Goal: Task Accomplishment & Management: Use online tool/utility

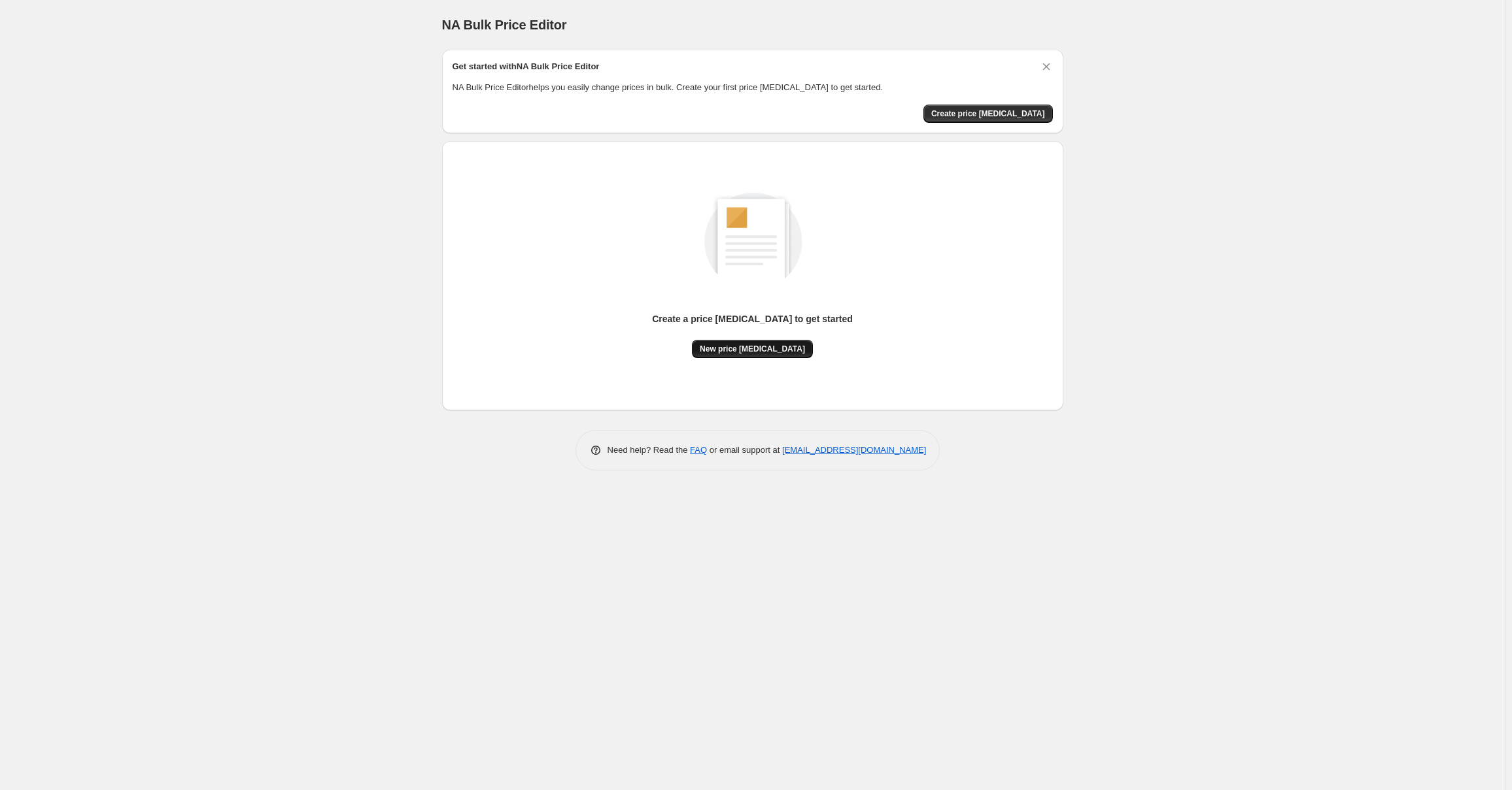
click at [776, 349] on span "New price [MEDICAL_DATA]" at bounding box center [752, 348] width 105 height 10
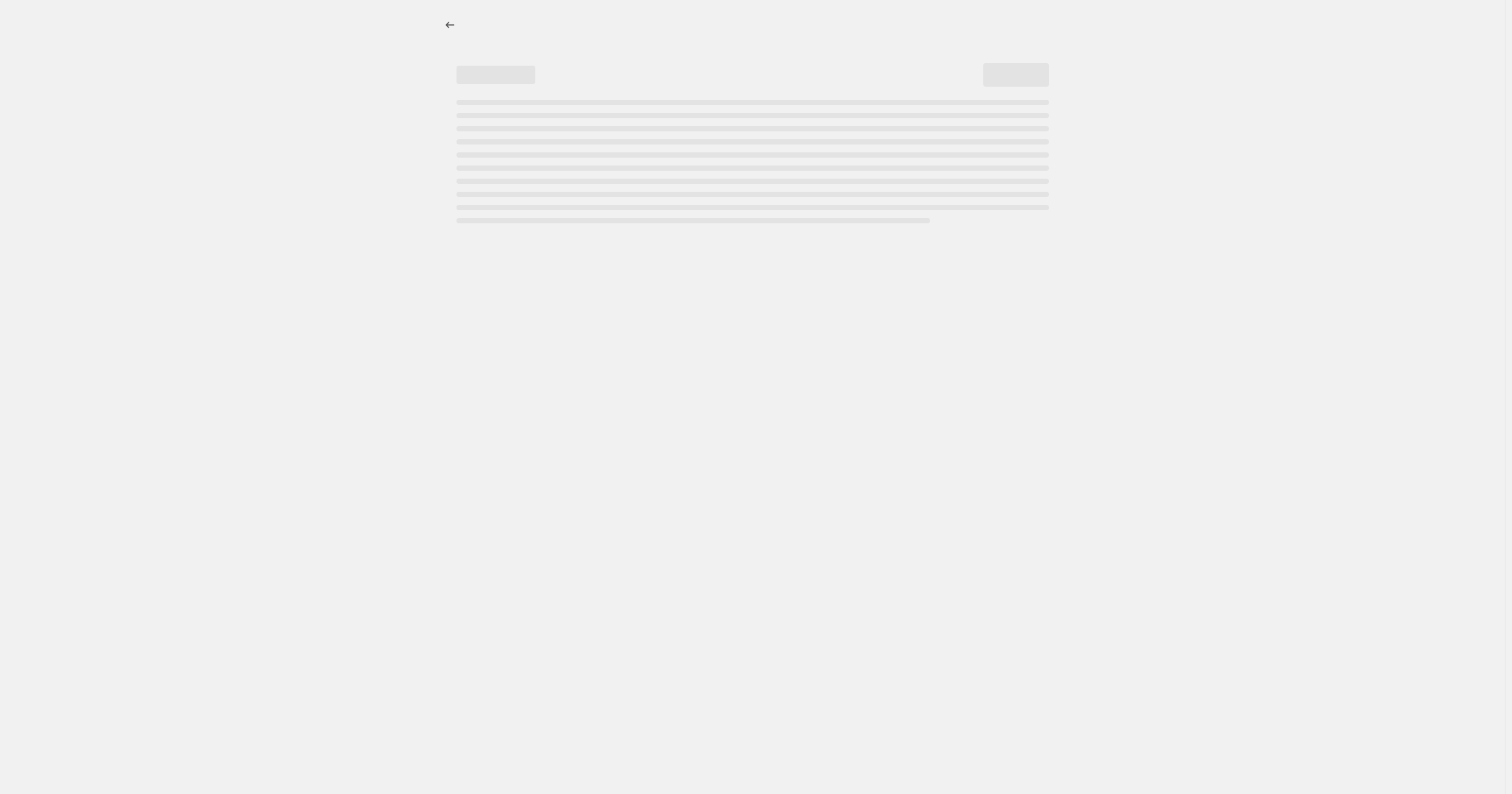
select select "percentage"
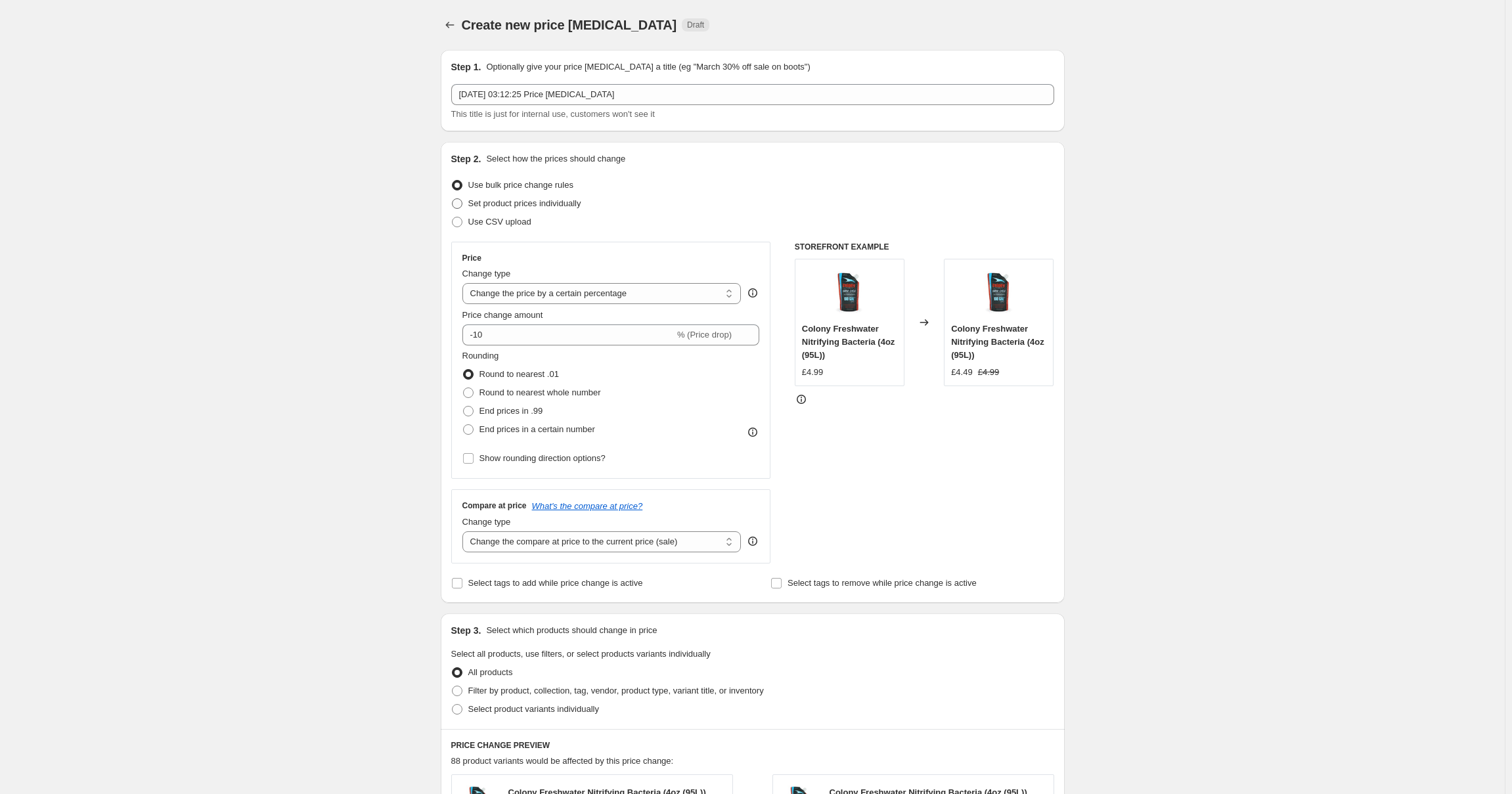
click at [473, 204] on span "Set product prices individually" at bounding box center [524, 203] width 113 height 10
click at [452, 199] on input "Set product prices individually" at bounding box center [452, 198] width 1 height 1
radio input "true"
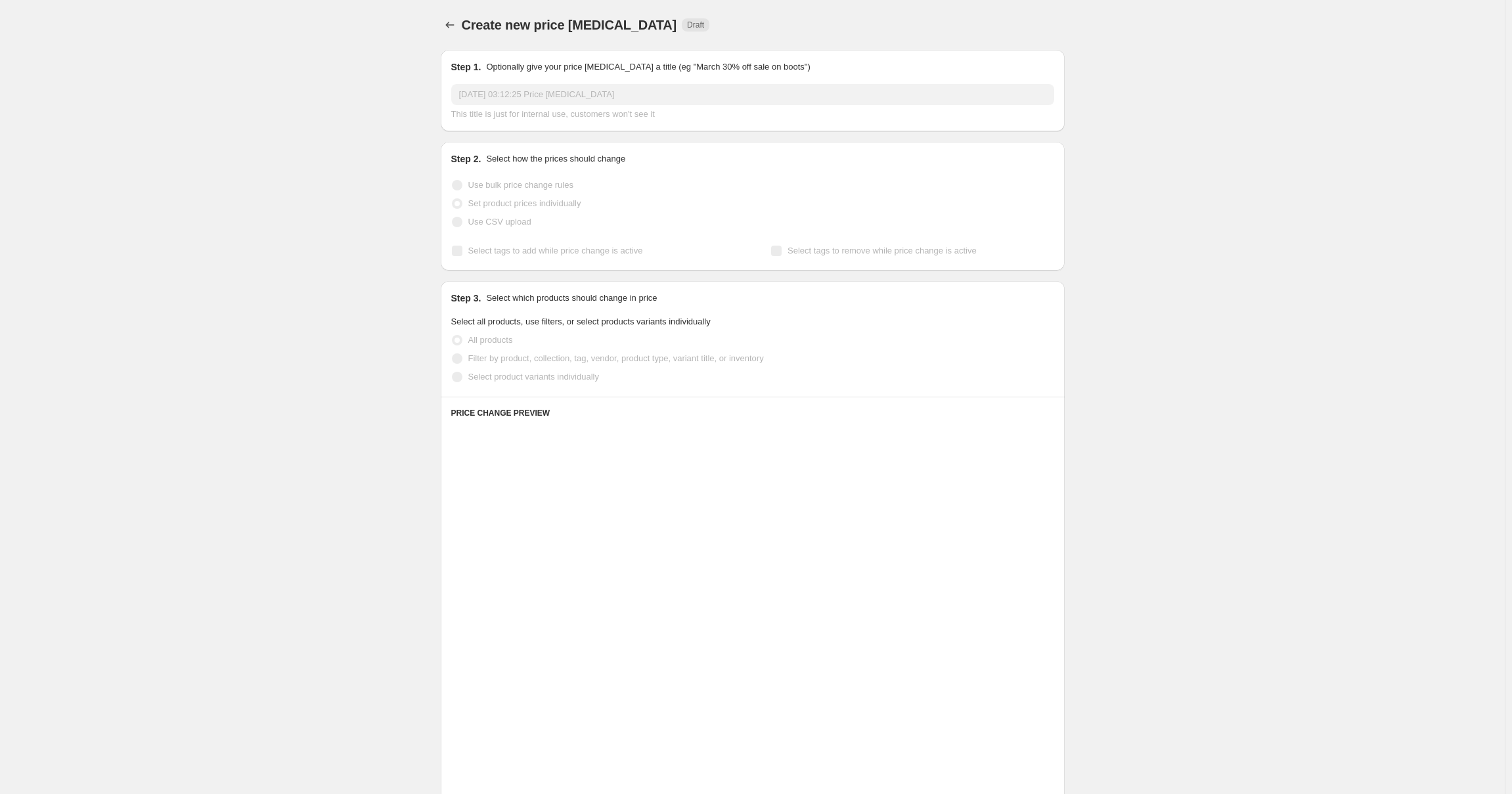
click at [470, 185] on label "Use bulk price change rules" at bounding box center [512, 185] width 123 height 19
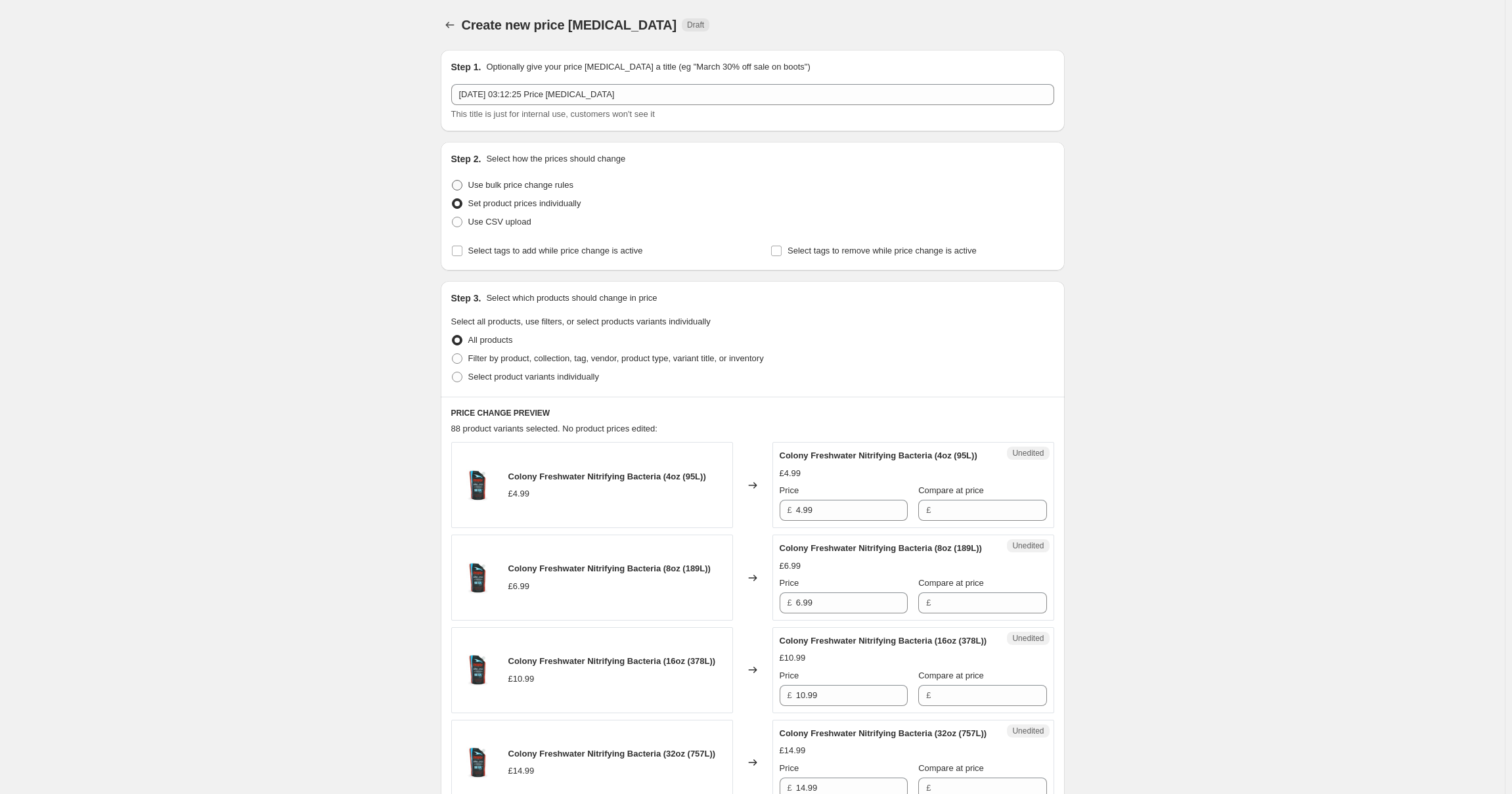
click at [470, 185] on label "Use bulk price change rules" at bounding box center [512, 185] width 123 height 19
click at [452, 181] on input "Use bulk price change rules" at bounding box center [452, 180] width 1 height 1
radio input "true"
select select "percentage"
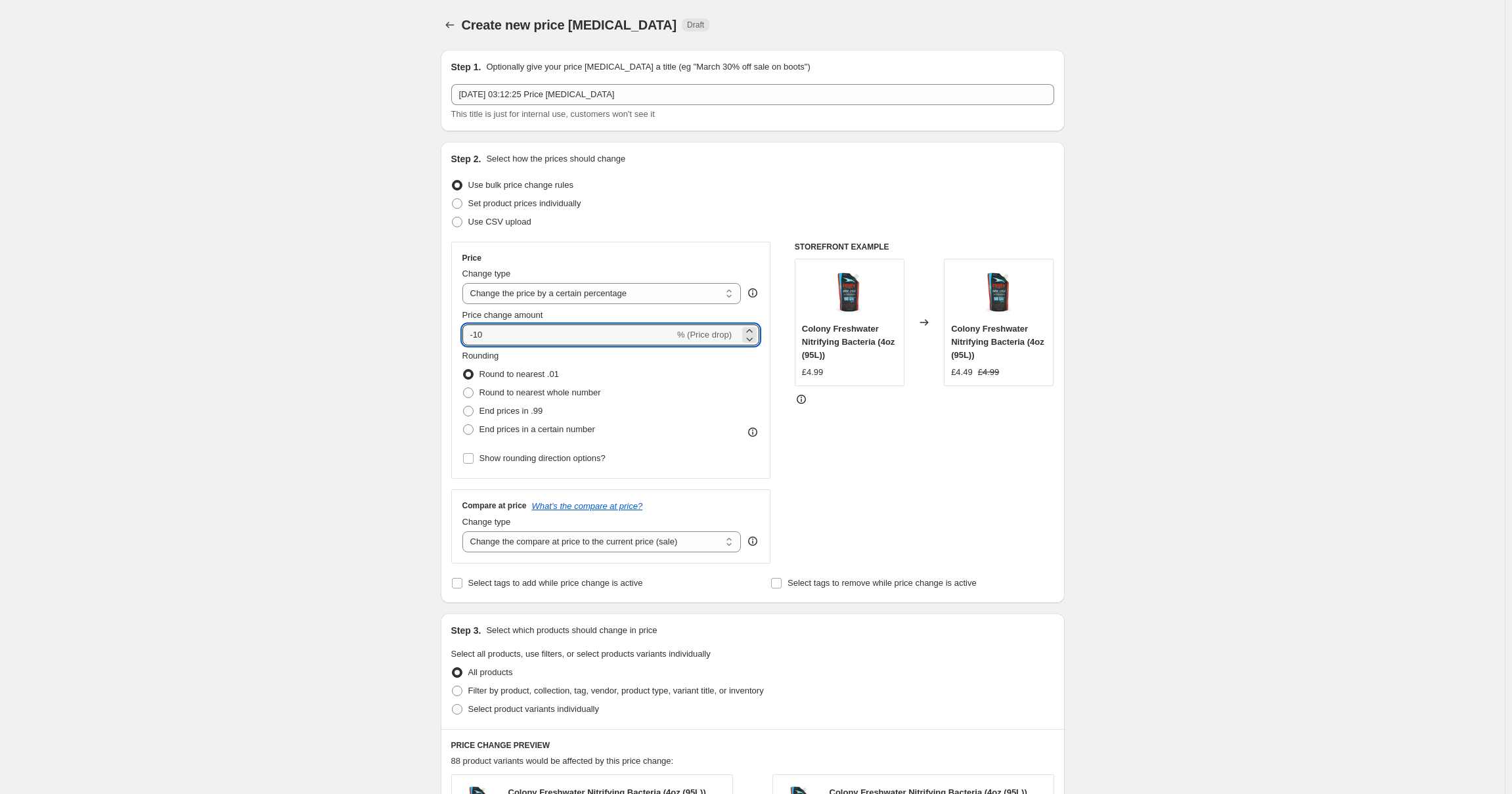
drag, startPoint x: 512, startPoint y: 331, endPoint x: 484, endPoint y: 312, distance: 33.8
click at [451, 323] on div "Step 2. Select how the prices should change Use bulk price change rules Set pro…" at bounding box center [753, 373] width 624 height 462
type input "20"
click at [375, 382] on div "Create new price change job. This page is ready Create new price change job Dra…" at bounding box center [753, 656] width 1505 height 1314
click at [569, 296] on select "Change the price to a certain amount Change the price by a certain amount Chang…" at bounding box center [602, 293] width 279 height 21
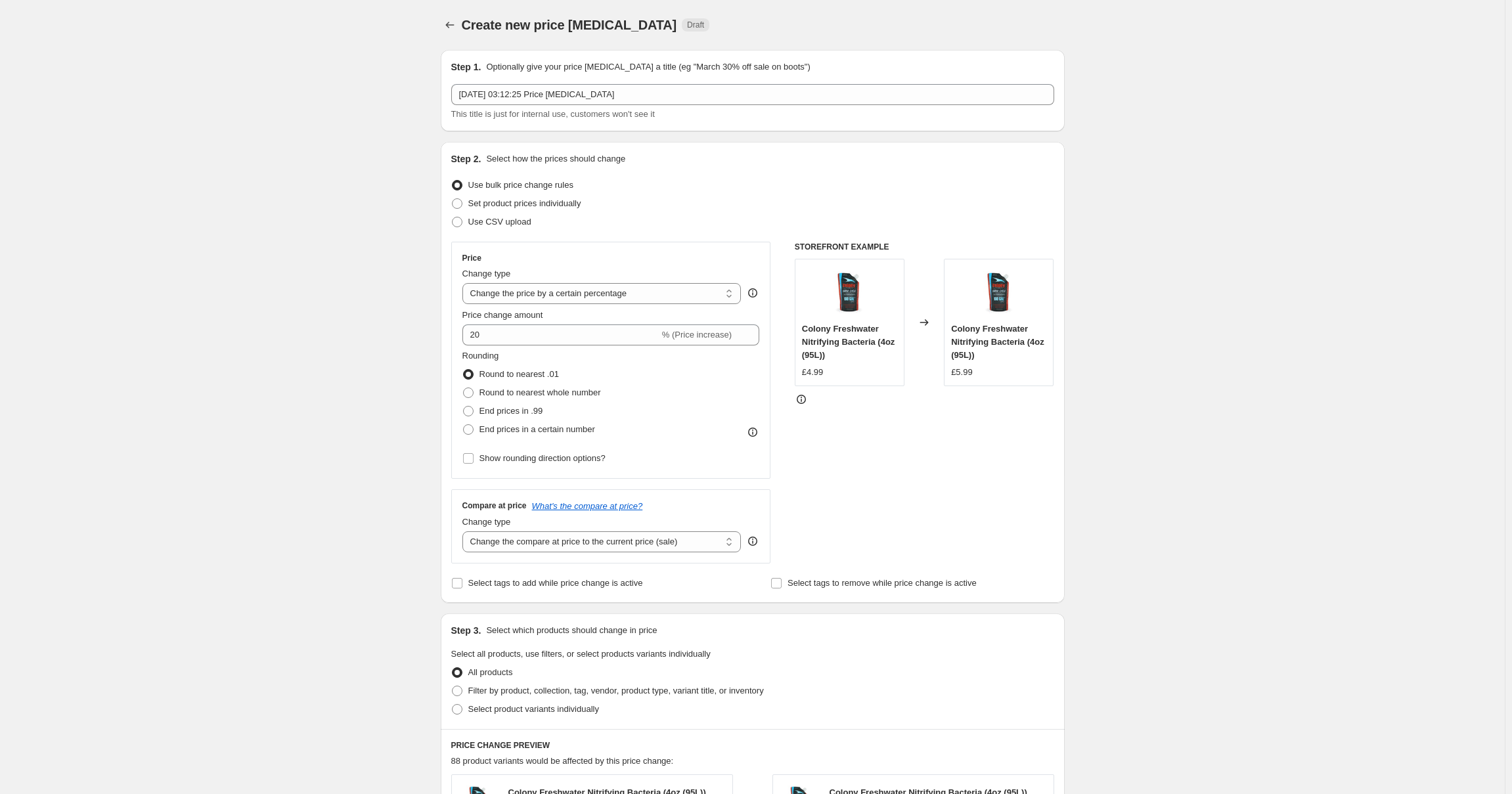
click at [465, 283] on select "Change the price to a certain amount Change the price by a certain amount Chang…" at bounding box center [602, 293] width 279 height 21
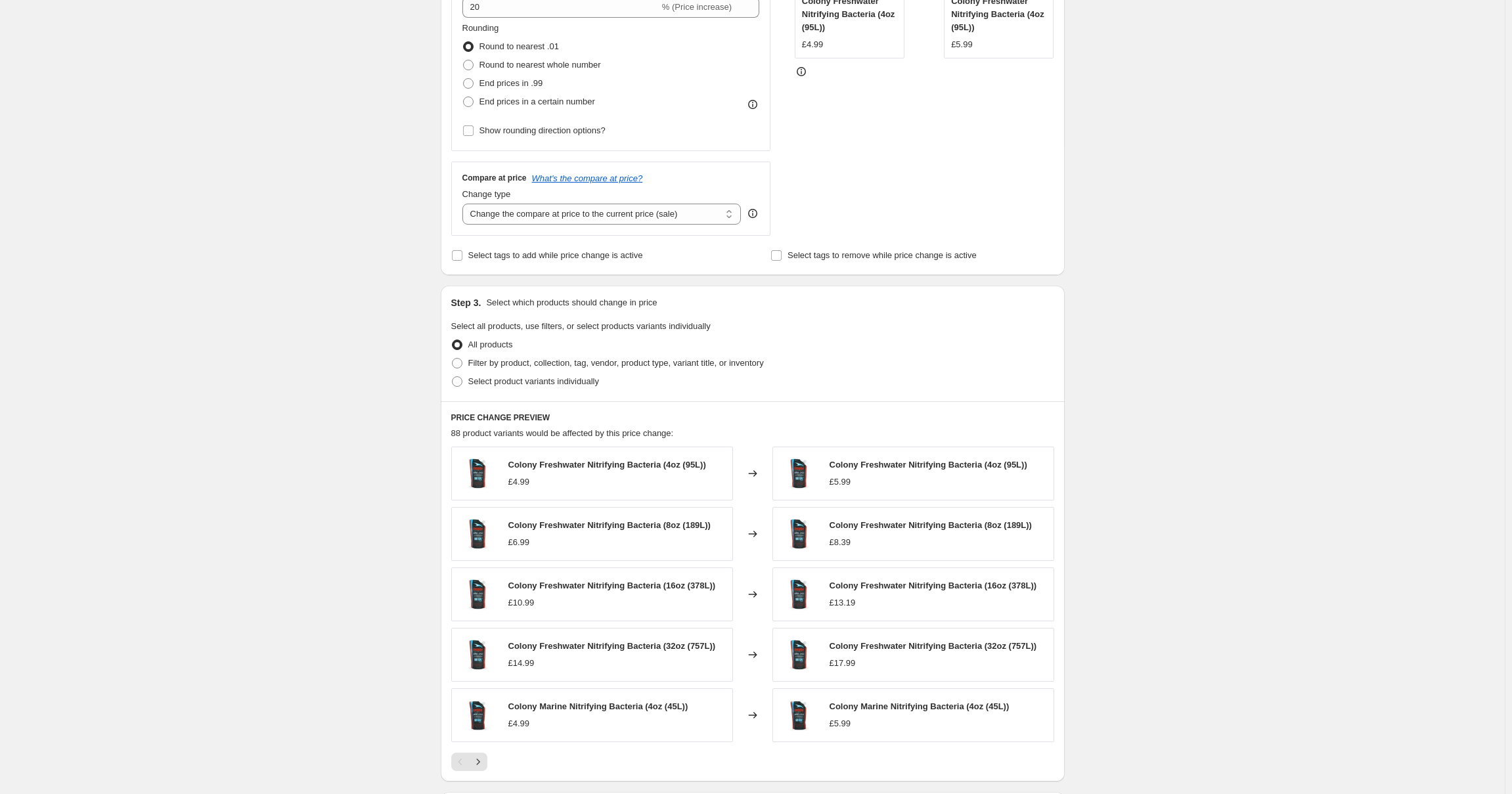
scroll to position [323, 0]
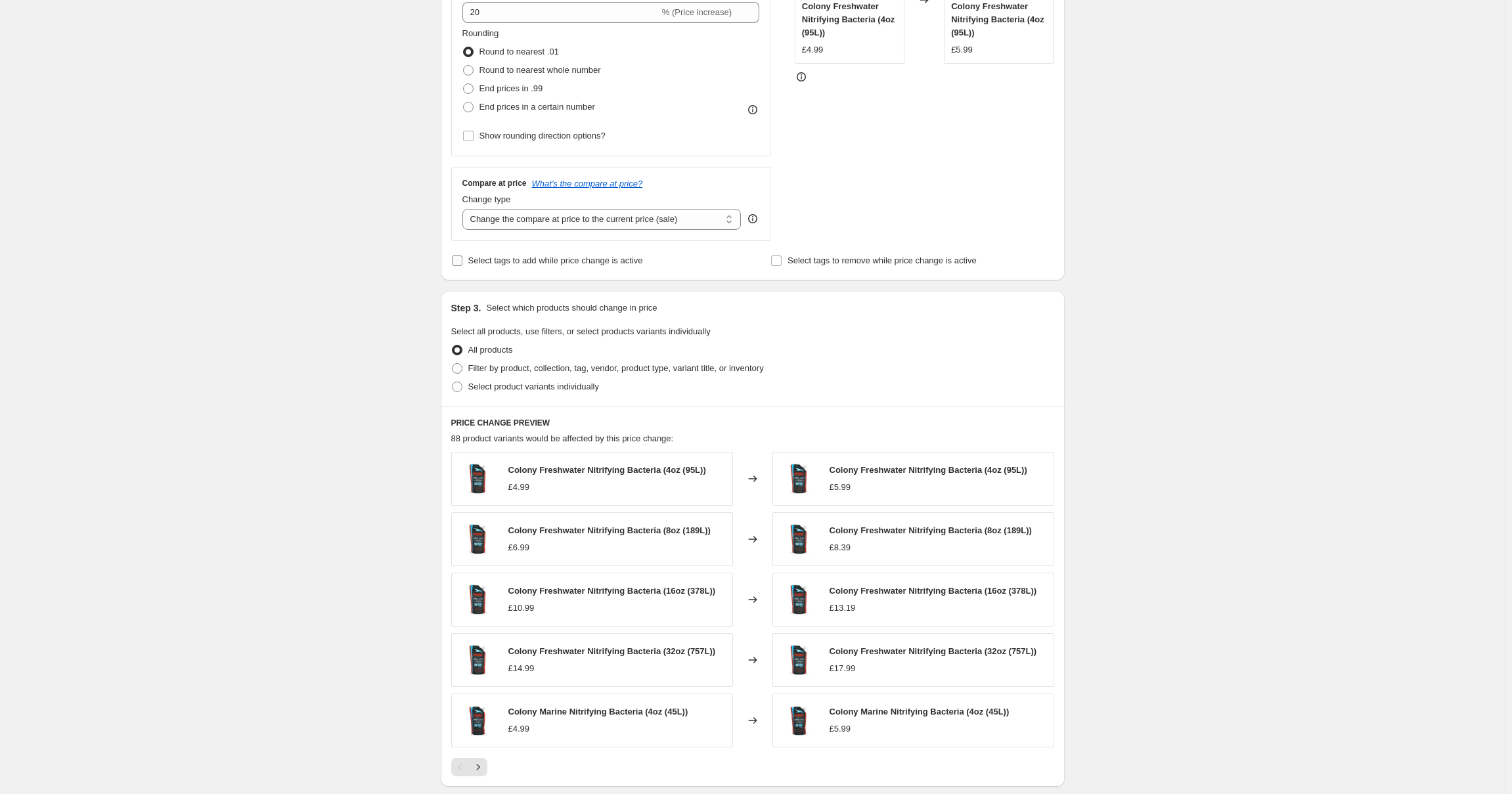
click at [462, 265] on input "Select tags to add while price change is active" at bounding box center [457, 260] width 10 height 10
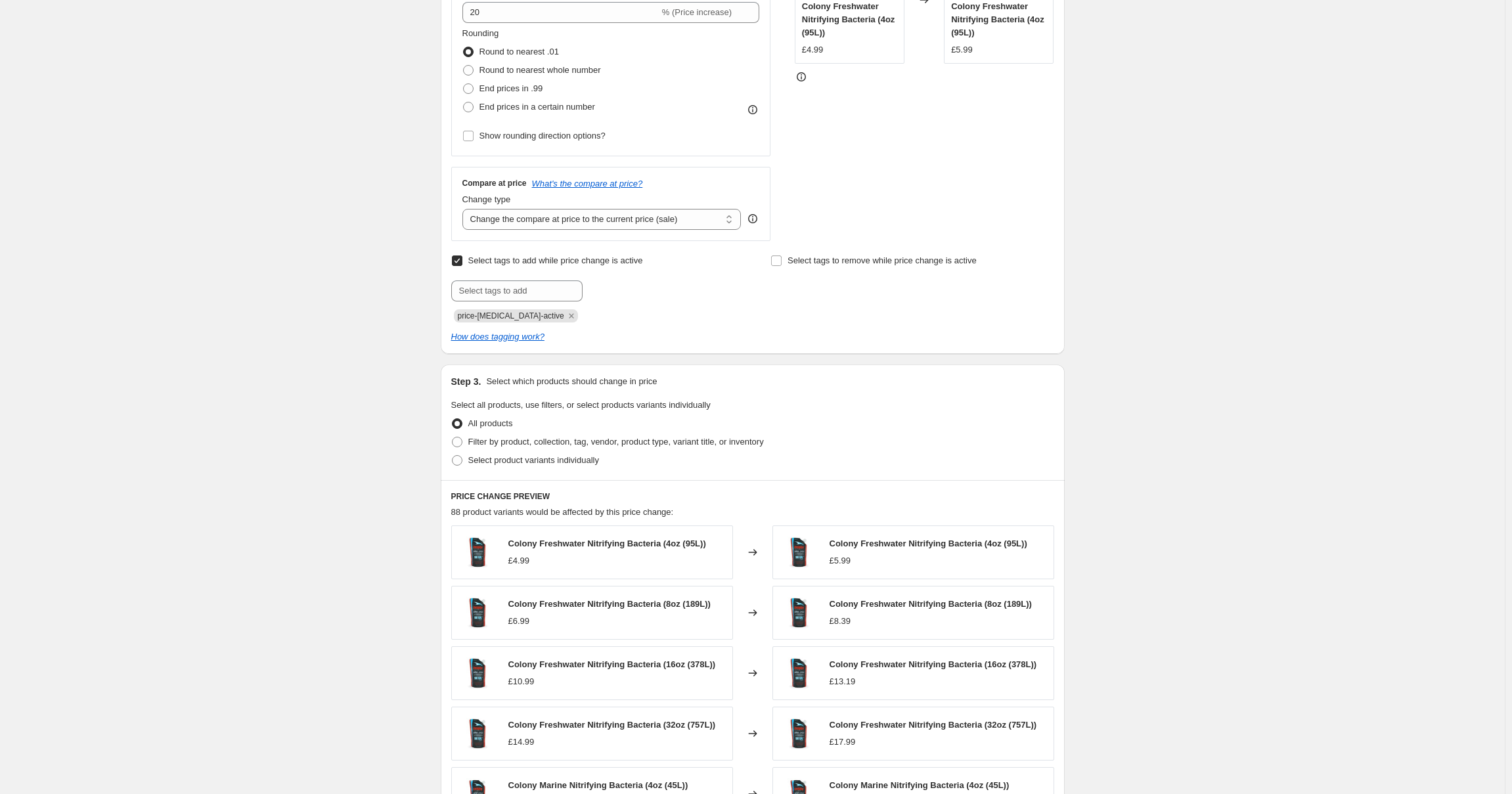
click at [462, 265] on input "Select tags to add while price change is active" at bounding box center [457, 260] width 10 height 10
checkbox input "false"
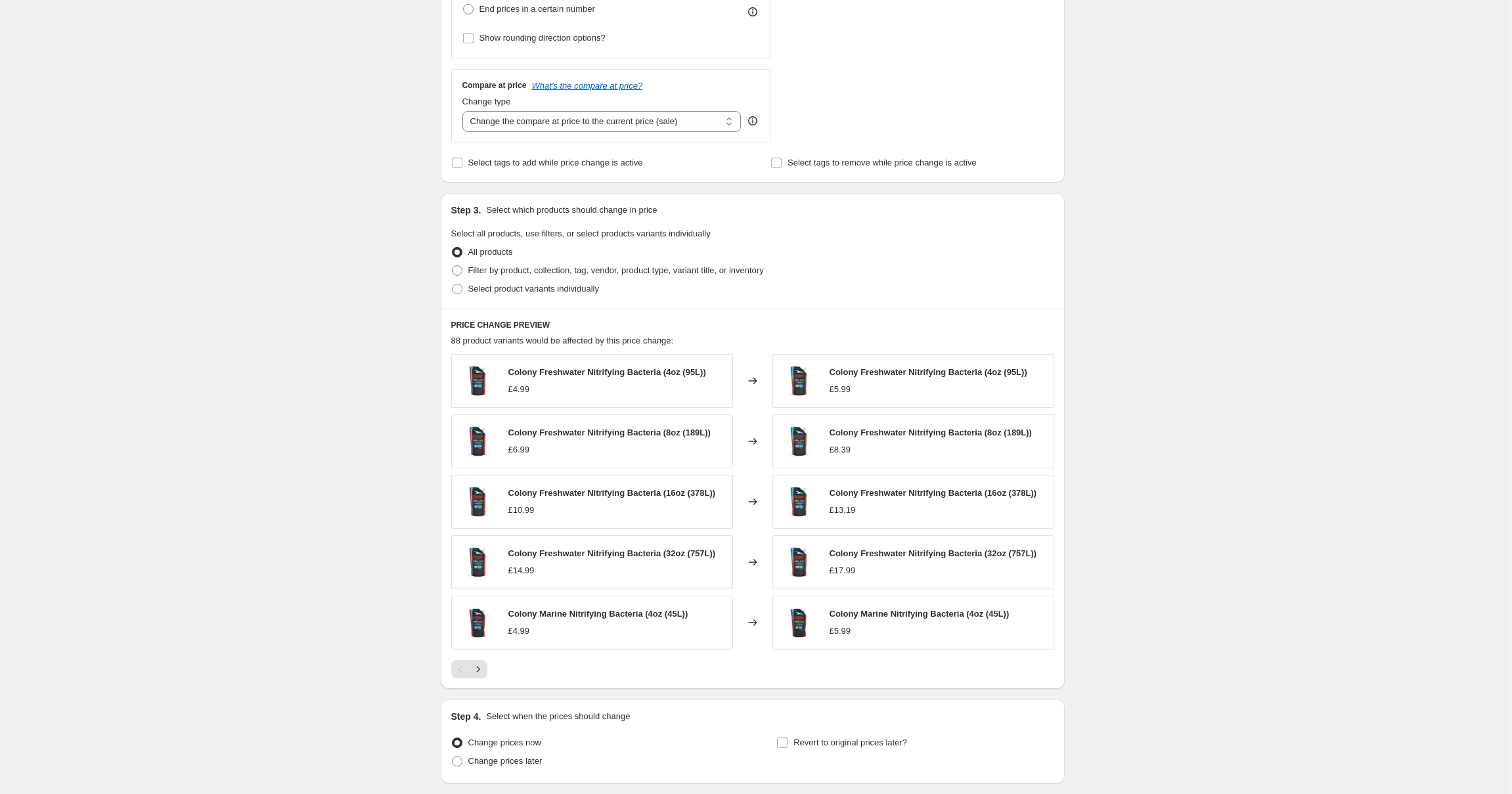
scroll to position [520, 0]
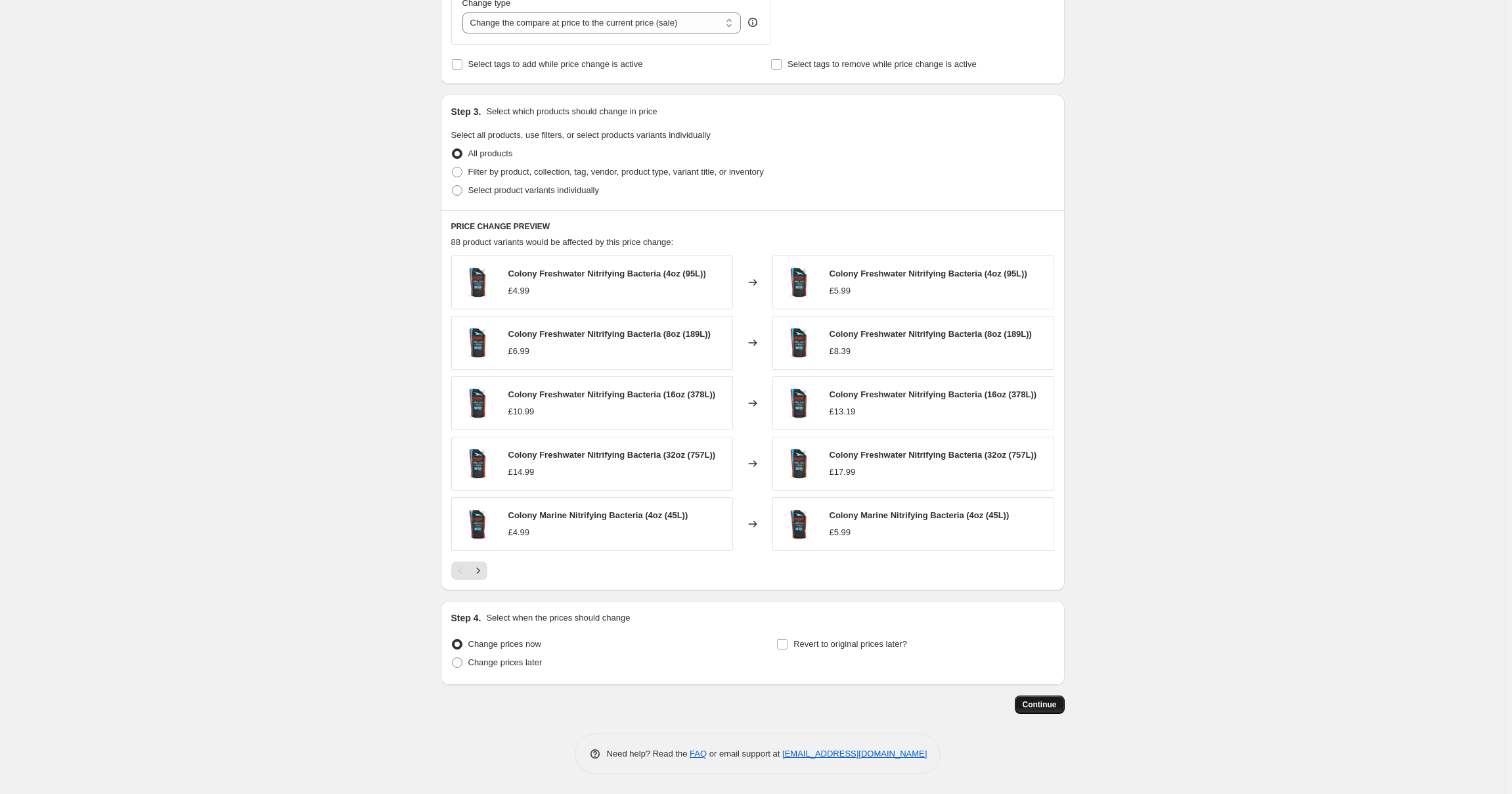
click at [1041, 708] on span "Continue" at bounding box center [1040, 704] width 34 height 10
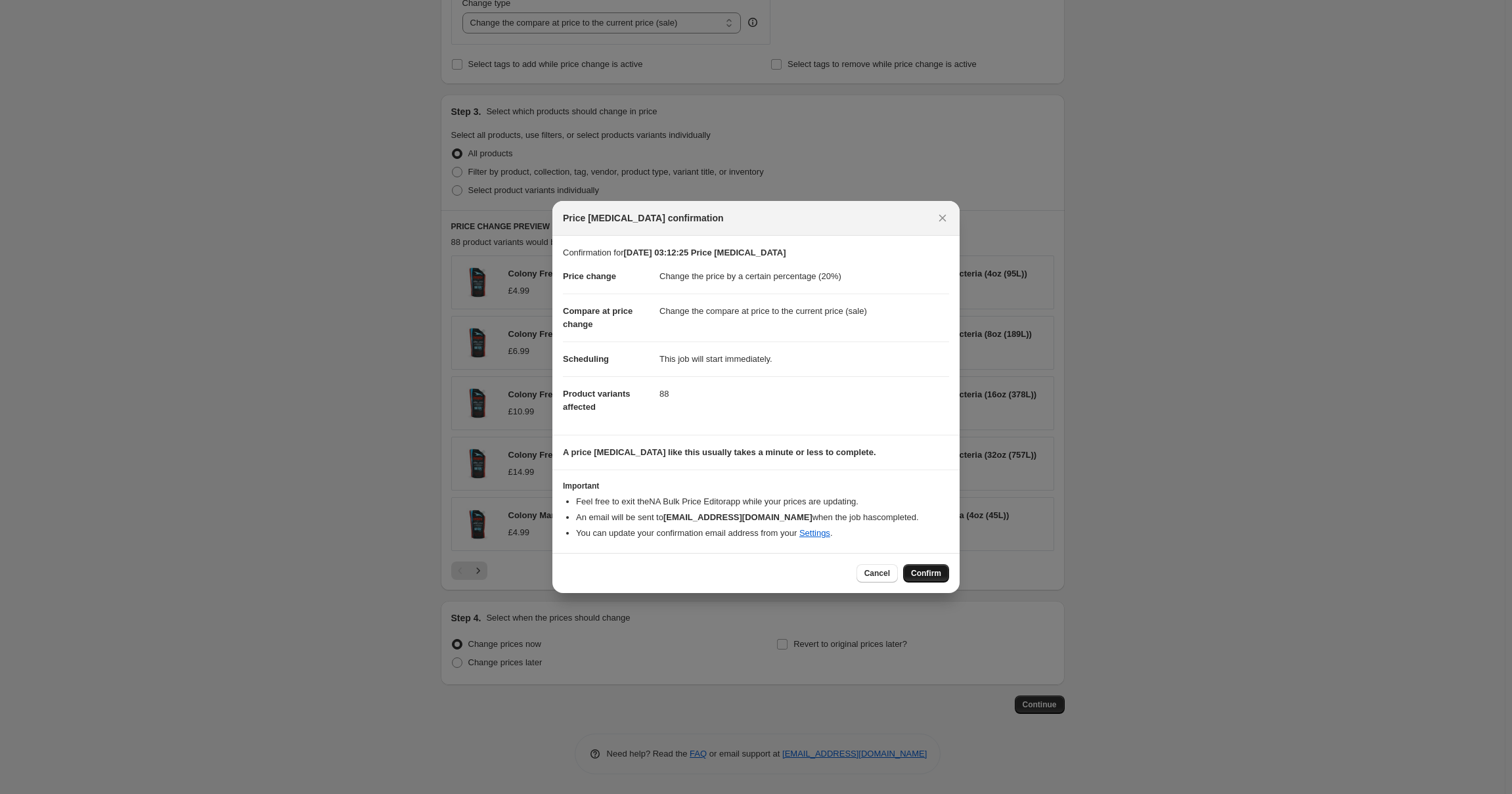
click at [917, 571] on span "Confirm" at bounding box center [926, 573] width 30 height 10
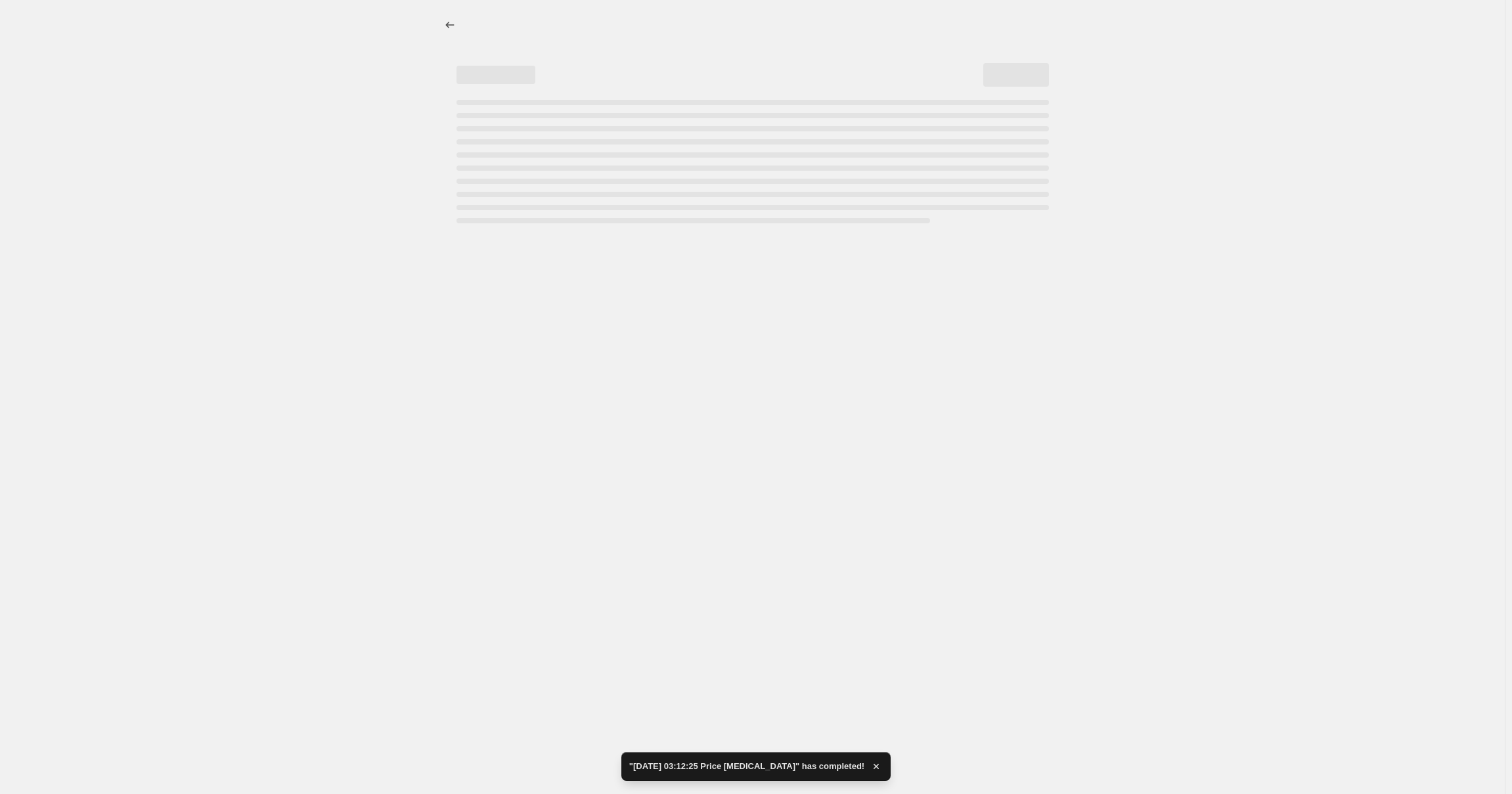
select select "percentage"
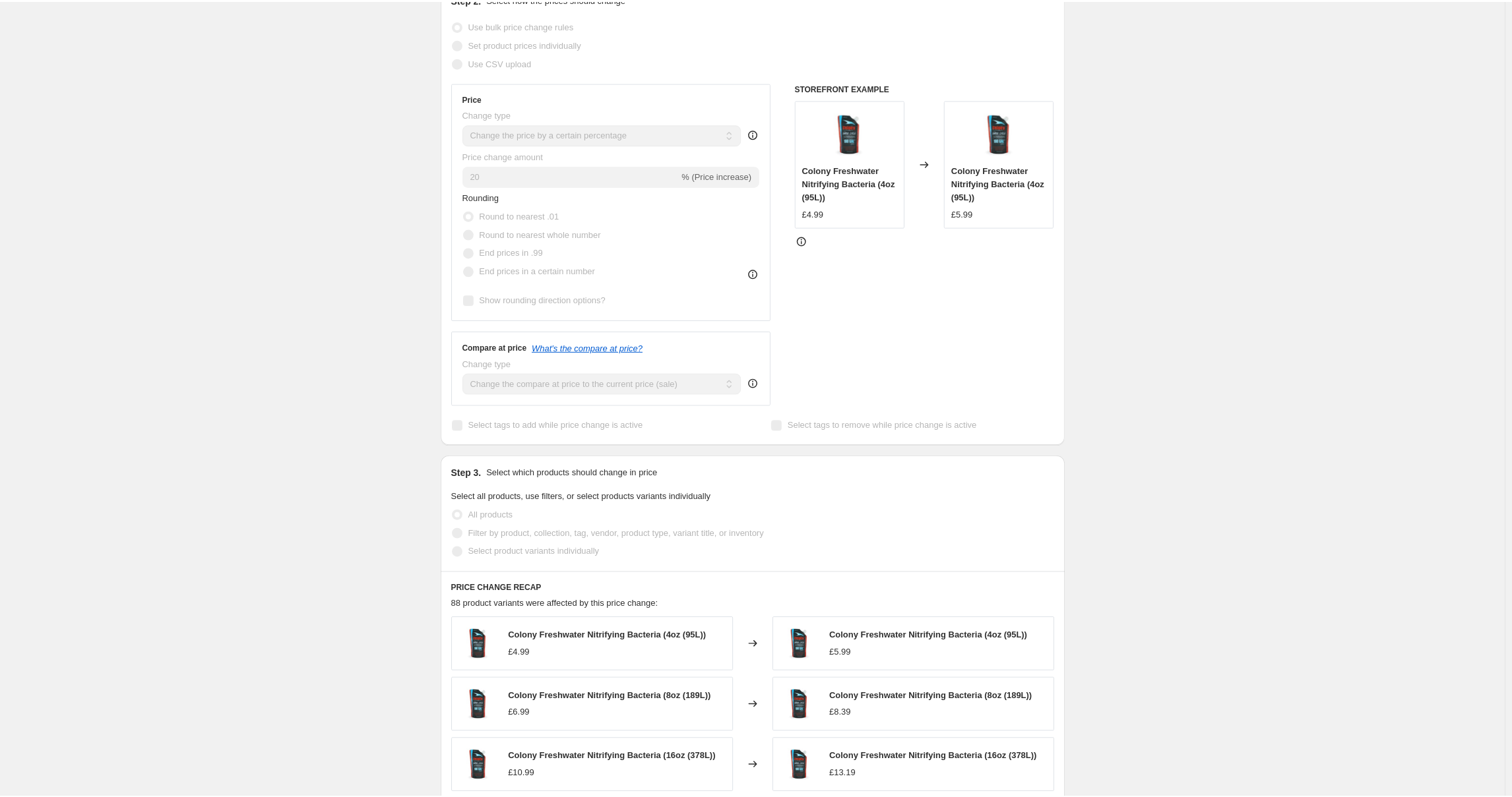
scroll to position [156, 0]
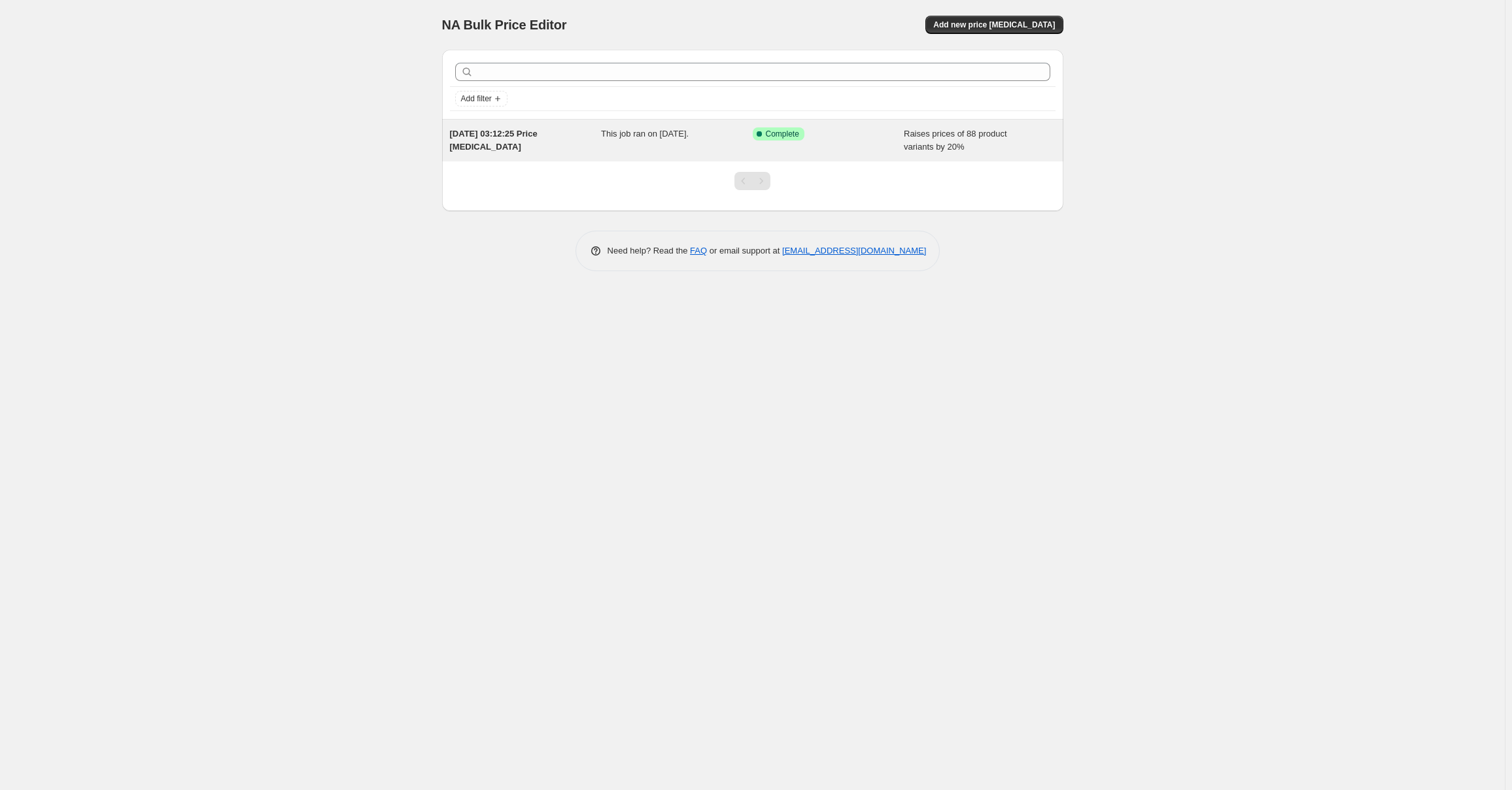
click at [692, 150] on div "This job ran on 19 August 2025." at bounding box center [677, 141] width 152 height 26
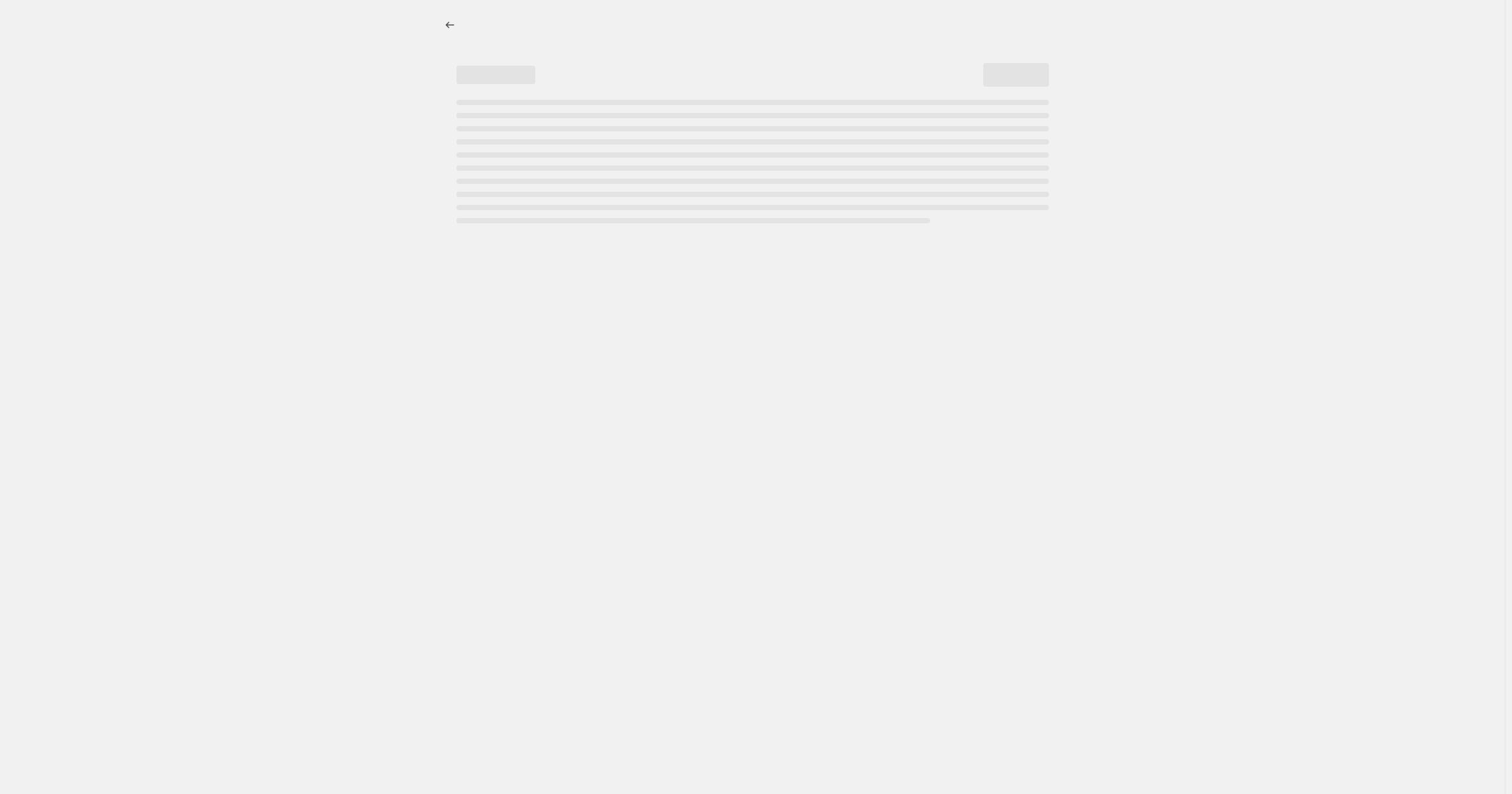
select select "percentage"
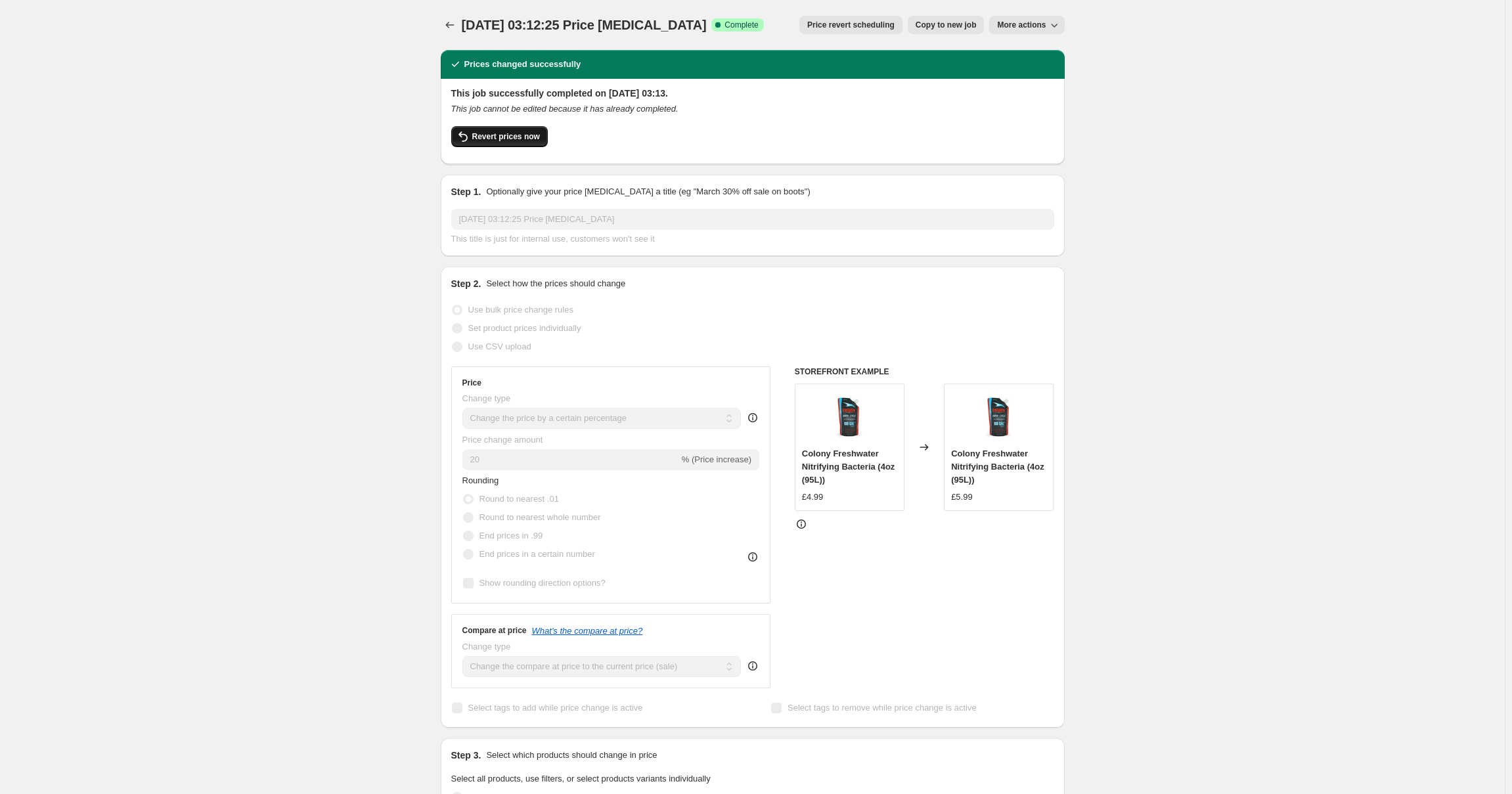
click at [512, 138] on span "Revert prices now" at bounding box center [506, 136] width 67 height 10
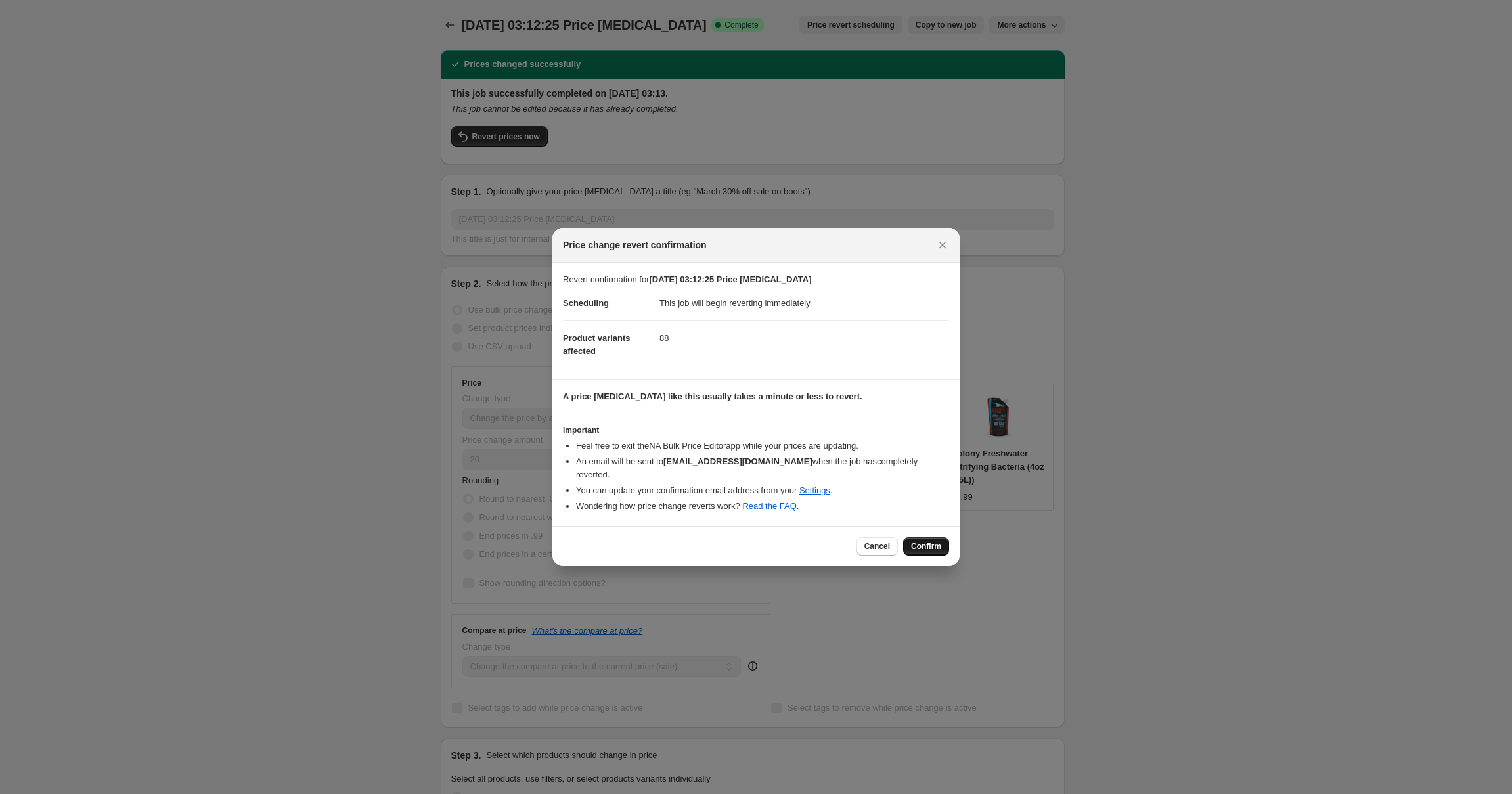
click at [931, 541] on span "Confirm" at bounding box center [926, 546] width 30 height 10
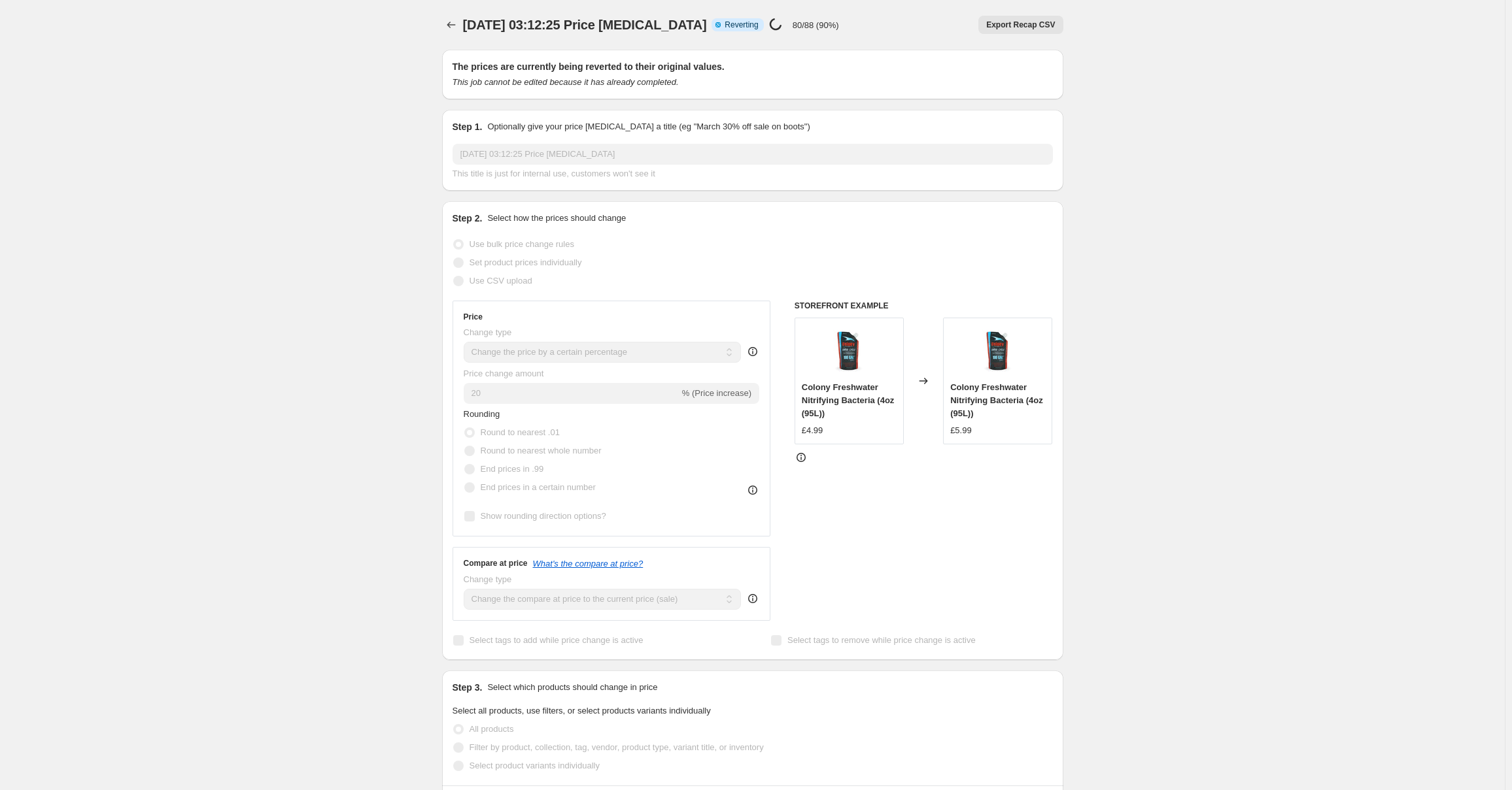
select select "percentage"
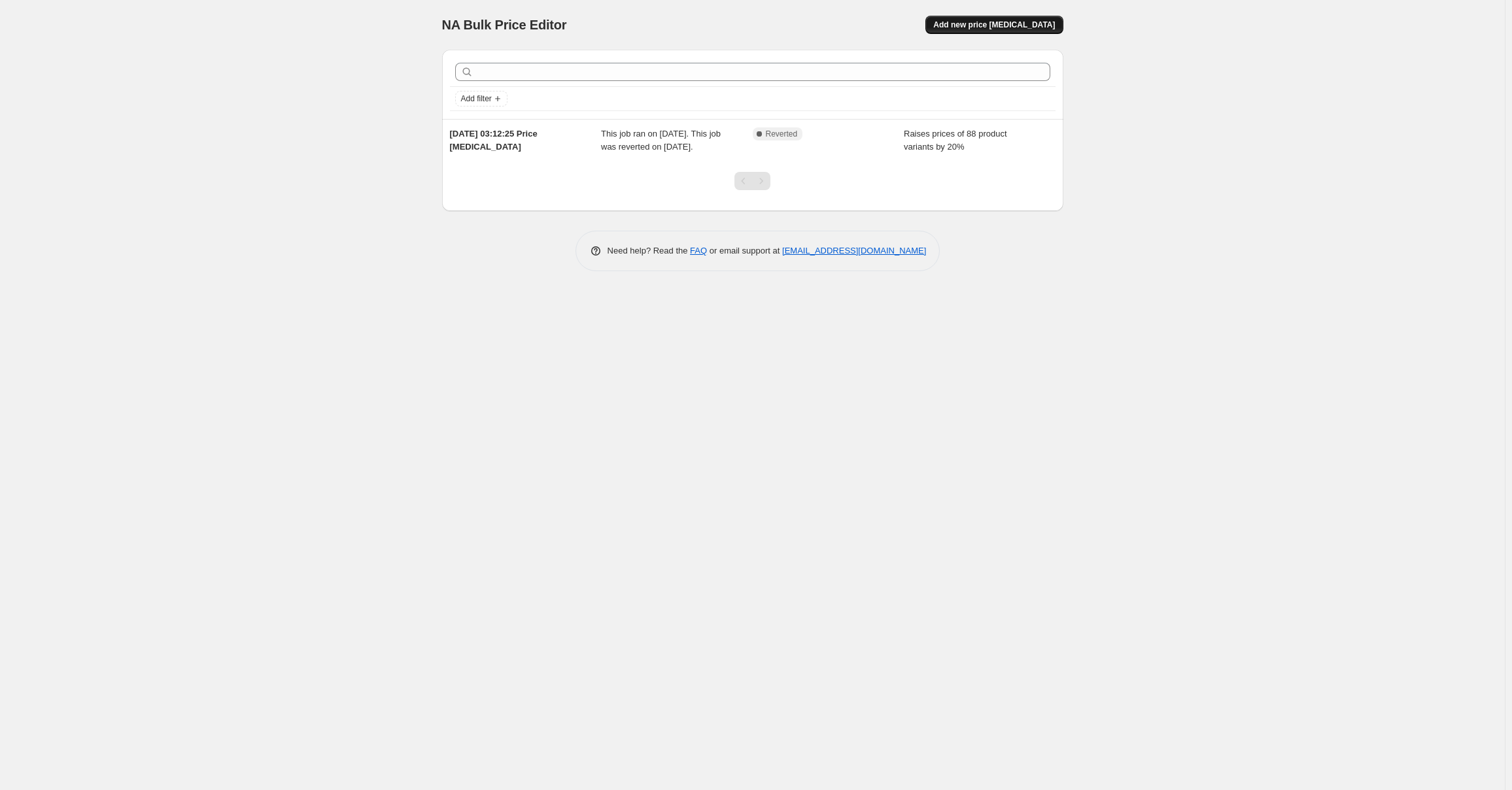
click at [1001, 20] on span "Add new price change job" at bounding box center [994, 24] width 122 height 10
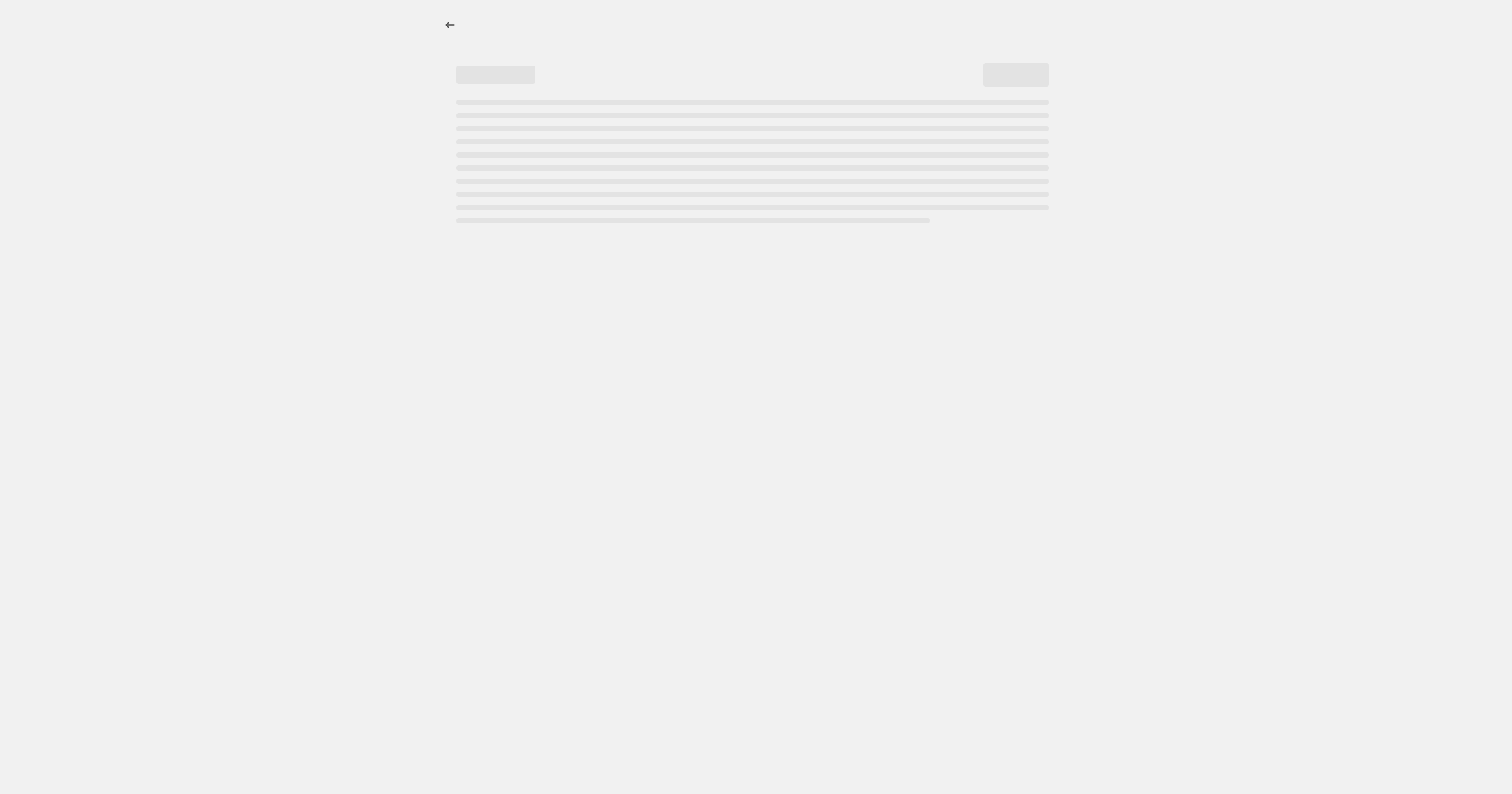
select select "percentage"
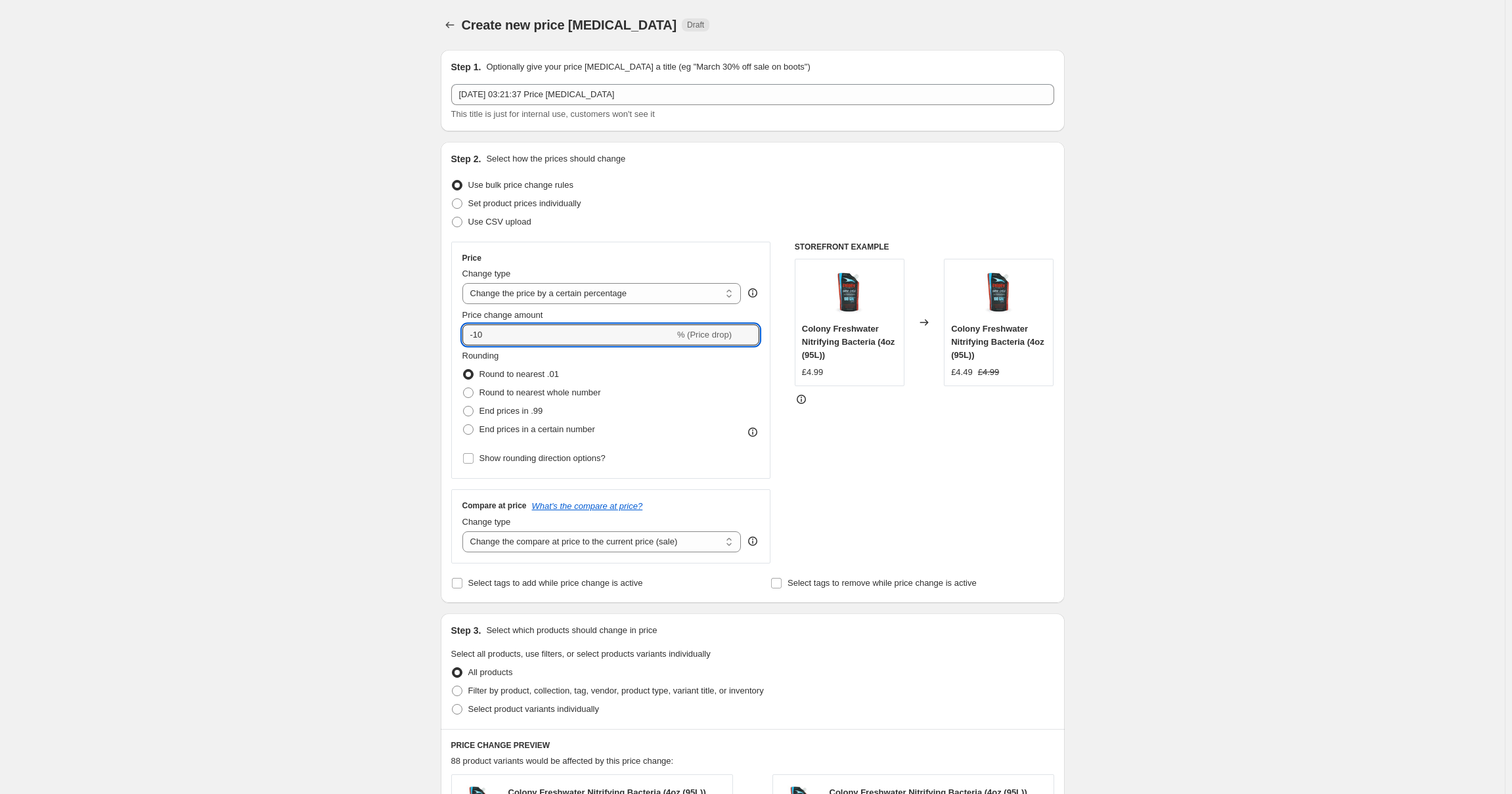
drag, startPoint x: 507, startPoint y: 333, endPoint x: 434, endPoint y: 329, distance: 73.1
click at [439, 330] on div "Step 1. Optionally give your price change job a title (eg "March 30% off sale o…" at bounding box center [748, 636] width 635 height 1194
type input "20"
click at [931, 488] on div "STOREFRONT EXAMPLE Colony Freshwater Nitrifying Bacteria (4oz (95L)) £4.99 Chan…" at bounding box center [924, 403] width 259 height 322
click at [473, 413] on span at bounding box center [468, 411] width 10 height 10
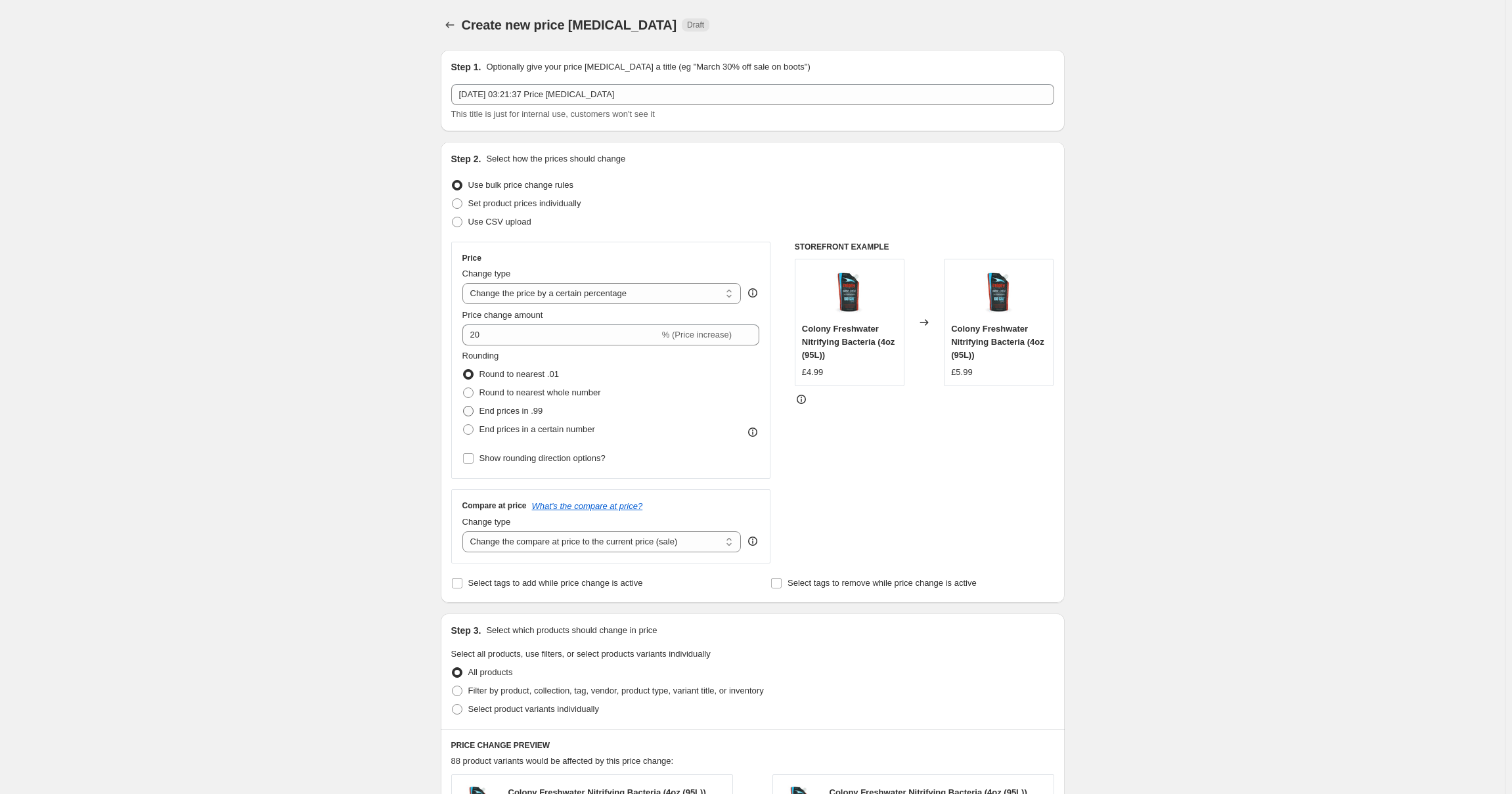
click at [463, 406] on input "End prices in .99" at bounding box center [463, 406] width 1 height 1
radio input "true"
click at [473, 375] on span at bounding box center [468, 374] width 10 height 10
click at [463, 370] on input "Round to nearest .01" at bounding box center [463, 369] width 1 height 1
radio input "true"
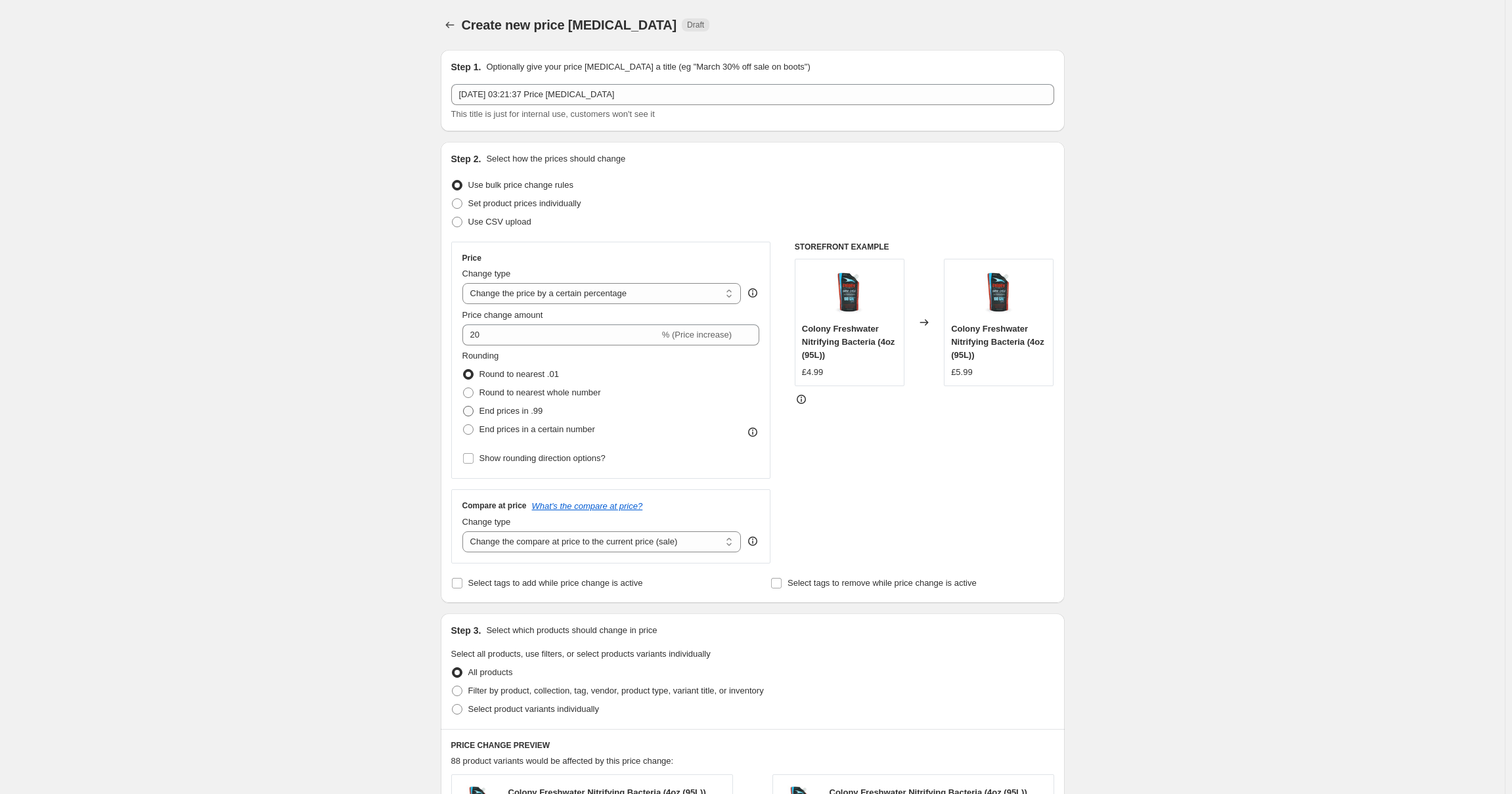
click at [468, 410] on span at bounding box center [468, 411] width 10 height 10
click at [463, 406] on input "End prices in .99" at bounding box center [463, 406] width 1 height 1
radio input "true"
click at [473, 374] on span at bounding box center [468, 374] width 10 height 10
click at [463, 370] on input "Round to nearest .01" at bounding box center [463, 369] width 1 height 1
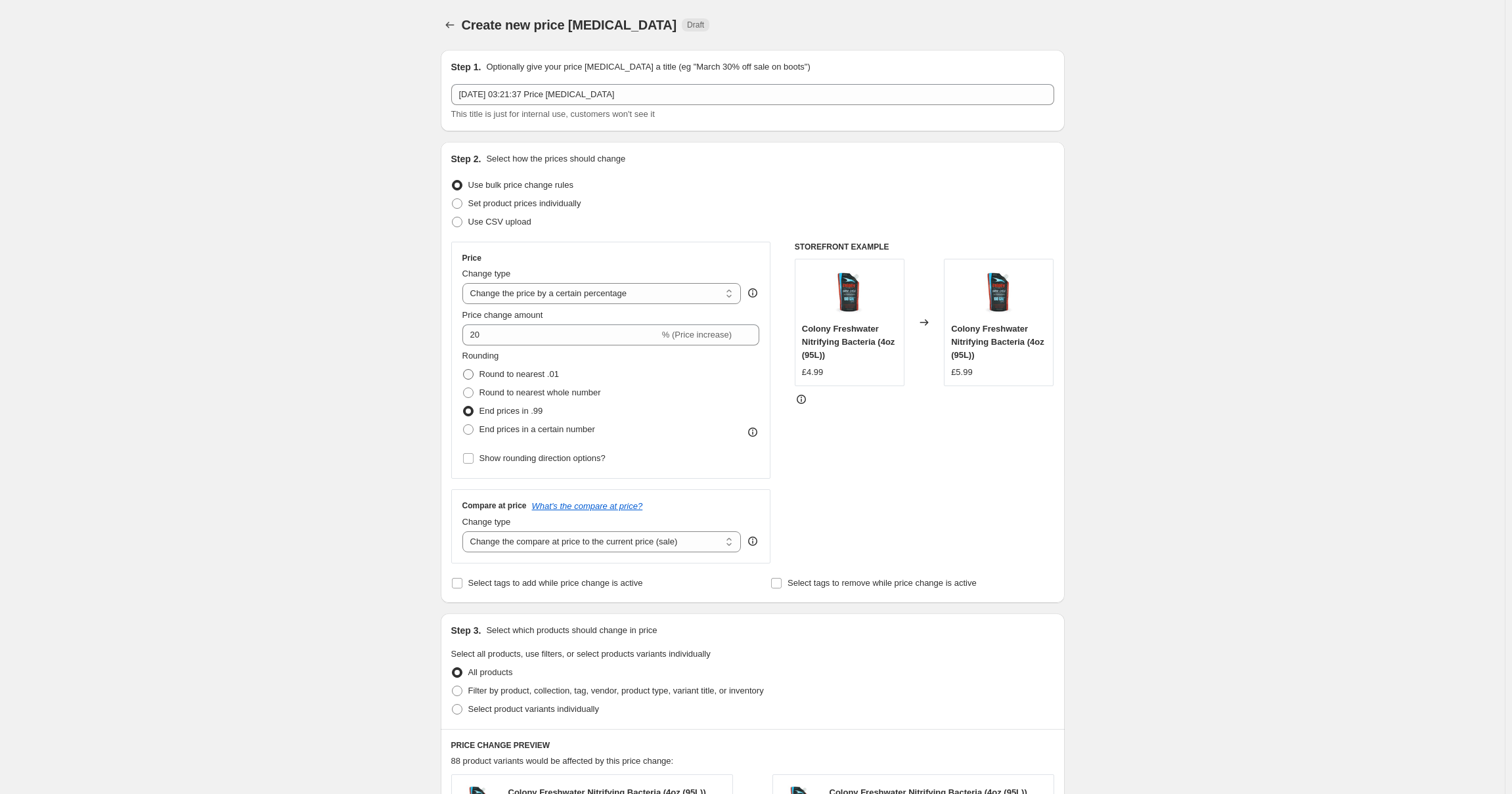
radio input "true"
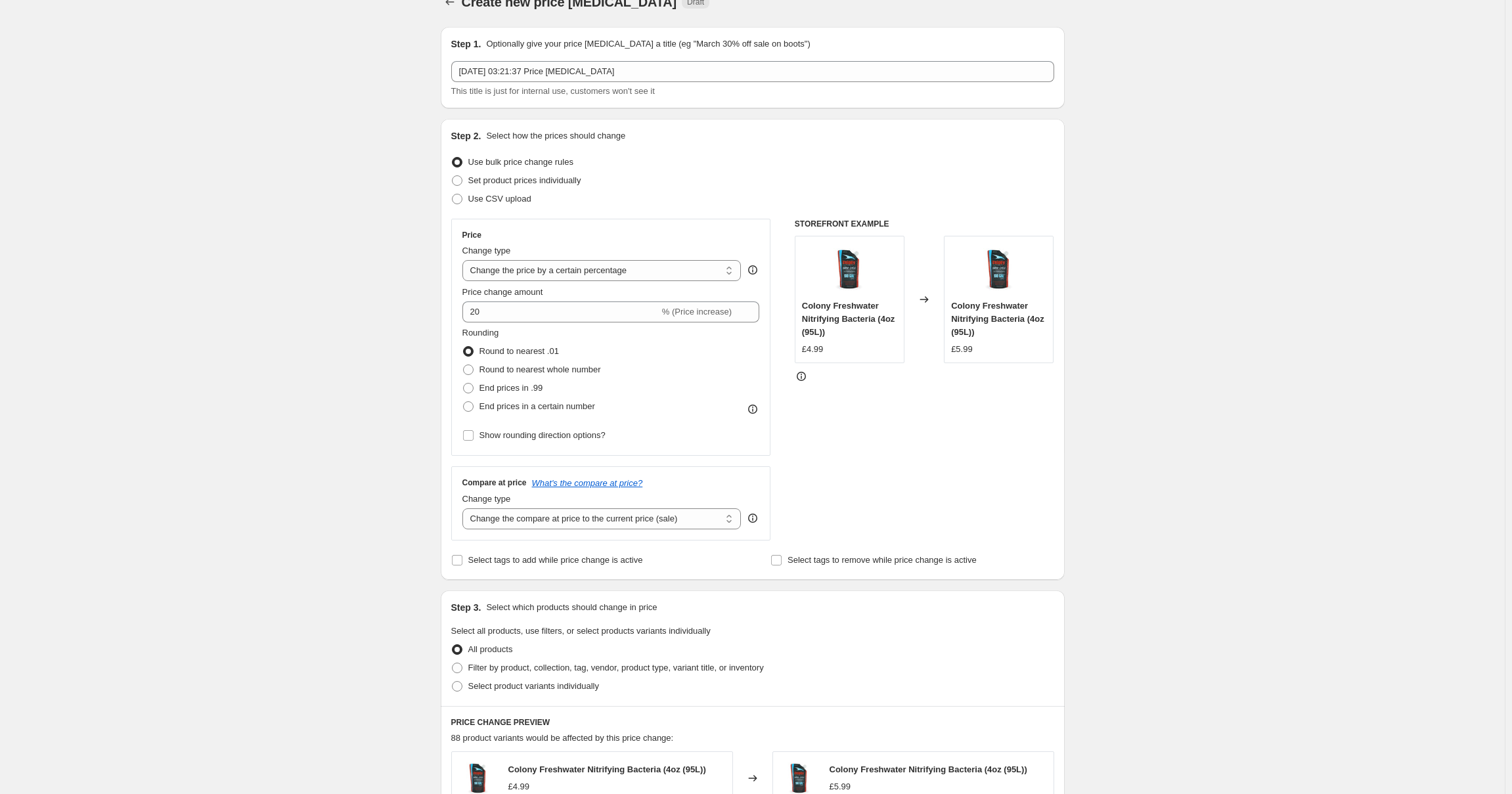
scroll to position [131, 0]
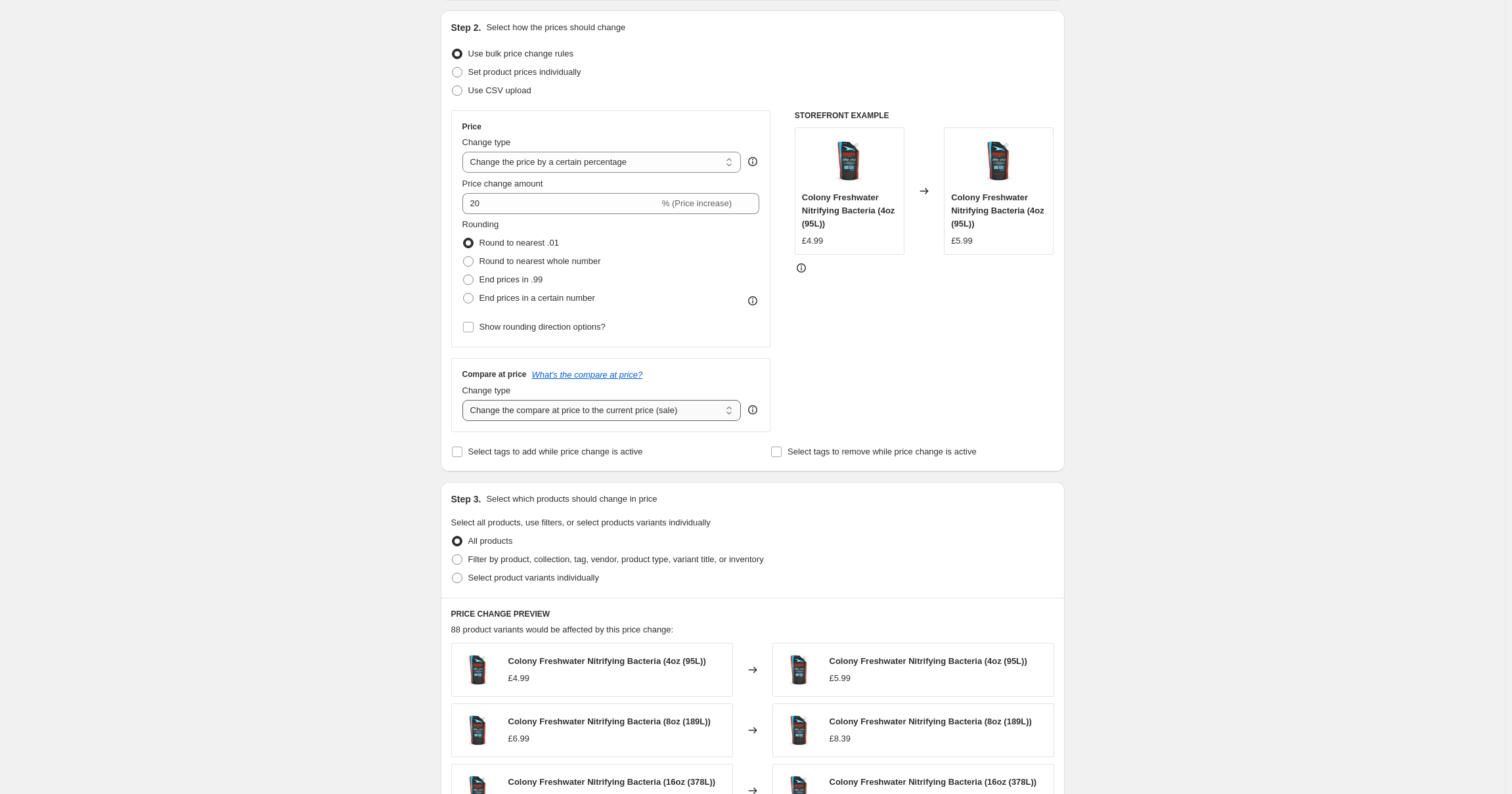
click at [674, 413] on select "Change the compare at price to the current price (sale) Change the compare at p…" at bounding box center [602, 410] width 279 height 21
click at [465, 400] on select "Change the compare at price to the current price (sale) Change the compare at p…" at bounding box center [602, 410] width 279 height 21
click at [610, 414] on select "Change the compare at price to the current price (sale) Change the compare at p…" at bounding box center [602, 410] width 279 height 21
click at [465, 400] on select "Change the compare at price to the current price (sale) Change the compare at p…" at bounding box center [602, 410] width 279 height 21
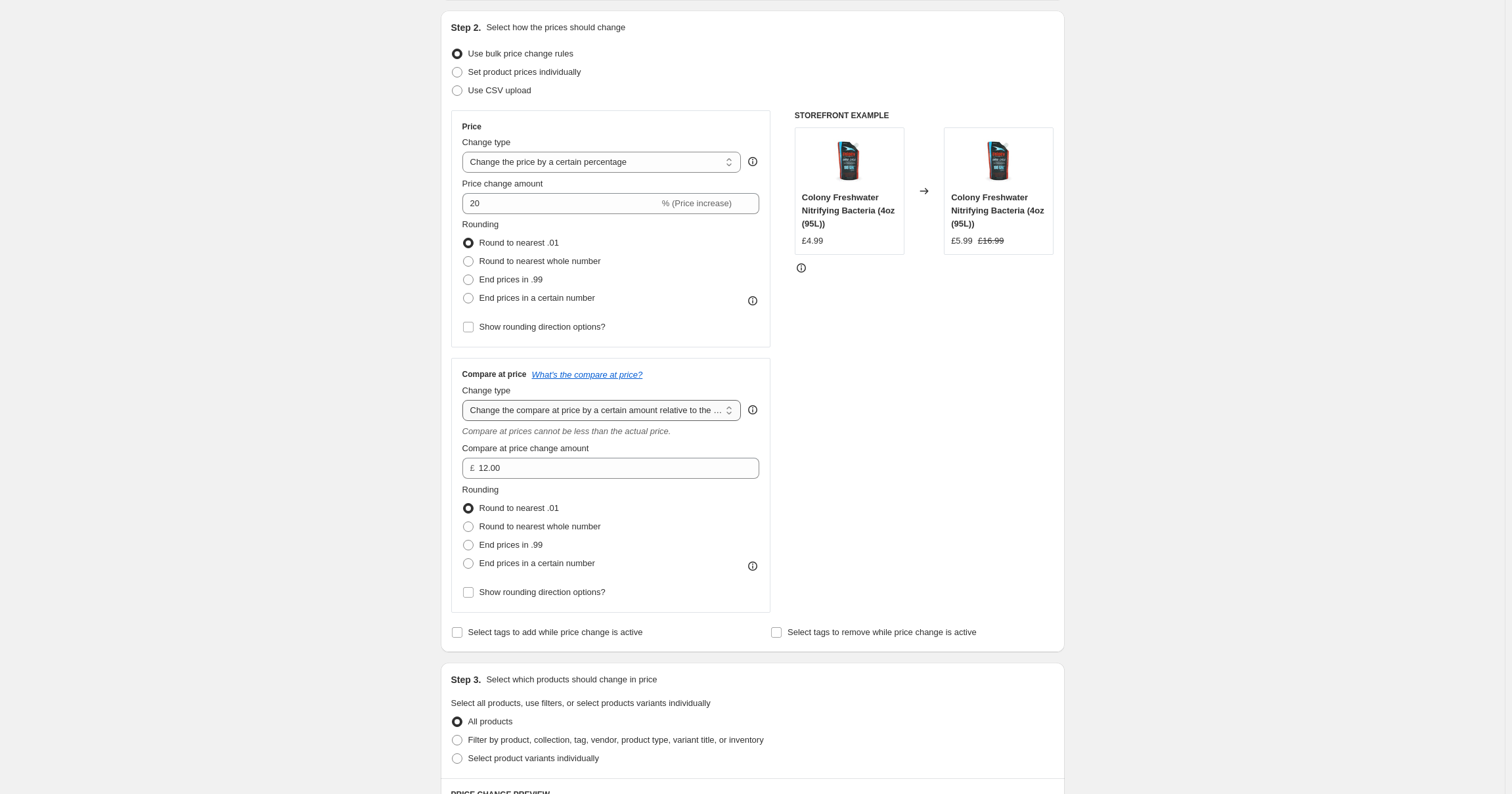
click at [617, 411] on select "Change the compare at price to the current price (sale) Change the compare at p…" at bounding box center [602, 410] width 279 height 21
select select "percentage"
click at [465, 400] on select "Change the compare at price to the current price (sale) Change the compare at p…" at bounding box center [602, 410] width 279 height 21
type input "-15"
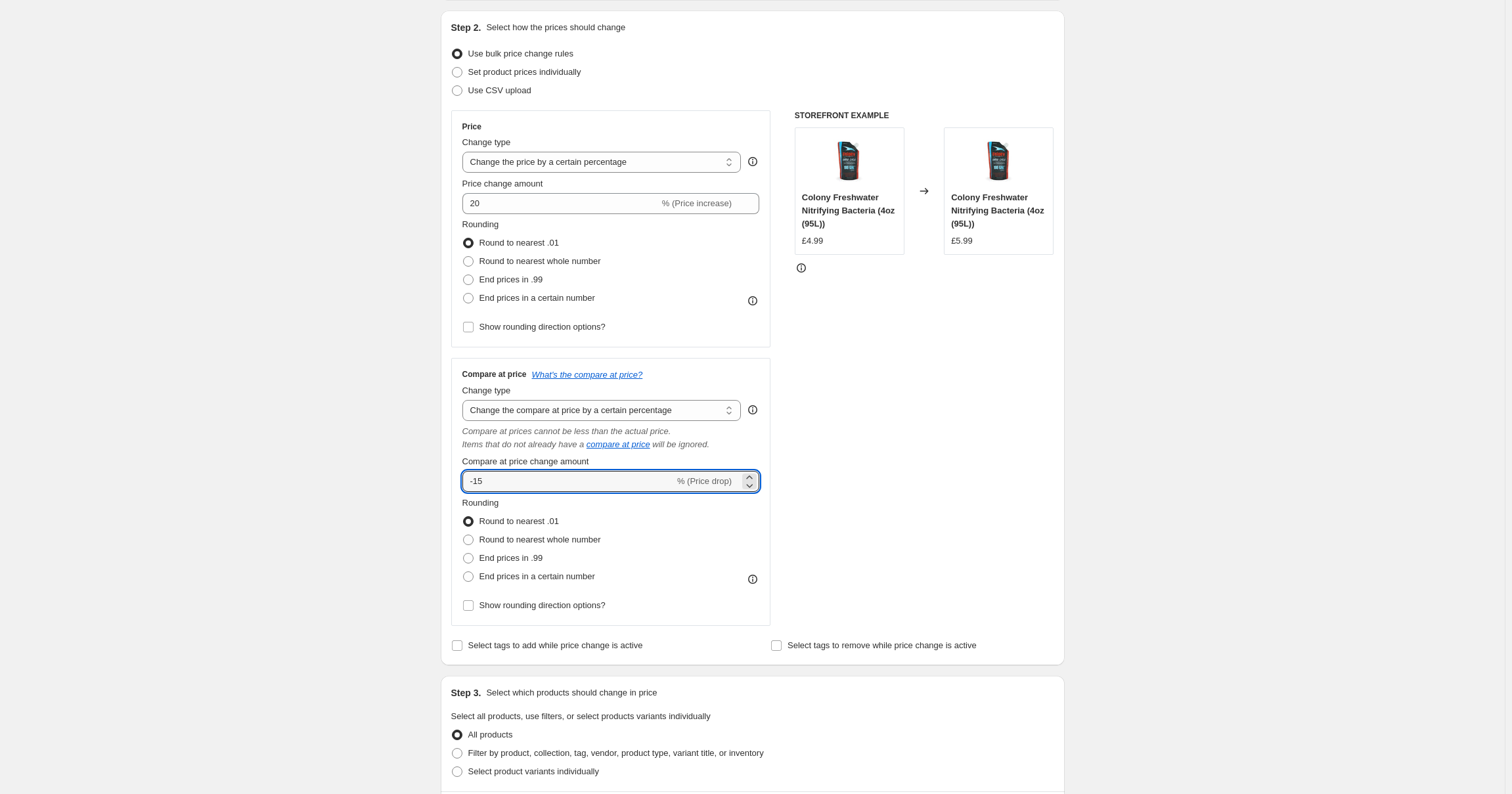
drag, startPoint x: 514, startPoint y: 481, endPoint x: 403, endPoint y: 473, distance: 111.3
click at [404, 473] on div "Create new price change job. This page is ready Create new price change job Dra…" at bounding box center [753, 623] width 1505 height 1507
type input "20"
click at [917, 506] on div "STOREFRONT EXAMPLE Colony Freshwater Nitrifying Bacteria (4oz (95L)) £4.99 Chan…" at bounding box center [924, 368] width 259 height 516
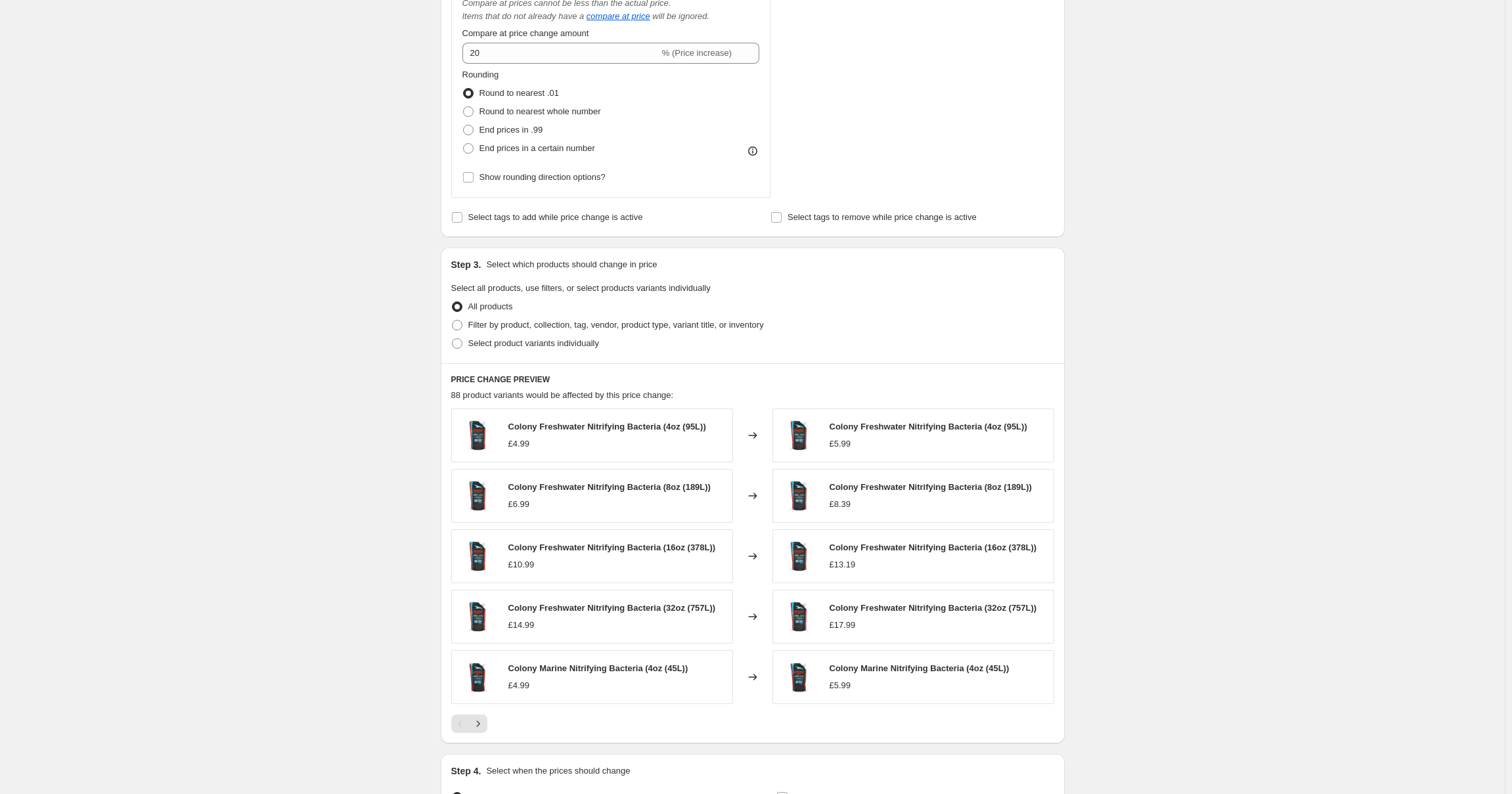
scroll to position [592, 0]
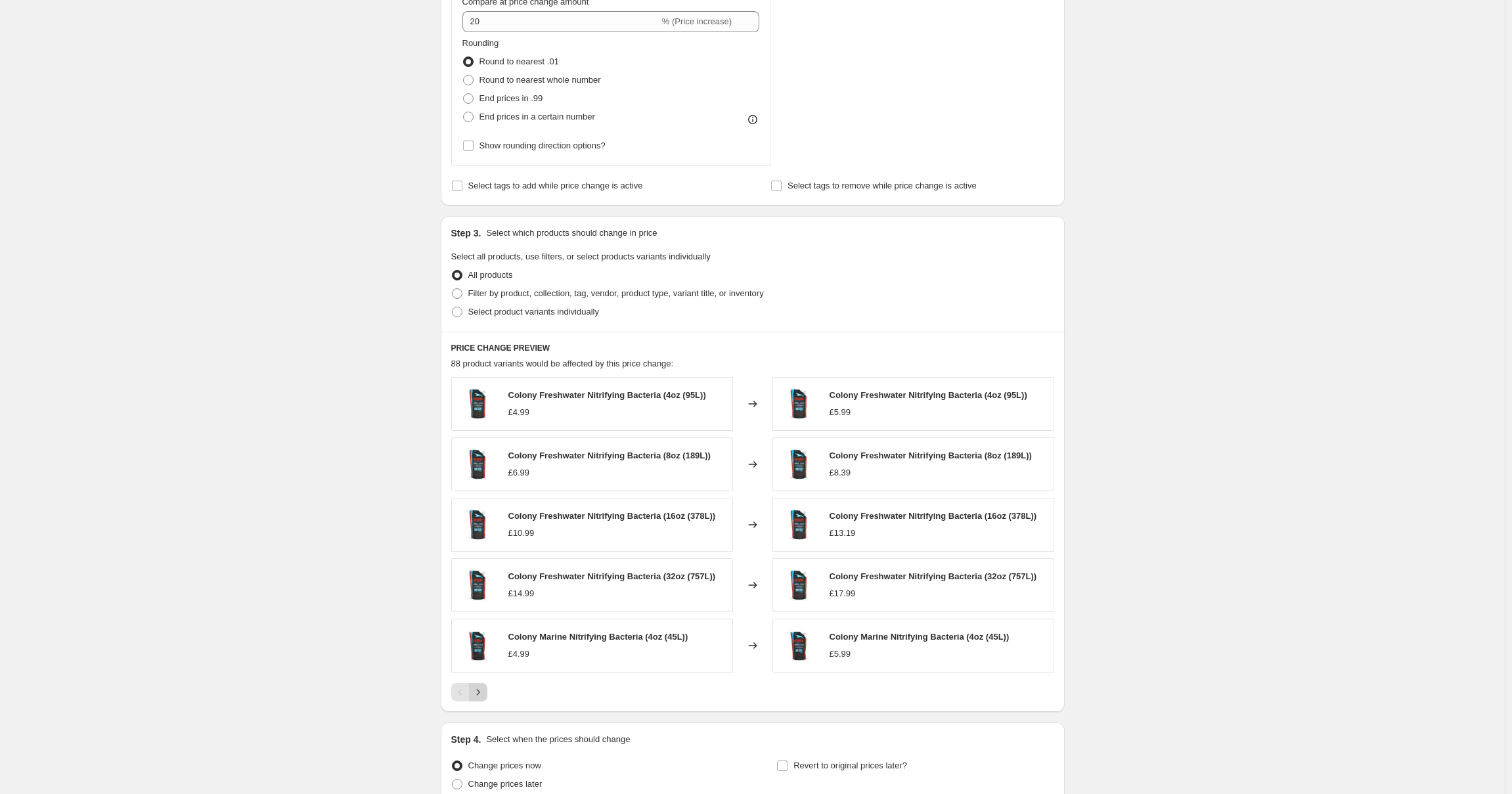
click at [485, 696] on icon "Next" at bounding box center [478, 693] width 13 height 13
click at [479, 686] on button "Next" at bounding box center [478, 693] width 19 height 19
click at [483, 696] on icon "Next" at bounding box center [478, 693] width 13 height 13
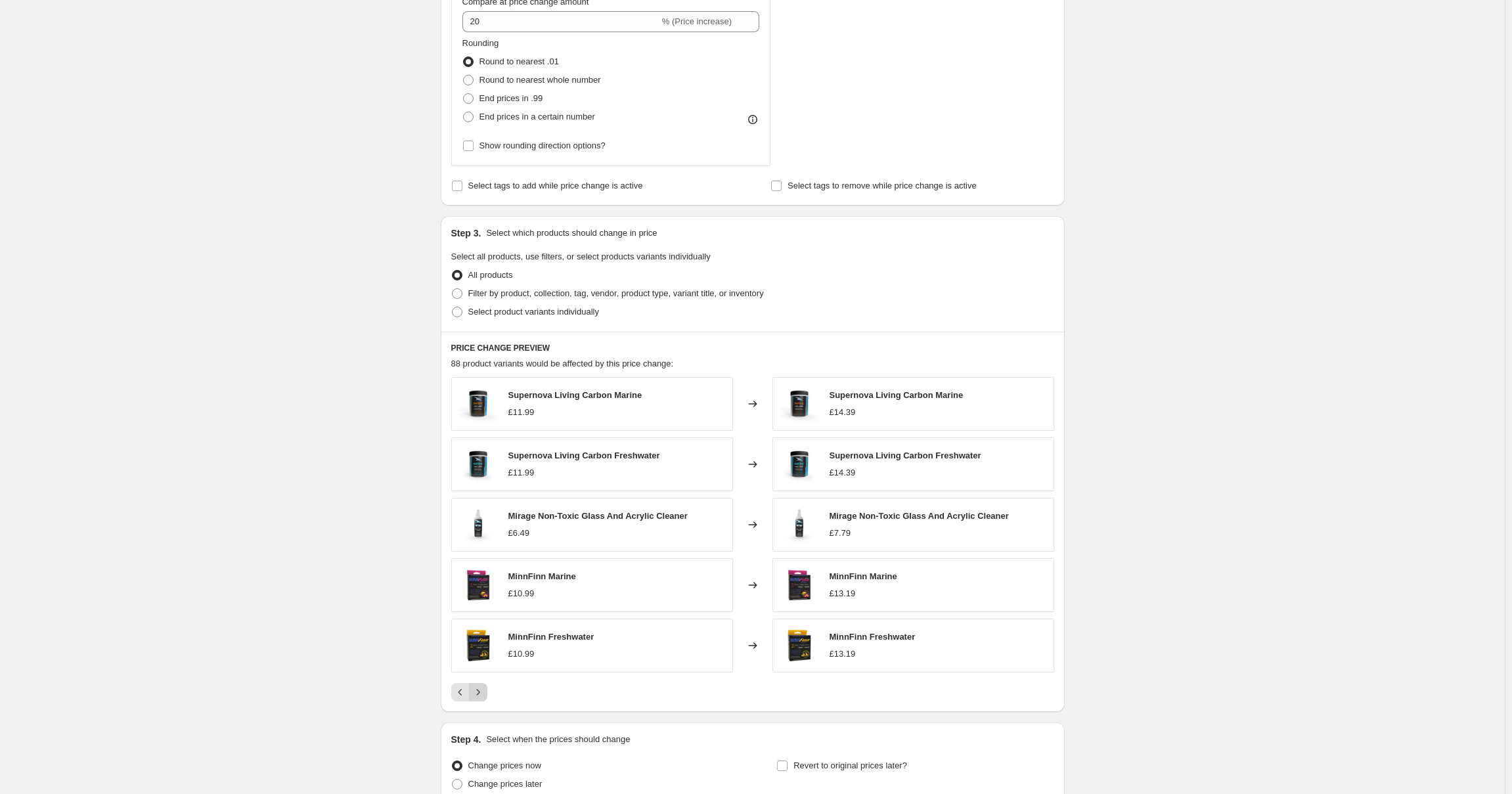
click at [480, 693] on icon "Next" at bounding box center [478, 693] width 13 height 13
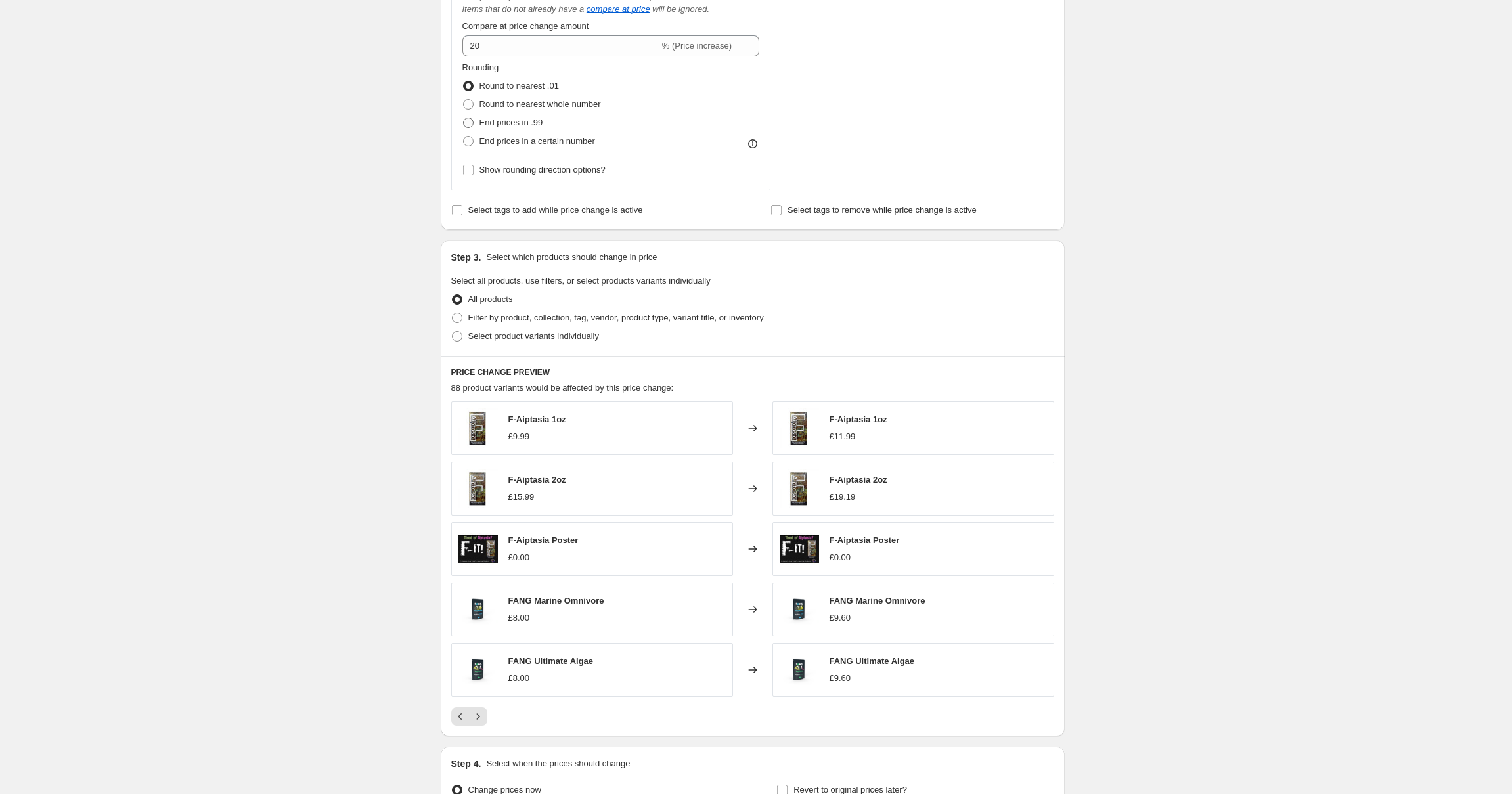
scroll to position [525, 0]
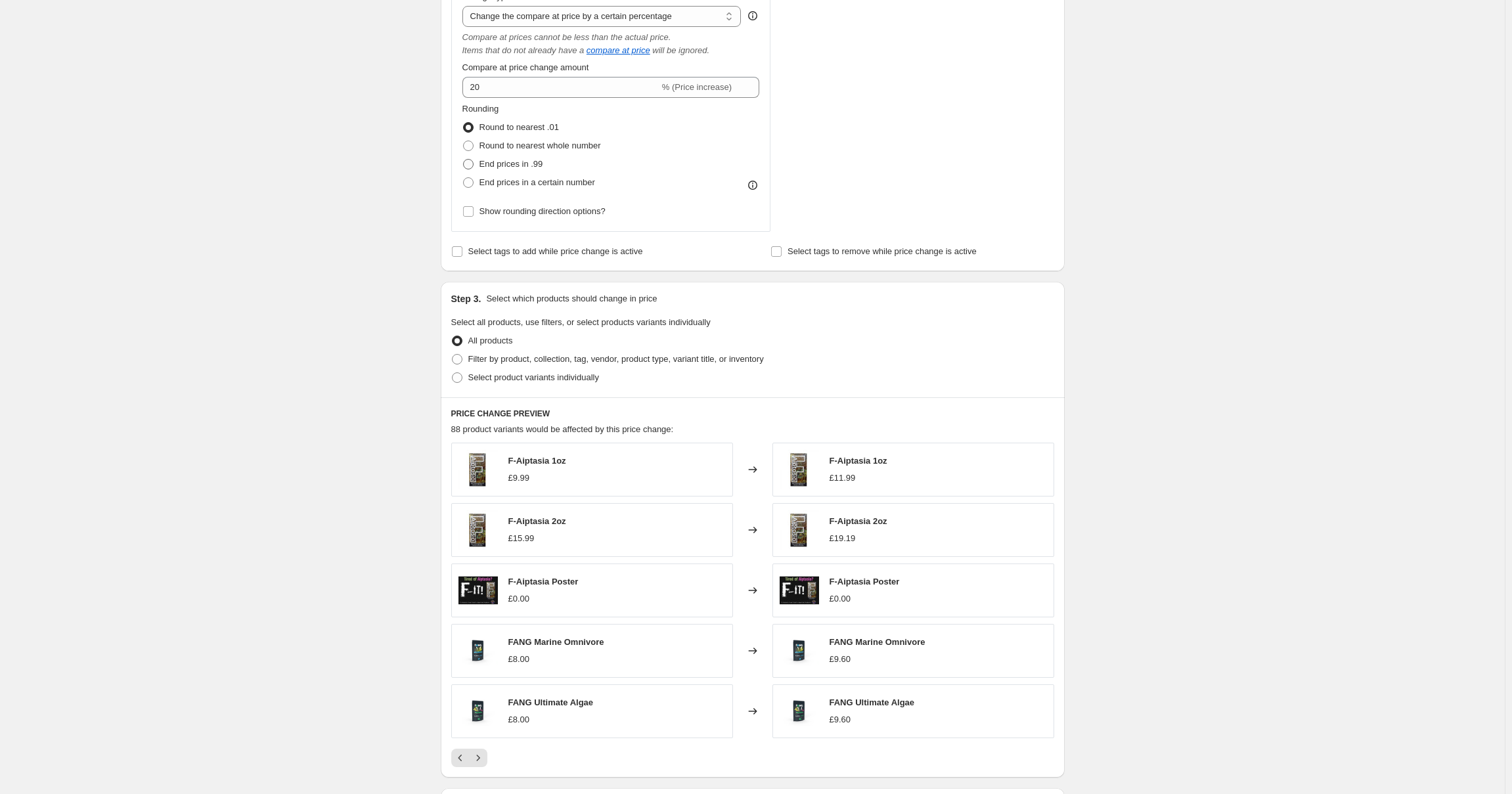
click at [479, 164] on label "End prices in .99" at bounding box center [503, 165] width 81 height 19
click at [463, 160] on input "End prices in .99" at bounding box center [463, 159] width 1 height 1
radio input "true"
click at [472, 131] on span at bounding box center [468, 127] width 10 height 10
click at [463, 123] on input "Round to nearest .01" at bounding box center [463, 123] width 1 height 1
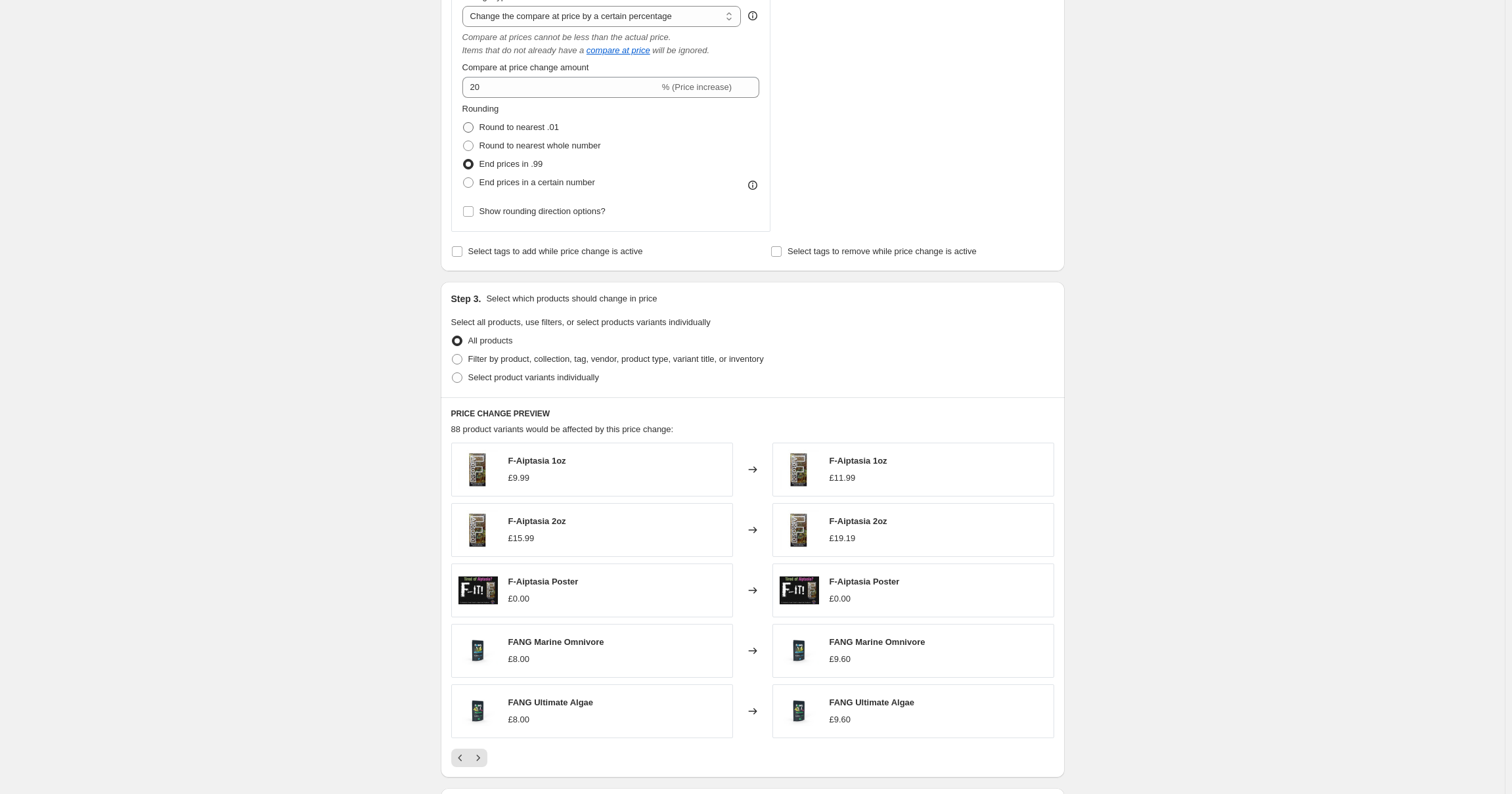
radio input "true"
click at [474, 164] on span at bounding box center [468, 164] width 10 height 10
click at [463, 160] on input "End prices in .99" at bounding box center [463, 159] width 1 height 1
radio input "true"
click at [462, 355] on span at bounding box center [457, 359] width 10 height 10
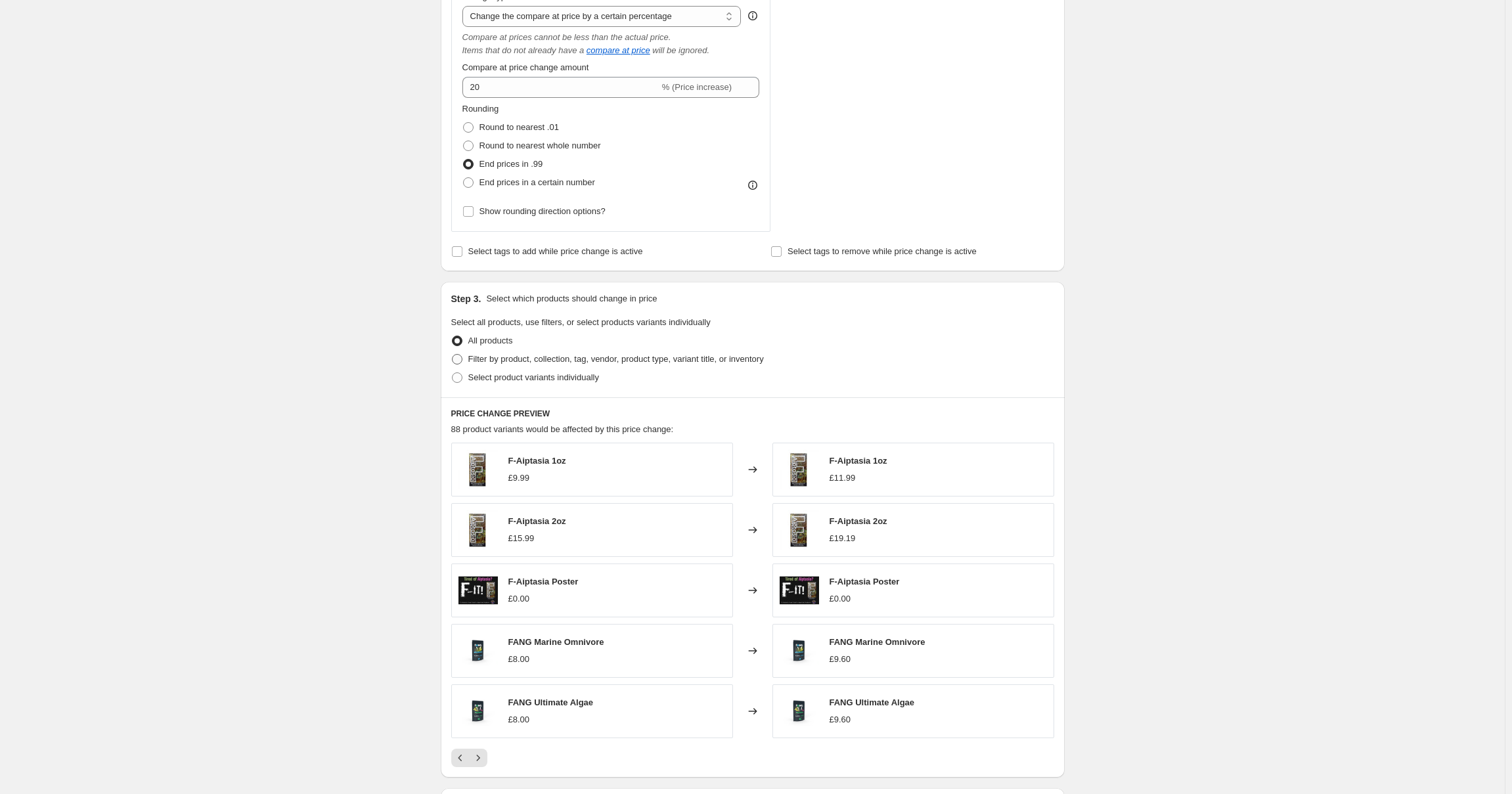
click at [452, 355] on input "Filter by product, collection, tag, vendor, product type, variant title, or inv…" at bounding box center [452, 354] width 1 height 1
radio input "true"
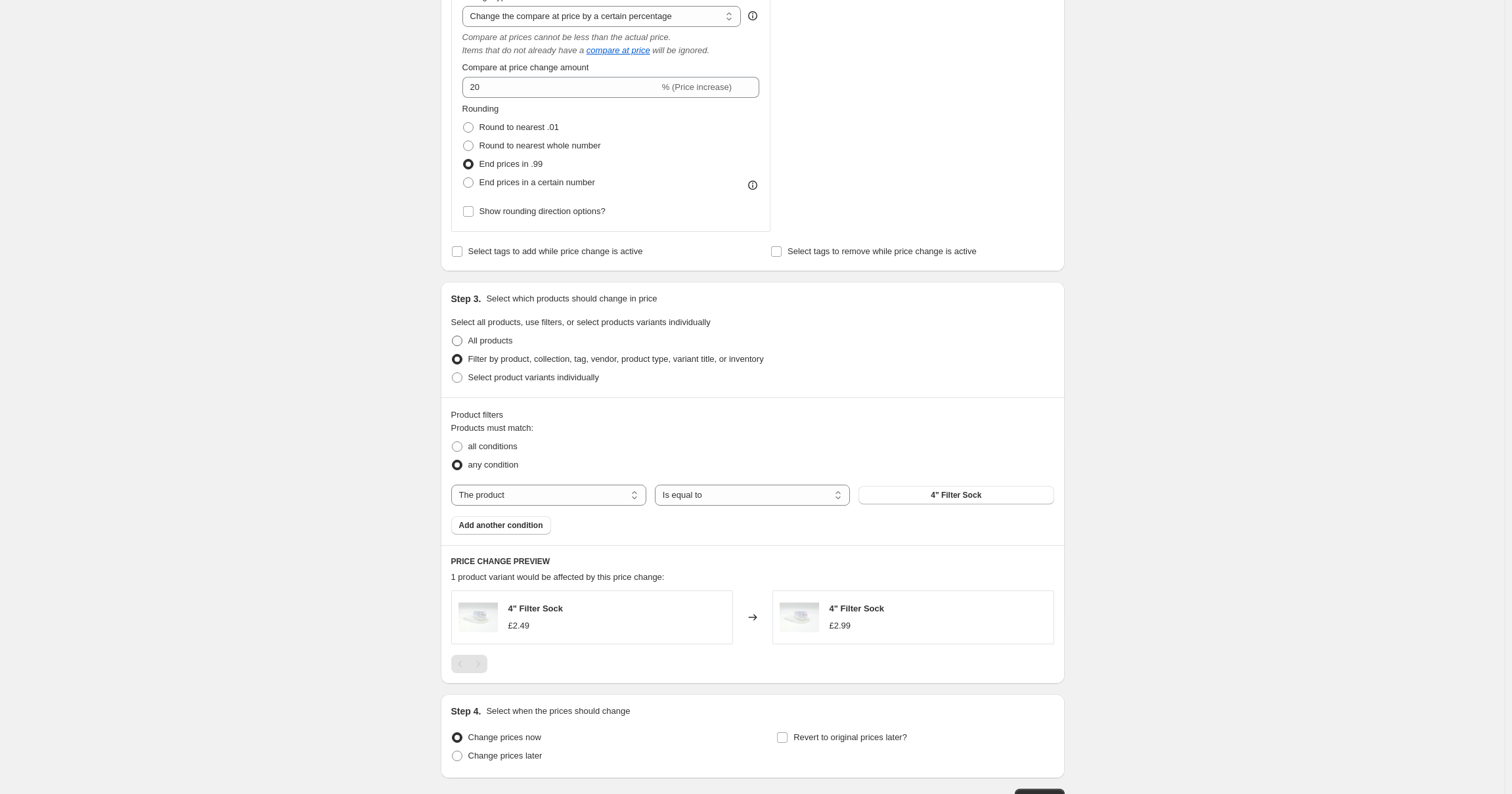
click at [461, 343] on span at bounding box center [457, 341] width 10 height 10
click at [452, 336] on input "All products" at bounding box center [452, 336] width 1 height 1
radio input "true"
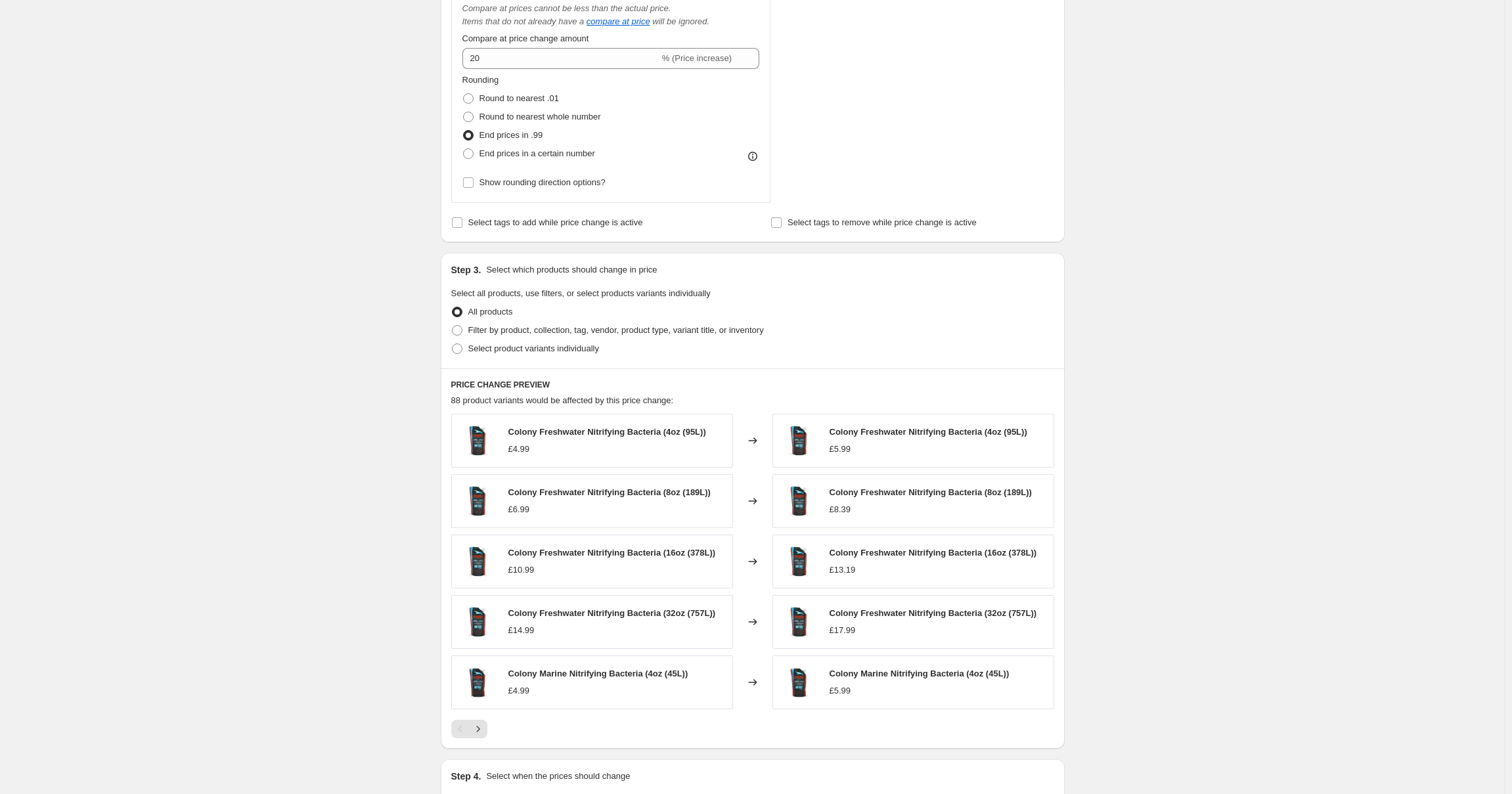
scroll to position [517, 0]
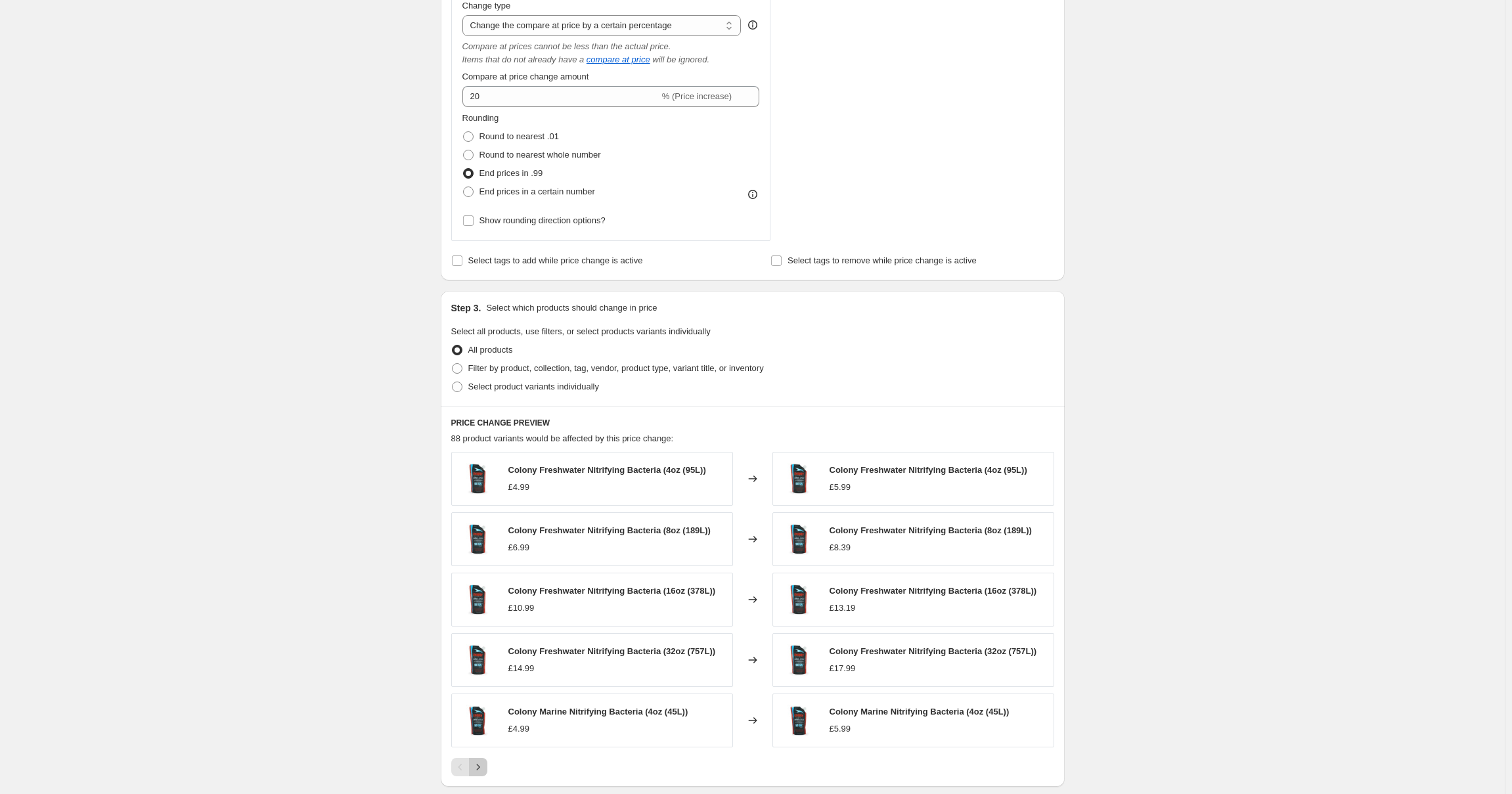
click at [485, 772] on icon "Next" at bounding box center [478, 768] width 13 height 13
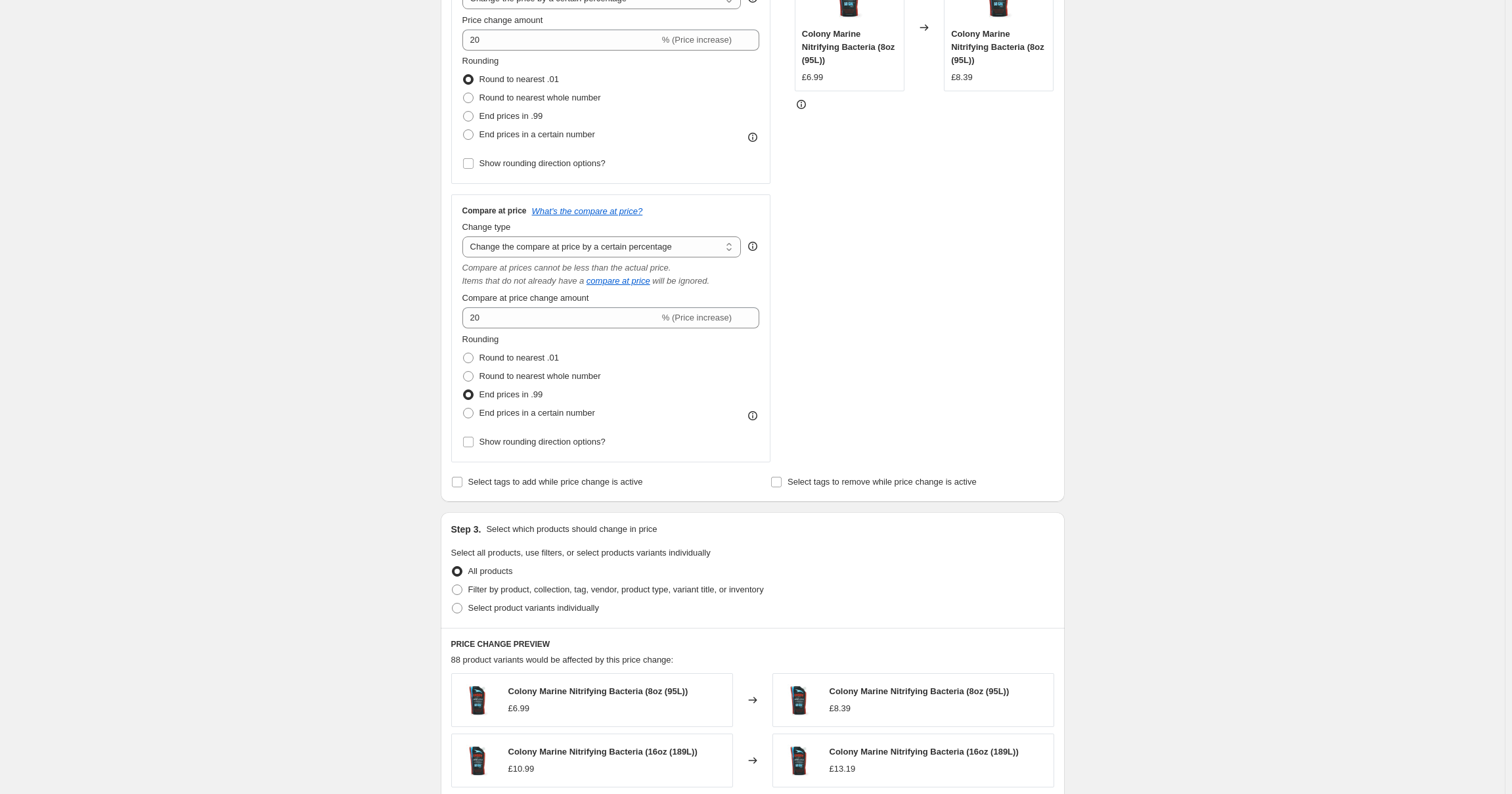
scroll to position [254, 0]
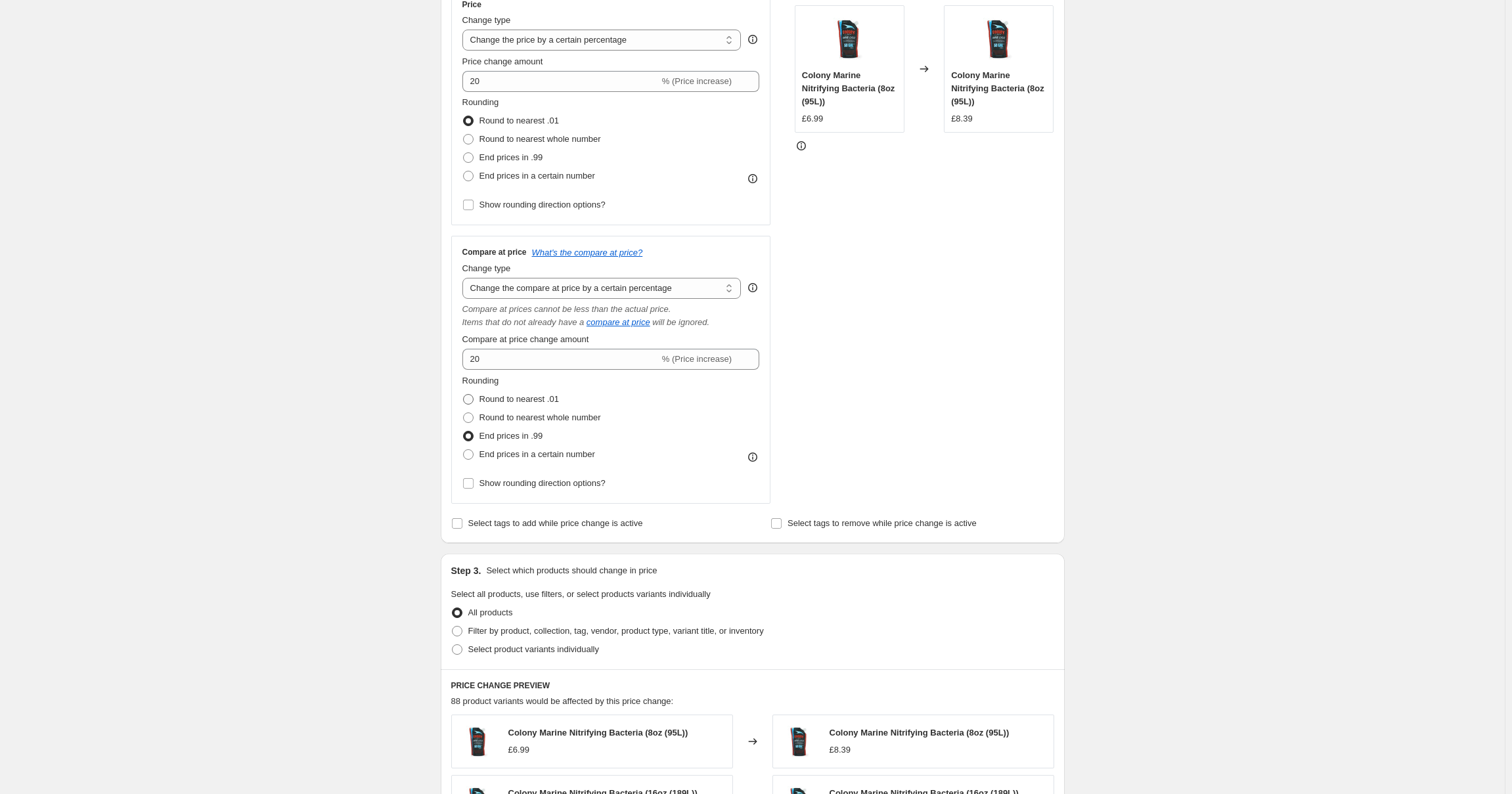
click at [474, 402] on span at bounding box center [468, 399] width 10 height 10
click at [463, 395] on input "Round to nearest .01" at bounding box center [463, 394] width 1 height 1
radio input "true"
click at [470, 419] on span at bounding box center [468, 418] width 10 height 10
click at [463, 413] on input "Round to nearest whole number" at bounding box center [463, 413] width 1 height 1
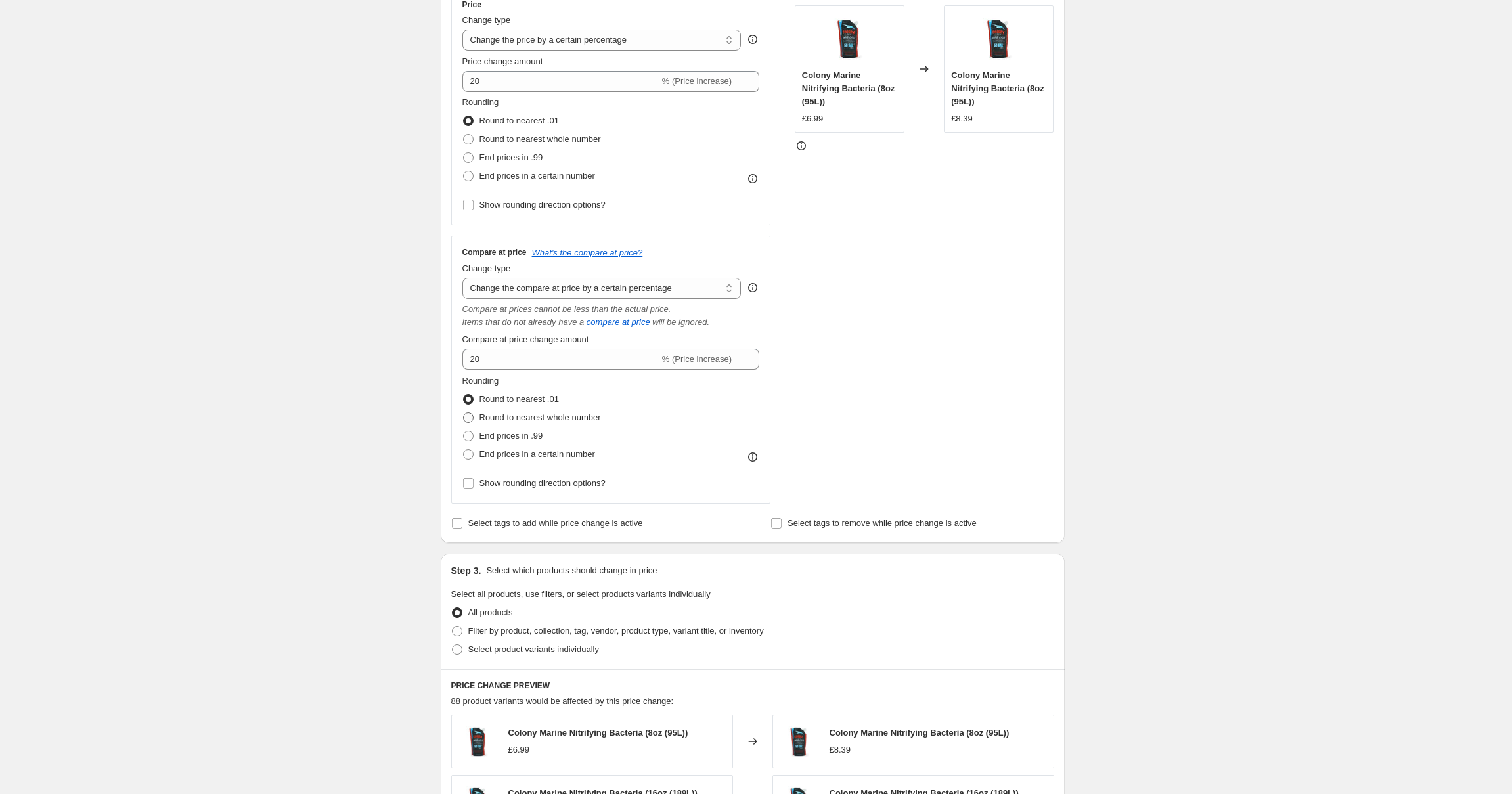
radio input "true"
click at [477, 400] on label "Round to nearest .01" at bounding box center [510, 400] width 96 height 19
click at [463, 395] on input "Round to nearest .01" at bounding box center [463, 394] width 1 height 1
radio input "true"
click at [474, 485] on input "Show rounding direction options?" at bounding box center [468, 483] width 10 height 10
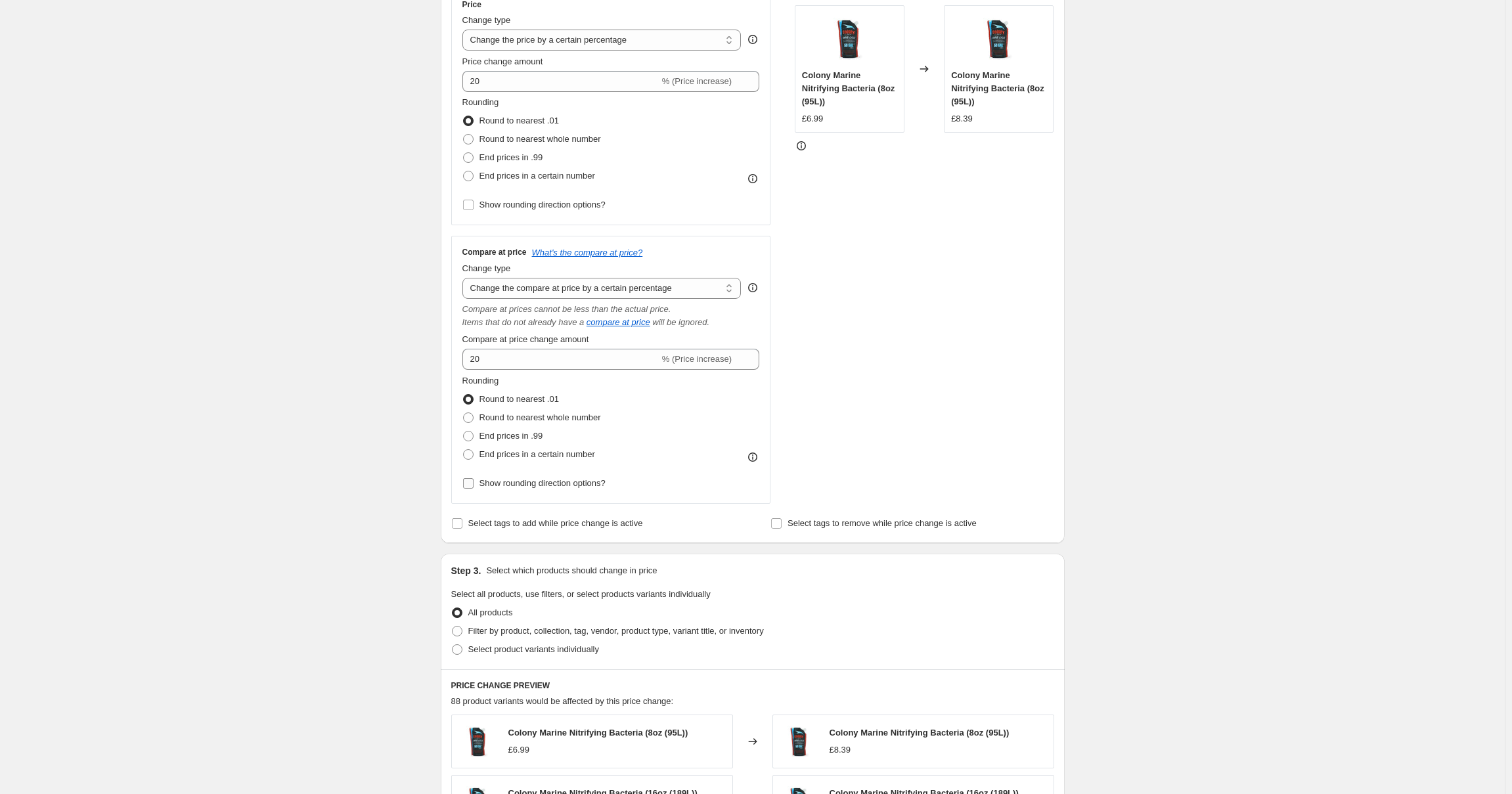
checkbox input "true"
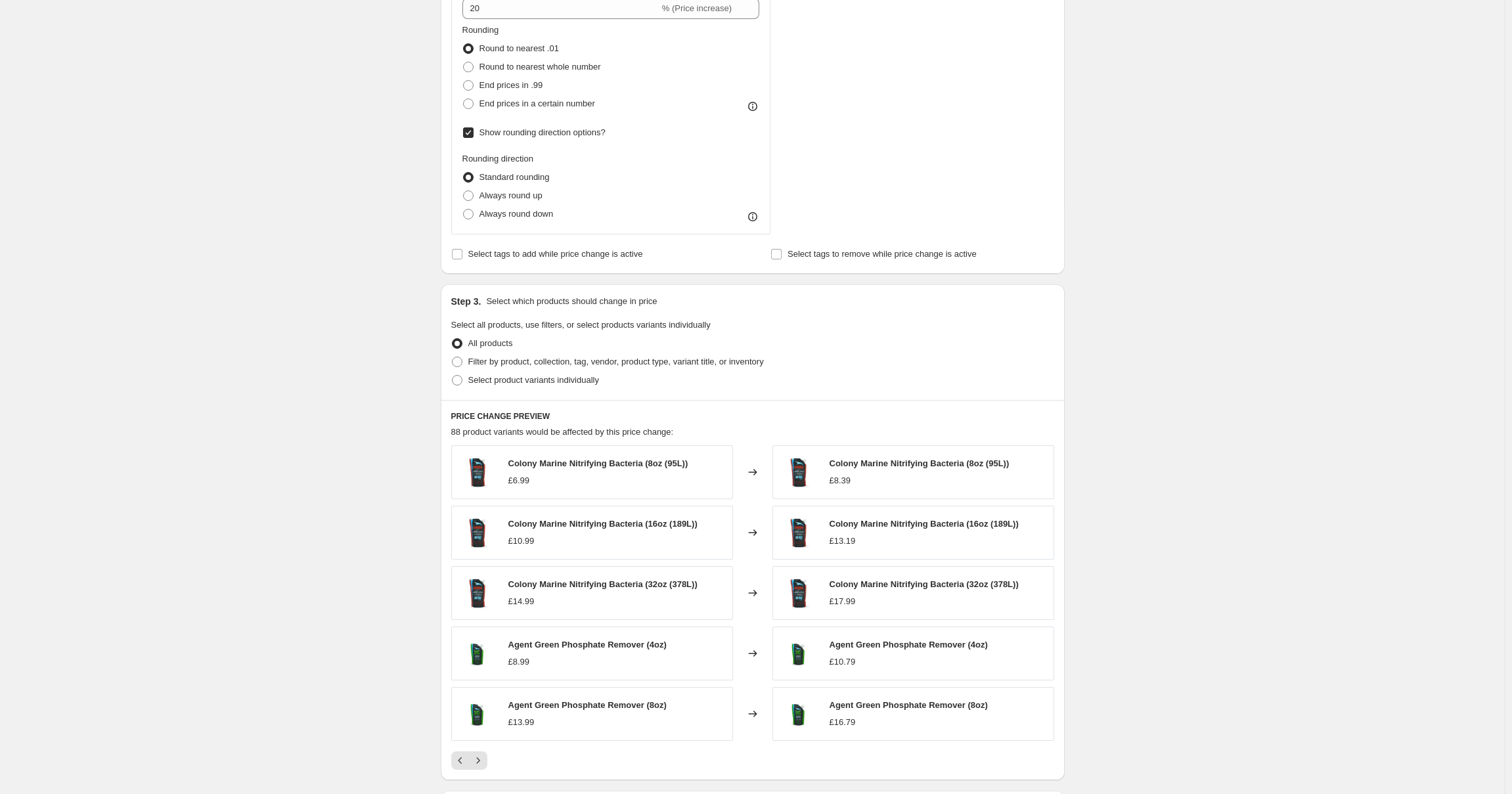
scroll to position [648, 0]
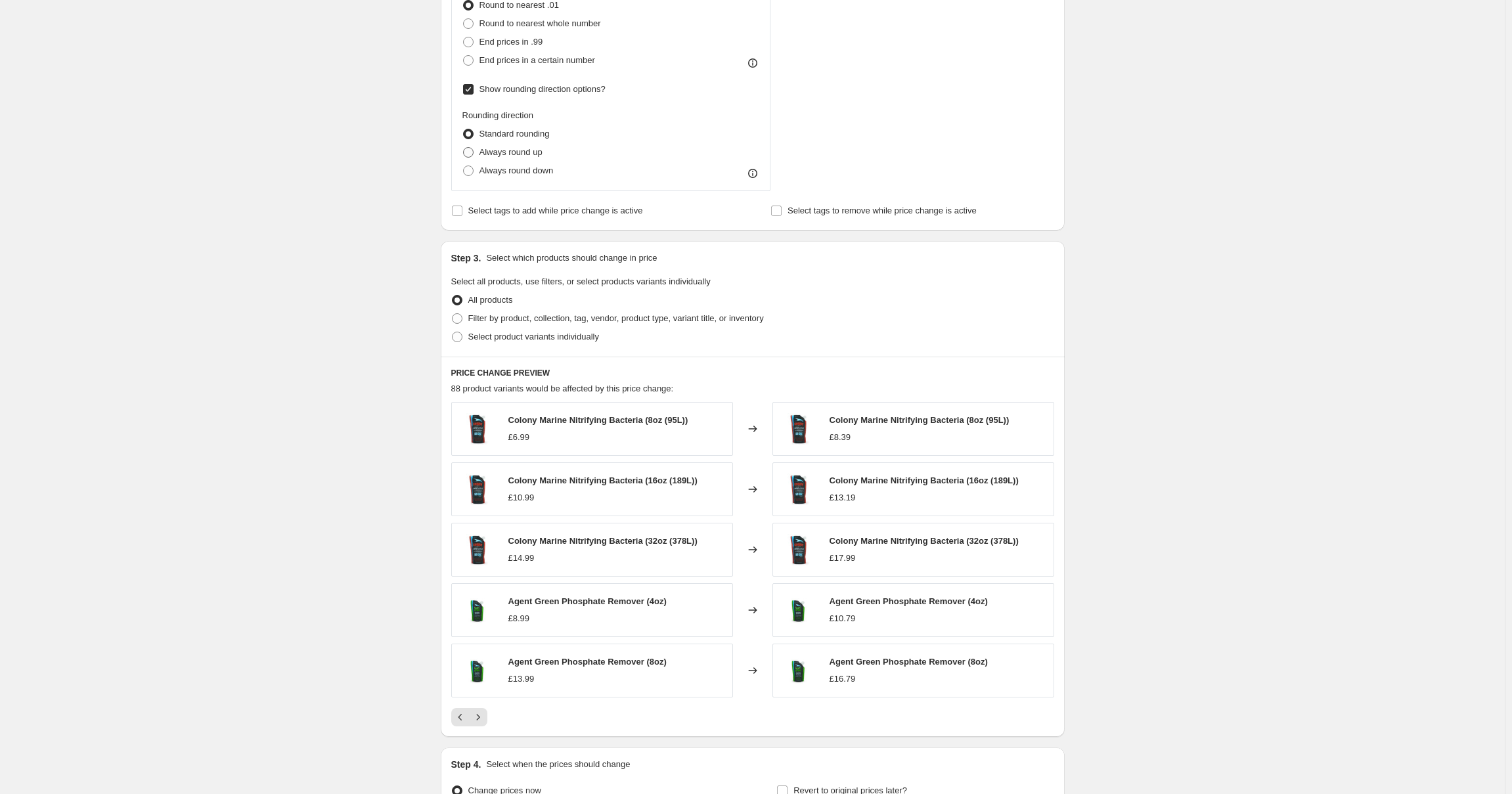
click at [474, 155] on span at bounding box center [468, 152] width 10 height 10
click at [463, 148] on input "Always round up" at bounding box center [463, 147] width 1 height 1
radio input "true"
click at [473, 131] on span at bounding box center [468, 134] width 10 height 10
click at [463, 129] on input "Standard rounding" at bounding box center [463, 129] width 1 height 1
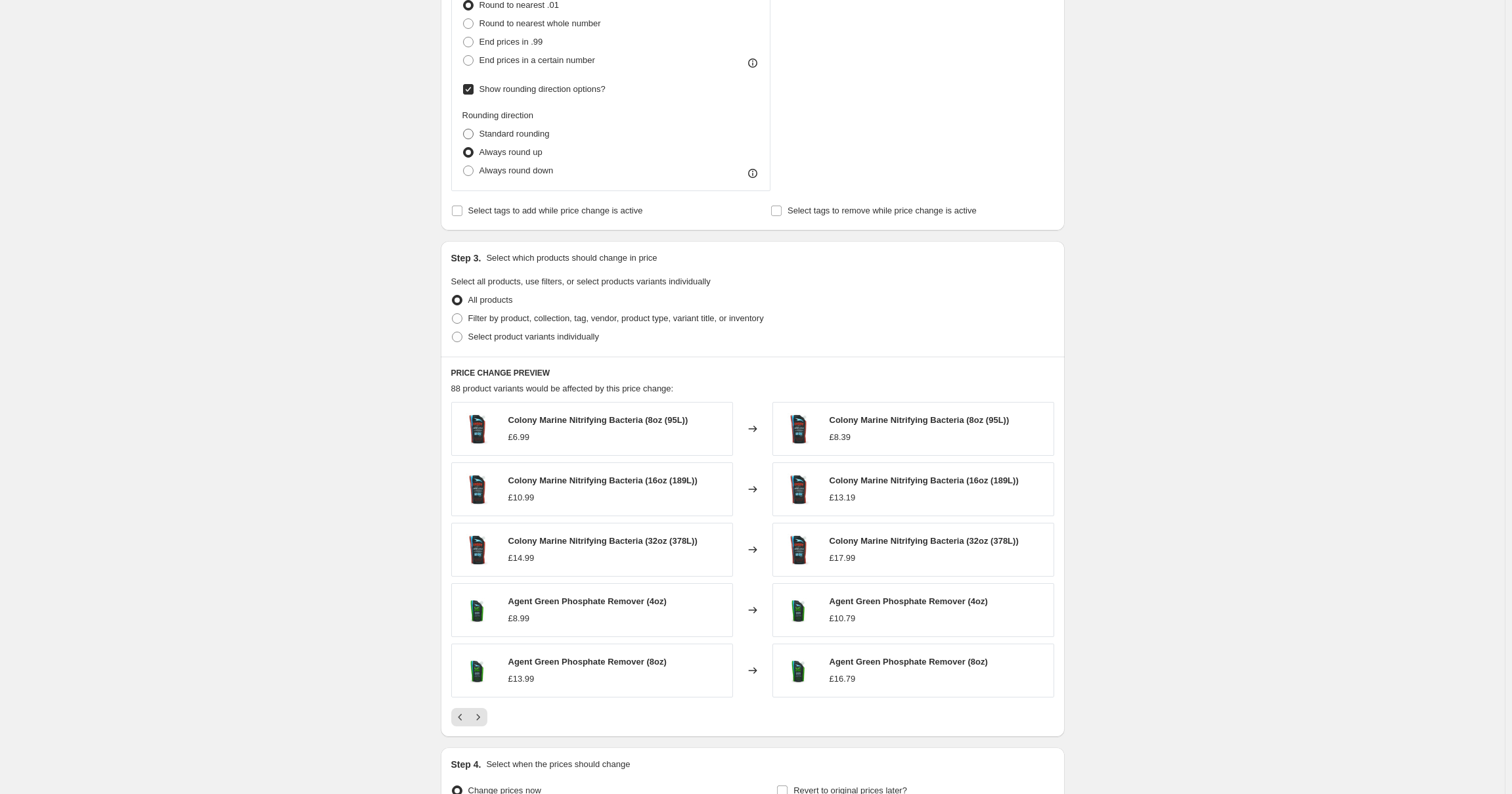
radio input "true"
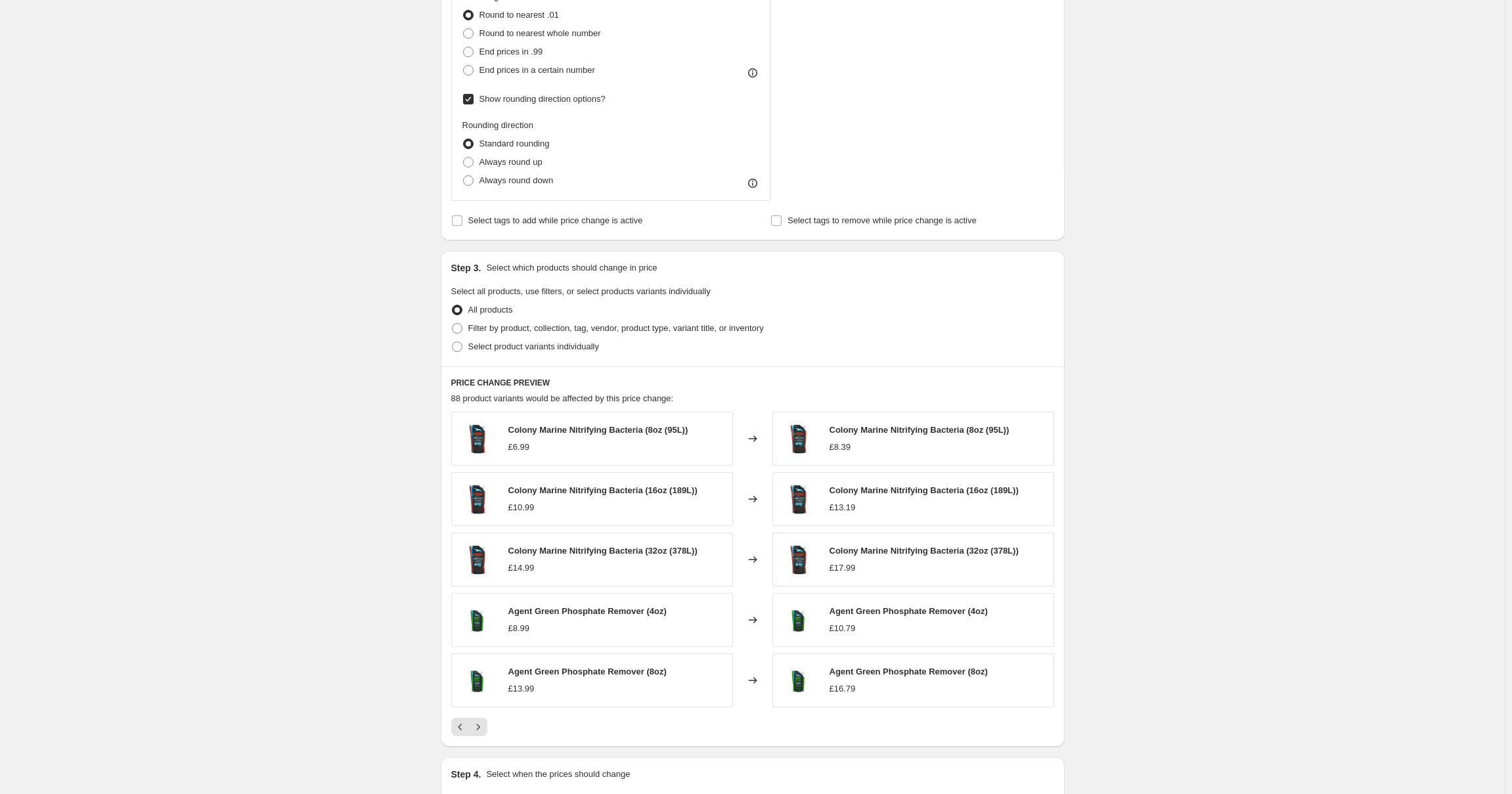
scroll to position [795, 0]
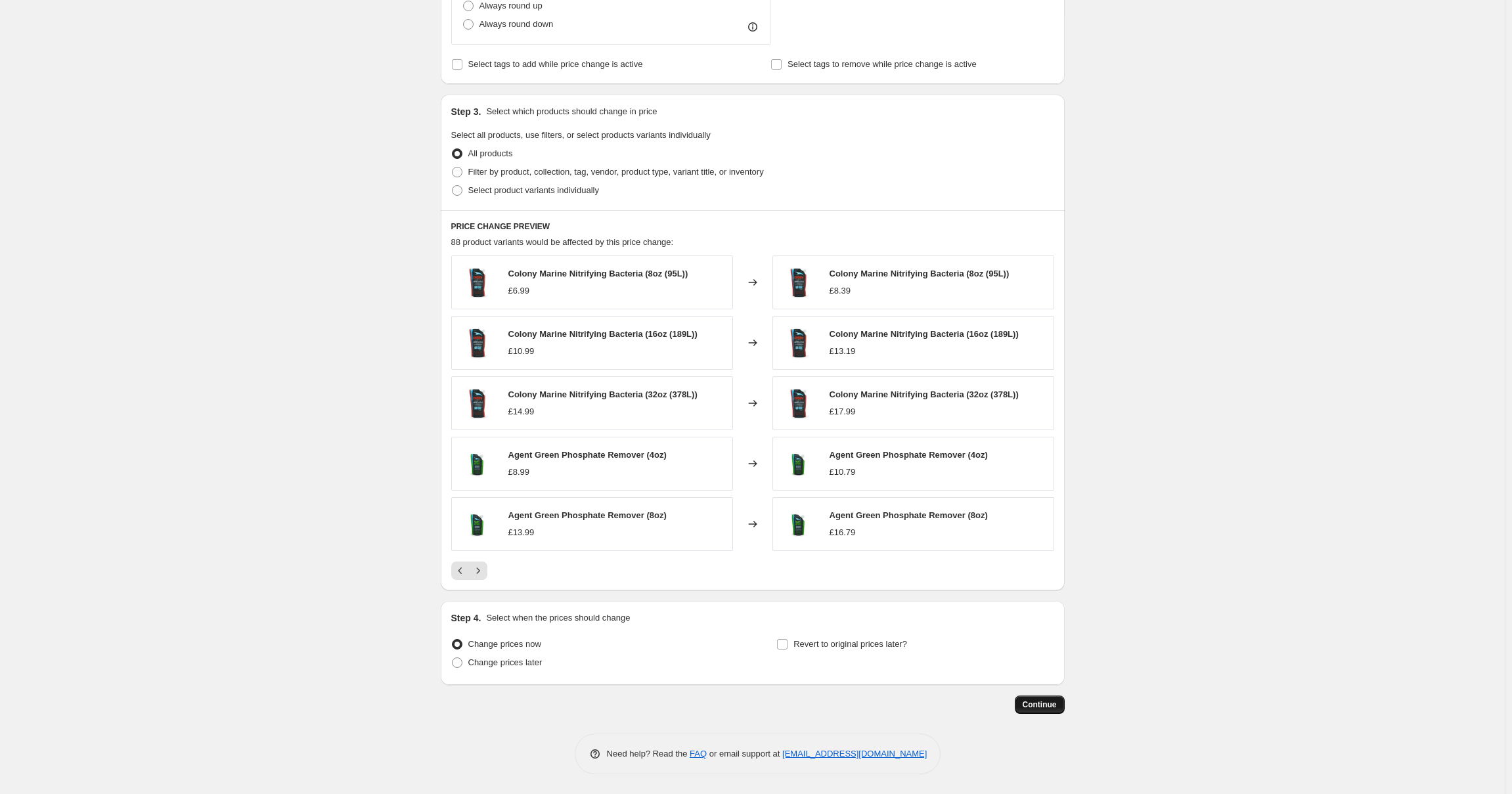
click at [1038, 706] on span "Continue" at bounding box center [1040, 704] width 34 height 10
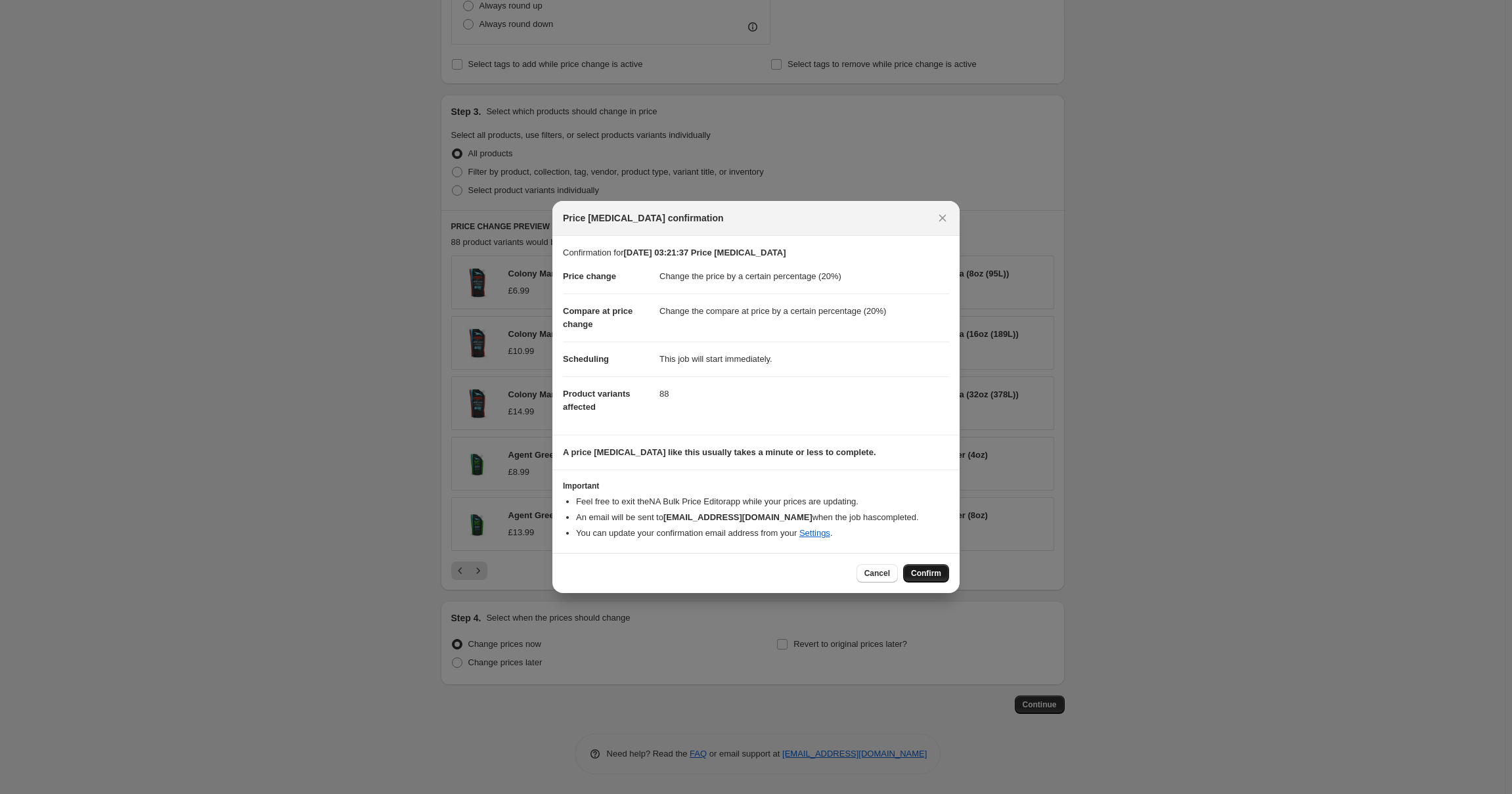
click at [926, 576] on span "Confirm" at bounding box center [926, 573] width 30 height 10
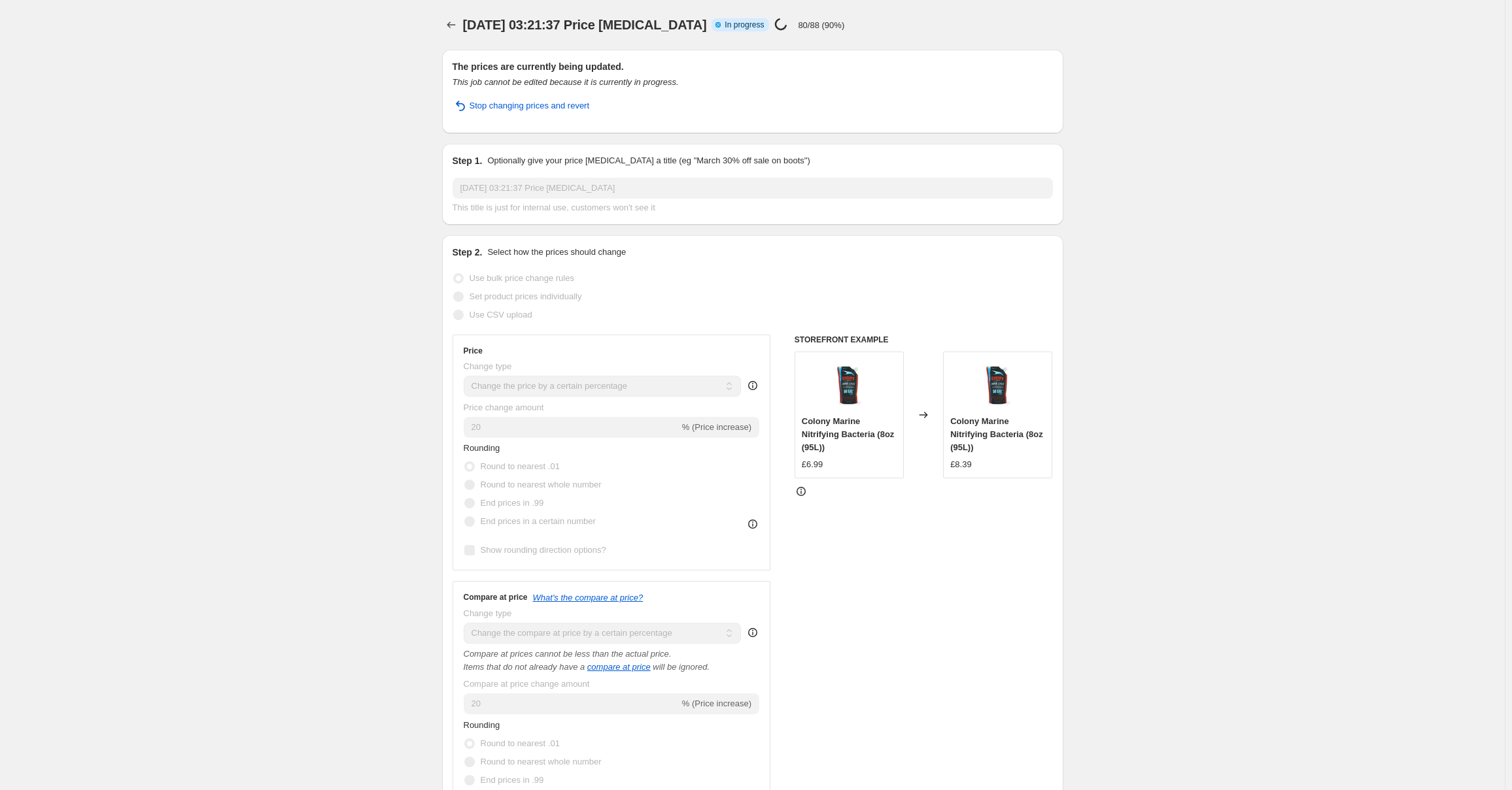
select select "percentage"
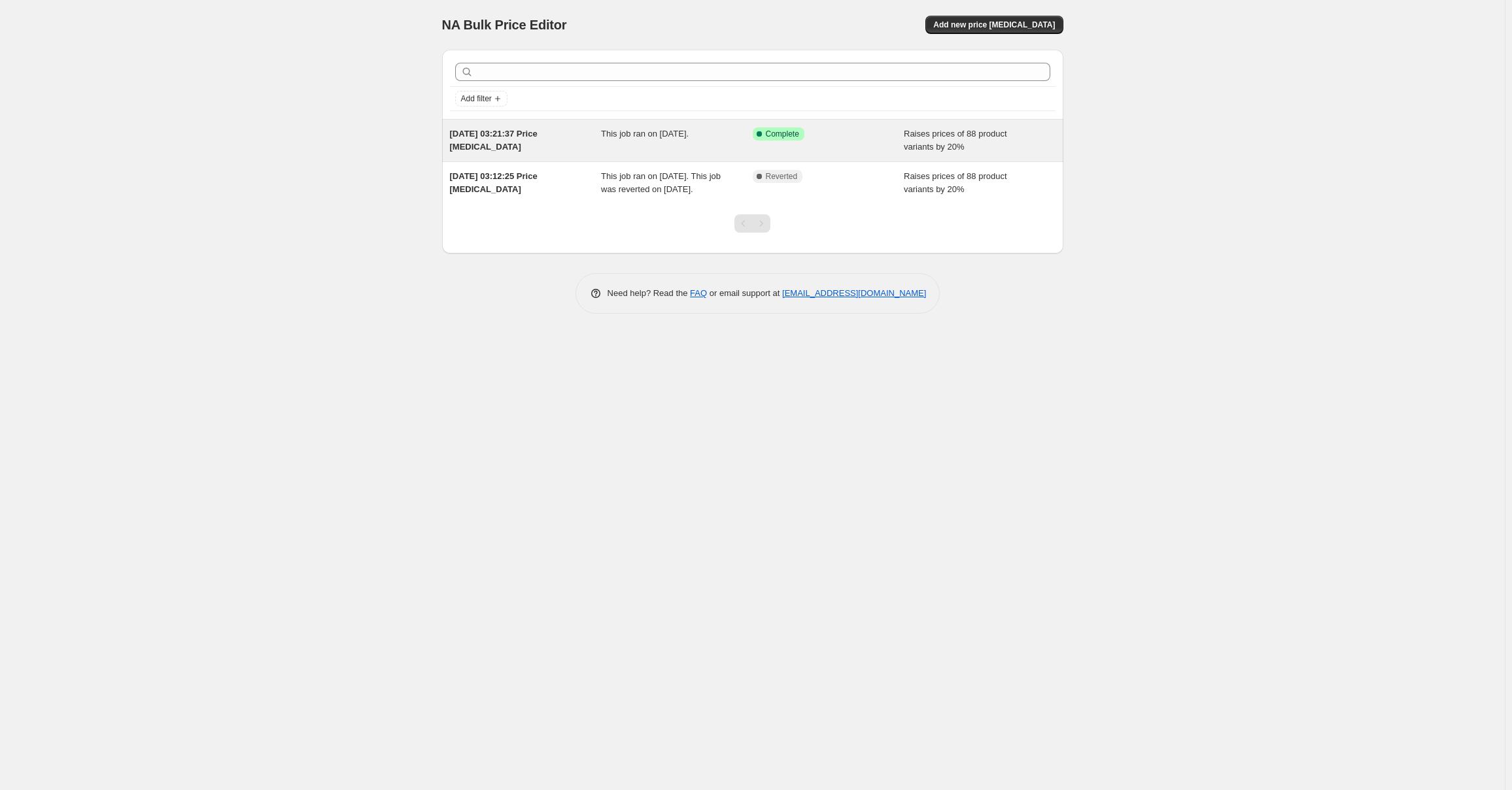
click at [592, 148] on div "[DATE] 03:21:37 Price [MEDICAL_DATA]" at bounding box center [526, 141] width 152 height 26
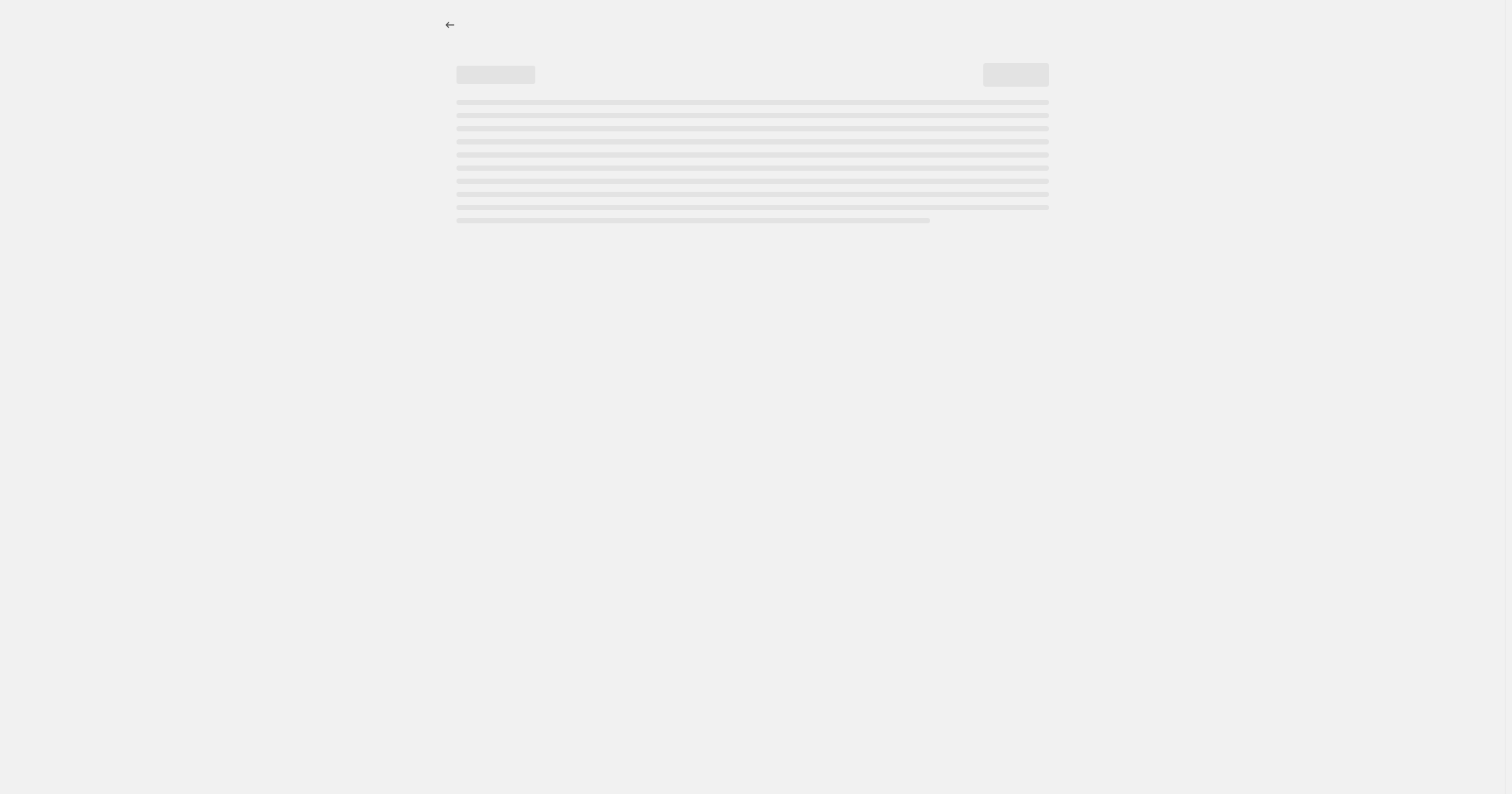
select select "percentage"
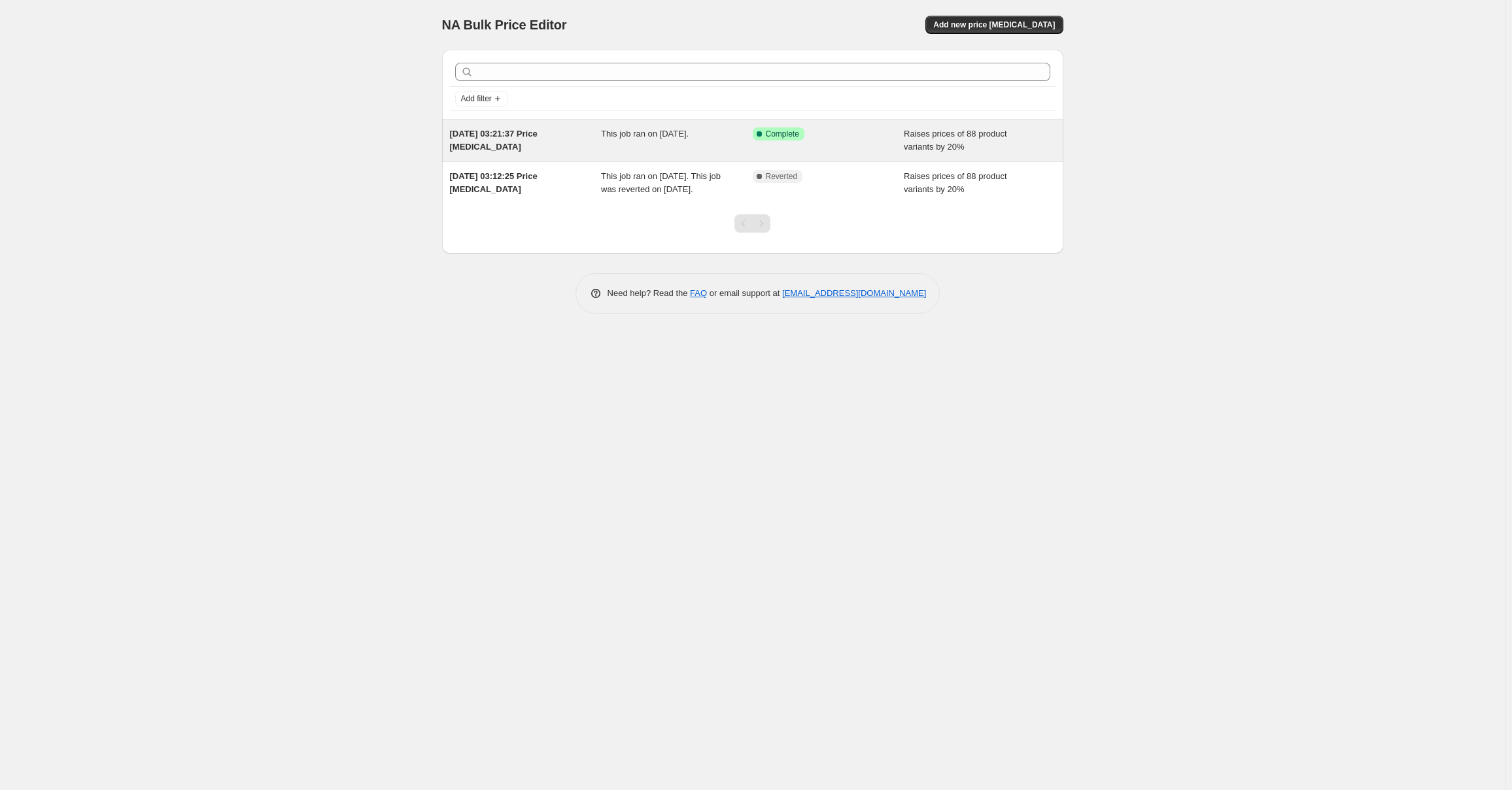
click at [707, 151] on div "This job ran on [DATE]." at bounding box center [677, 141] width 152 height 26
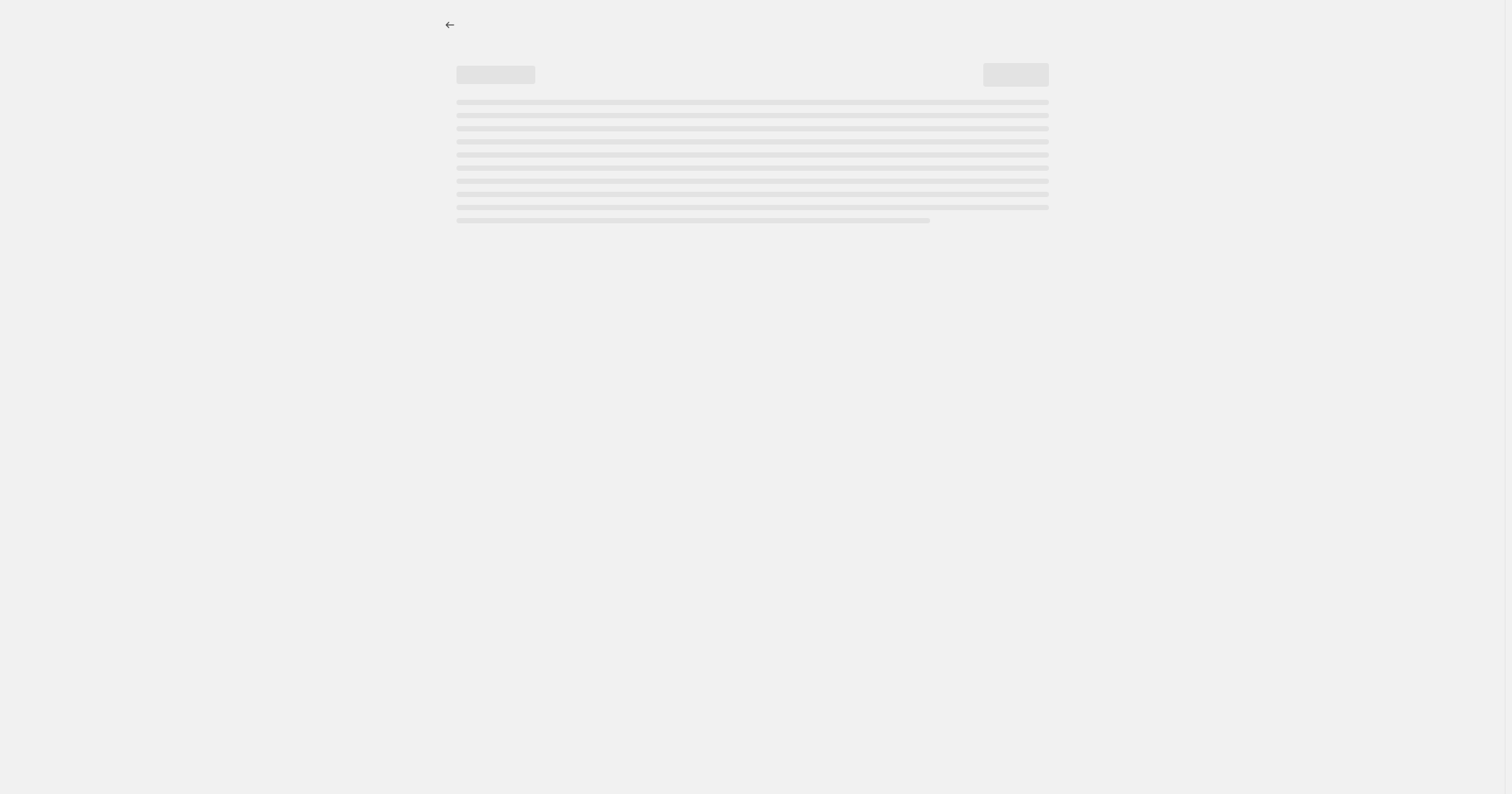
select select "percentage"
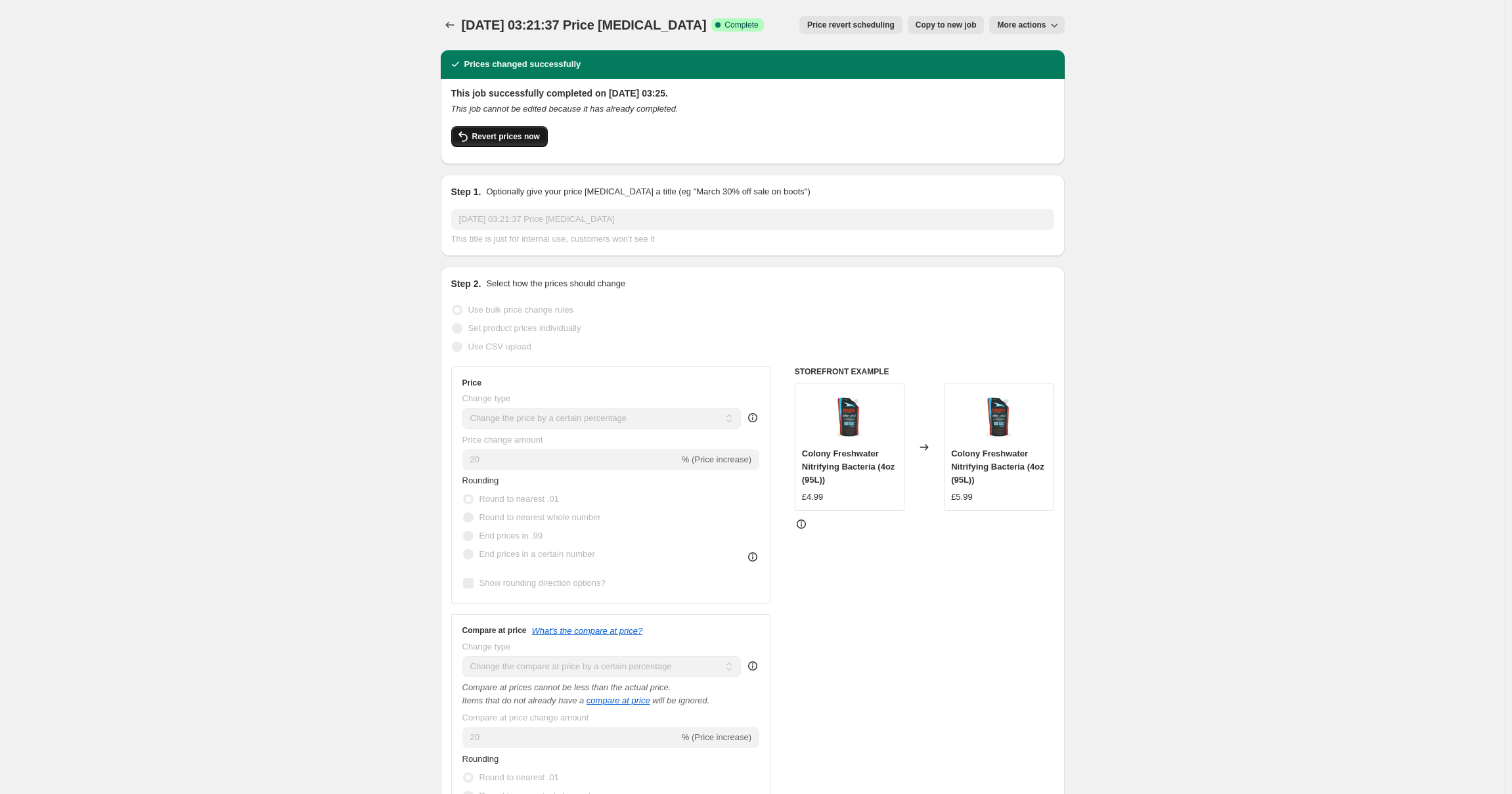
click at [492, 137] on span "Revert prices now" at bounding box center [506, 136] width 67 height 10
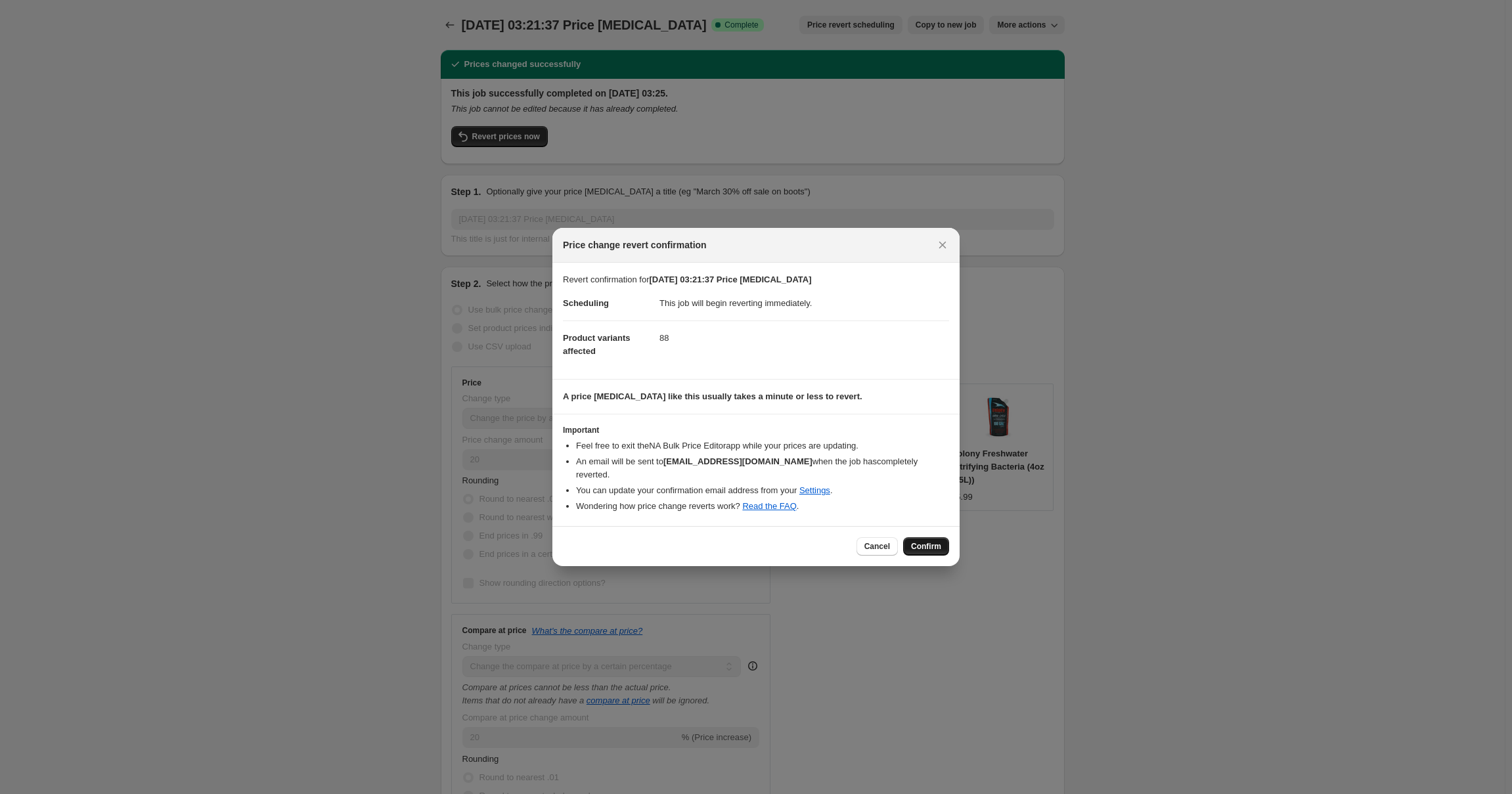
click at [913, 541] on span "Confirm" at bounding box center [926, 546] width 30 height 10
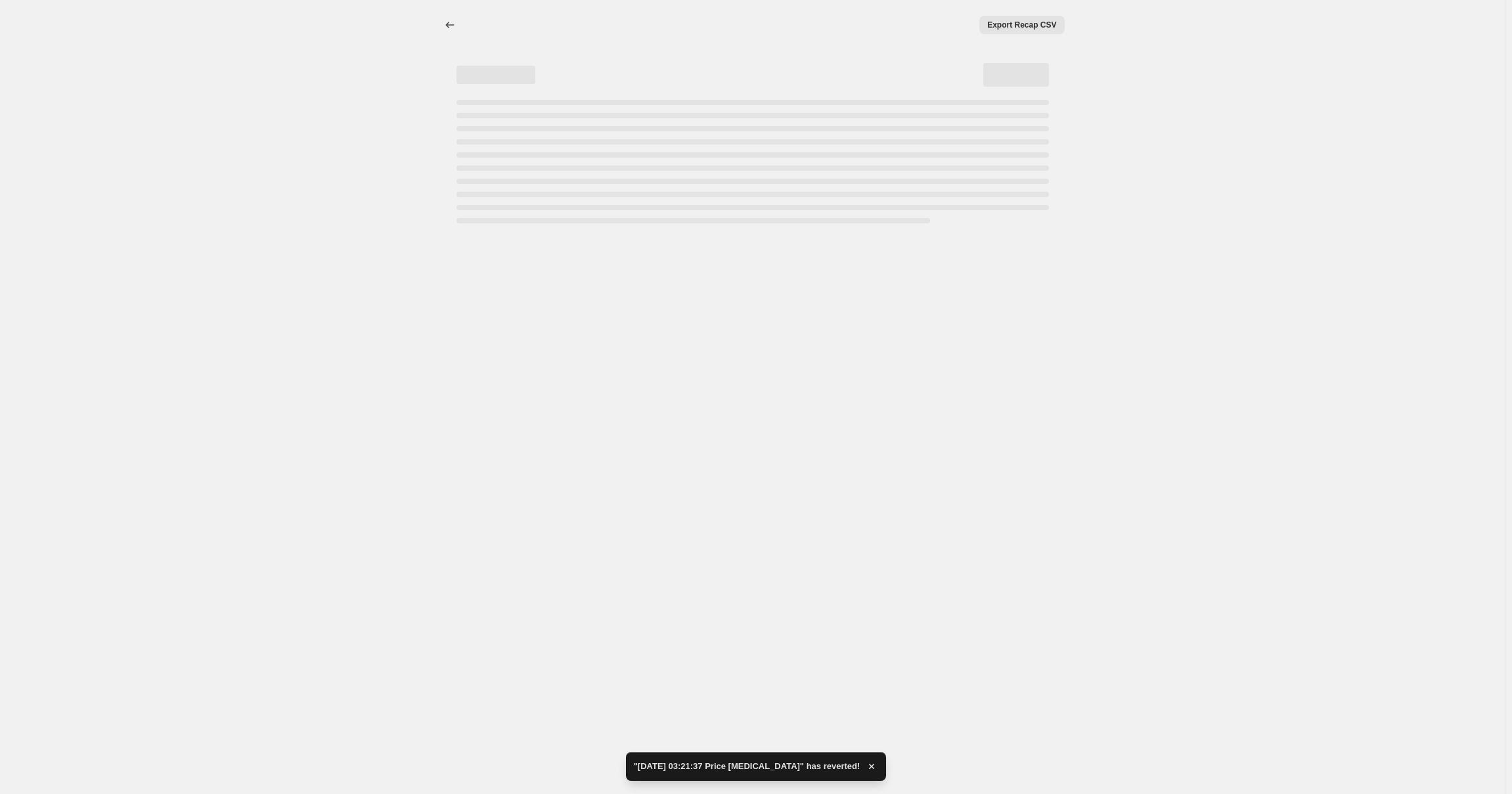
select select "percentage"
